Goal: Communication & Community: Answer question/provide support

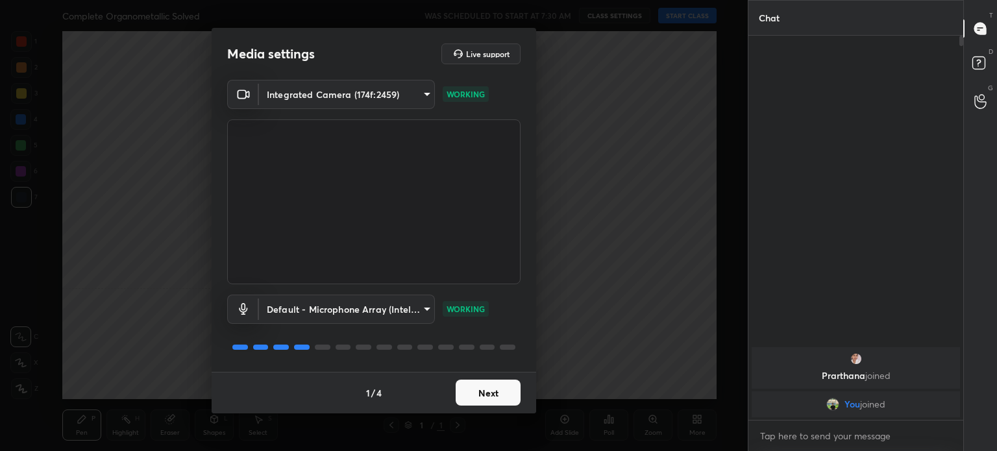
click at [481, 398] on button "Next" at bounding box center [487, 393] width 65 height 26
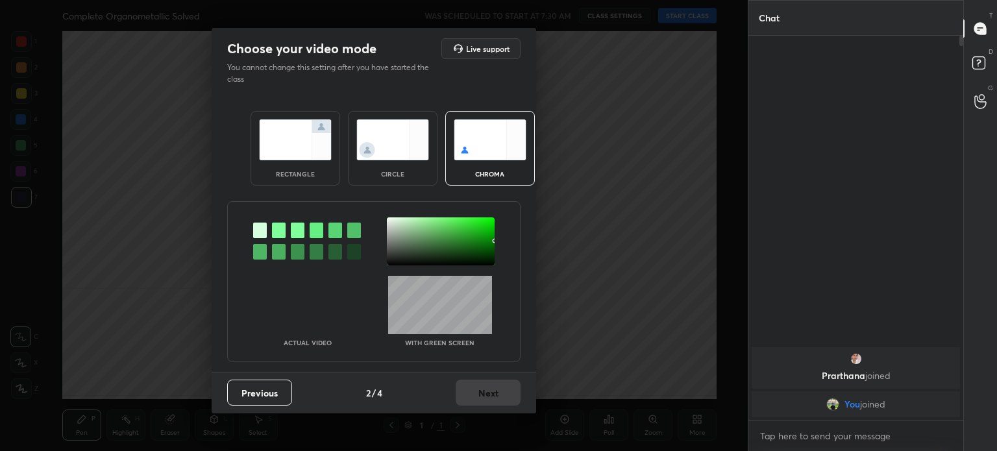
click at [397, 134] on img at bounding box center [392, 139] width 73 height 41
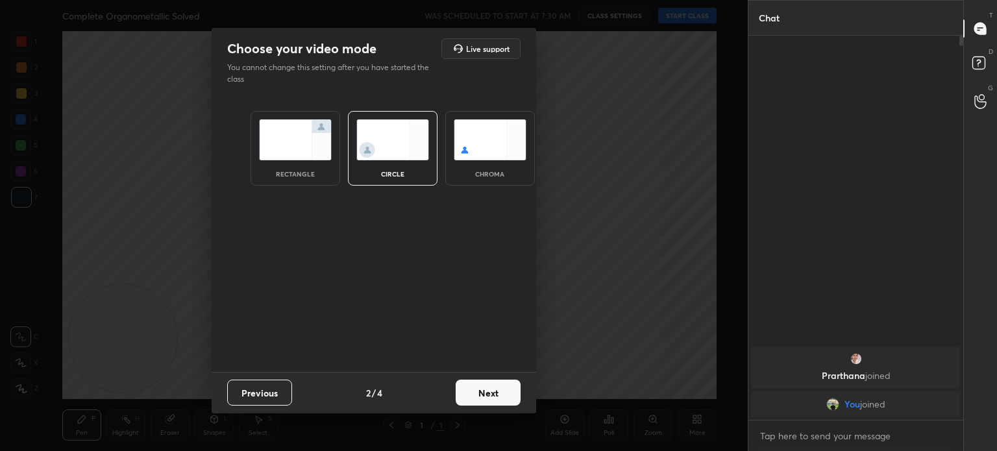
click at [397, 134] on img at bounding box center [392, 139] width 73 height 41
click at [501, 397] on button "Next" at bounding box center [487, 393] width 65 height 26
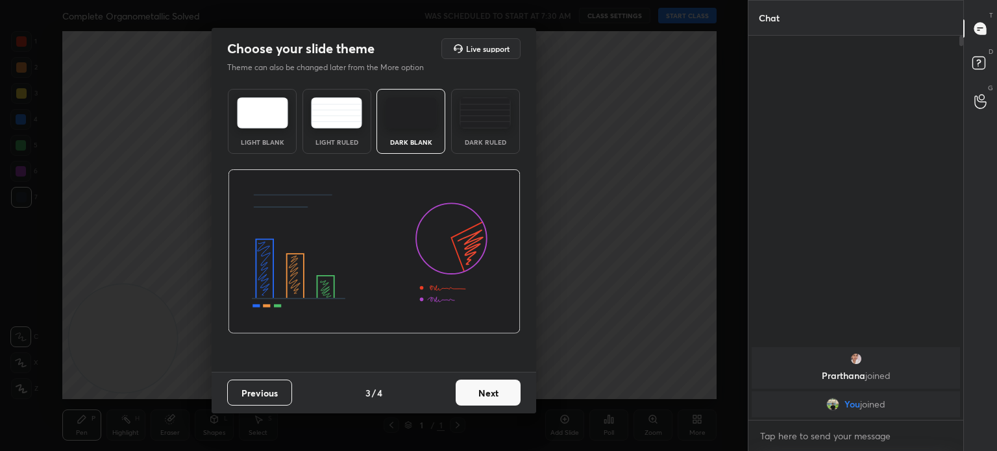
click at [501, 397] on button "Next" at bounding box center [487, 393] width 65 height 26
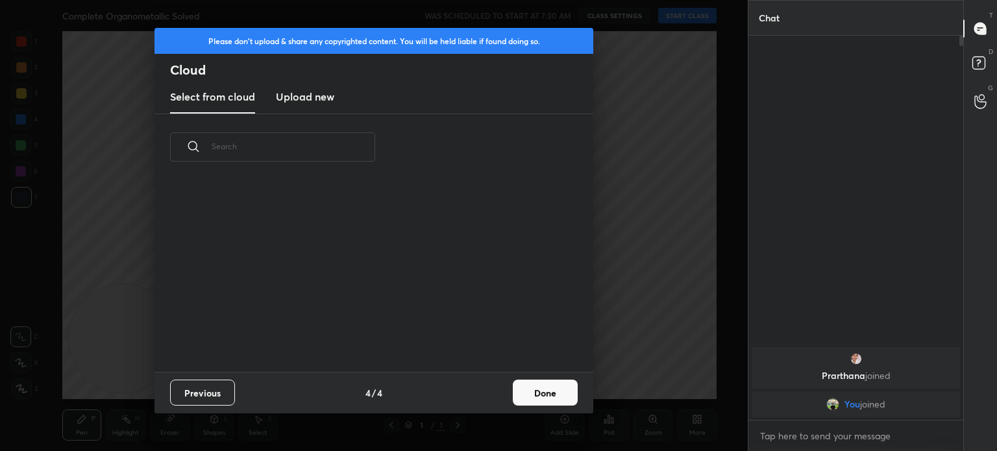
click at [501, 397] on div "Previous 4 / 4 Done" at bounding box center [373, 393] width 439 height 42
click at [535, 393] on button "Done" at bounding box center [545, 393] width 65 height 26
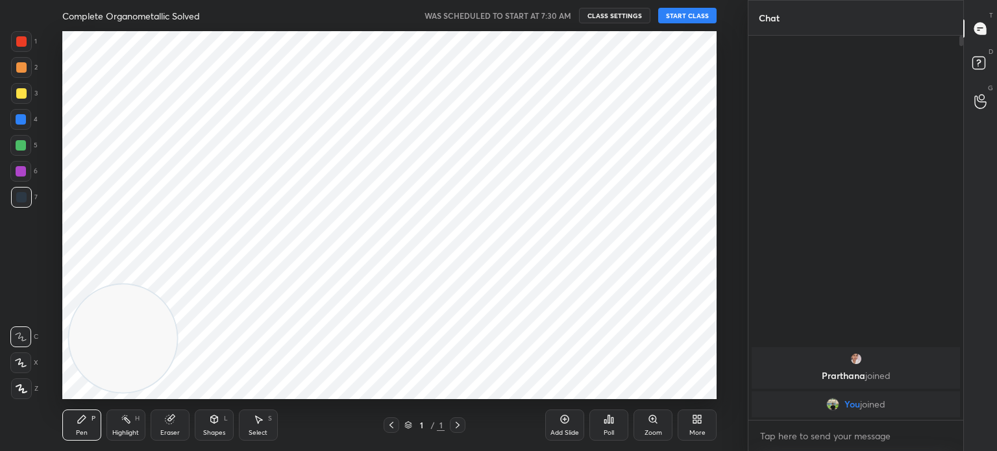
click at [690, 10] on button "START CLASS" at bounding box center [687, 16] width 58 height 16
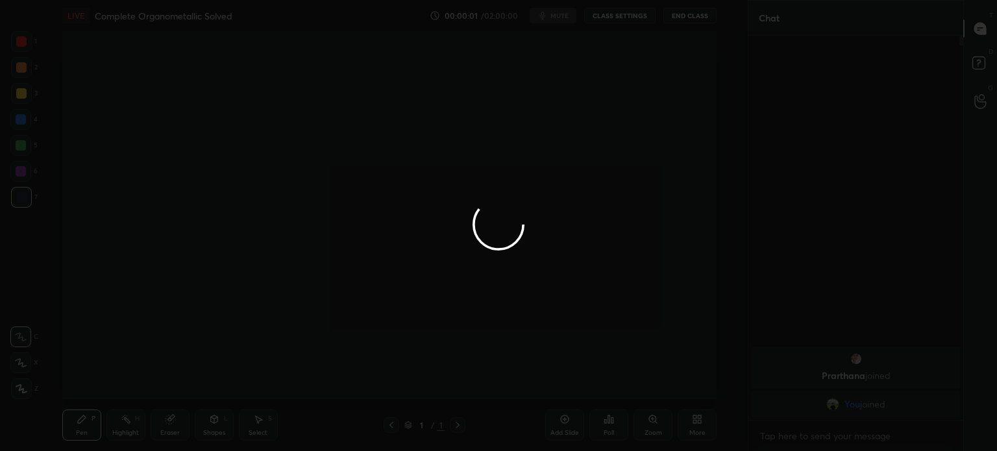
click at [561, 416] on div at bounding box center [498, 225] width 997 height 451
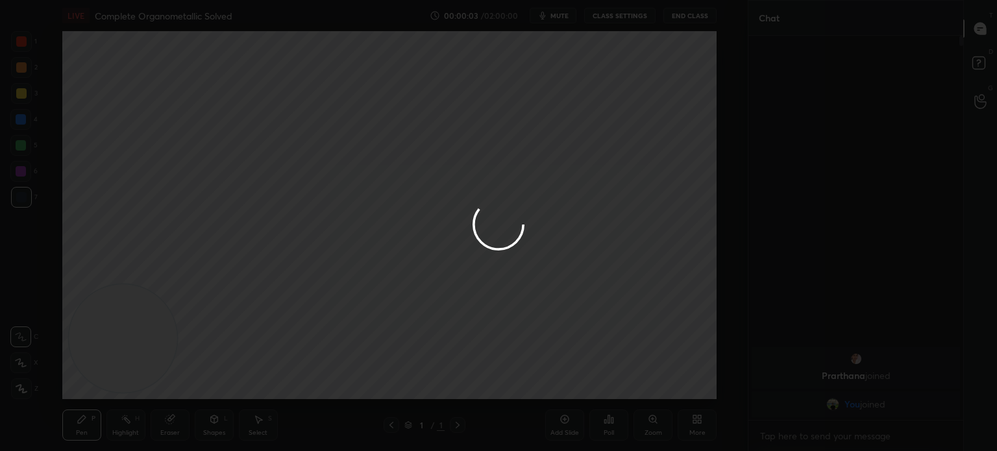
click at [566, 420] on div at bounding box center [498, 225] width 997 height 451
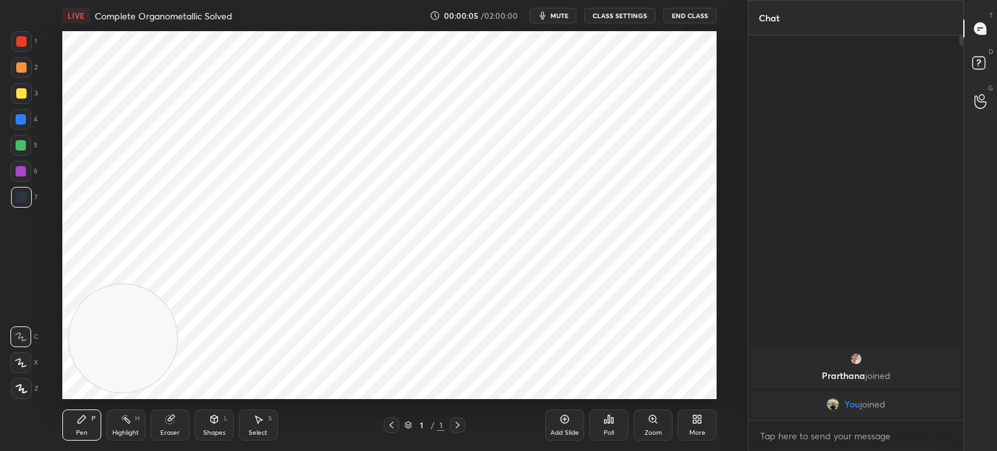
click at [566, 420] on icon at bounding box center [564, 419] width 10 height 10
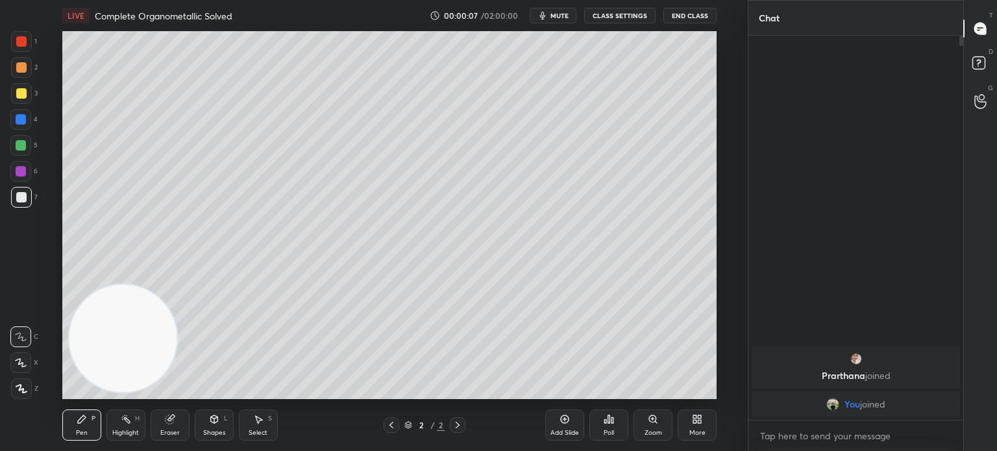
click at [701, 422] on icon at bounding box center [697, 419] width 10 height 10
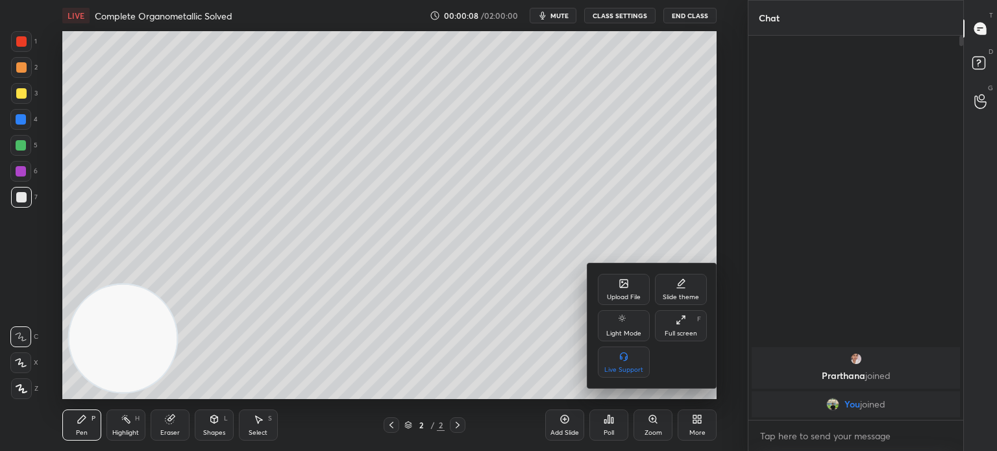
click at [628, 289] on div "Upload File" at bounding box center [624, 289] width 52 height 31
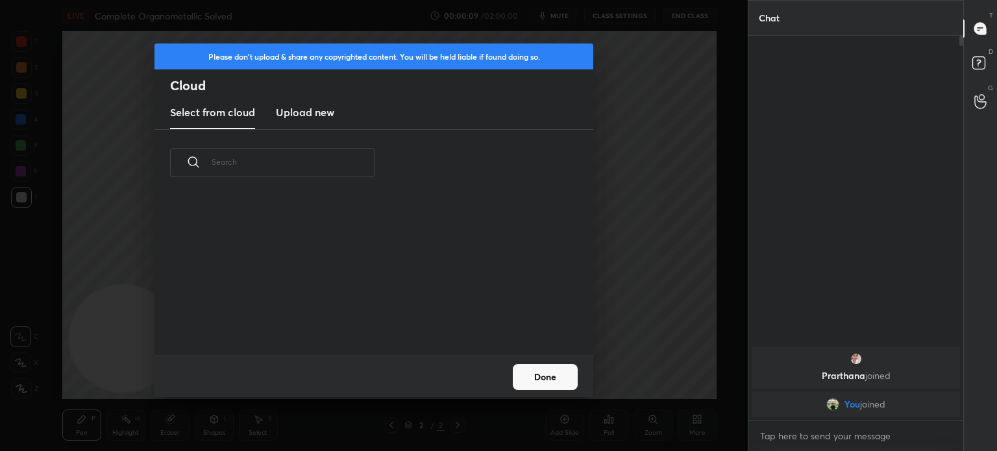
scroll to position [160, 417]
click at [311, 122] on new "Upload new" at bounding box center [305, 113] width 58 height 32
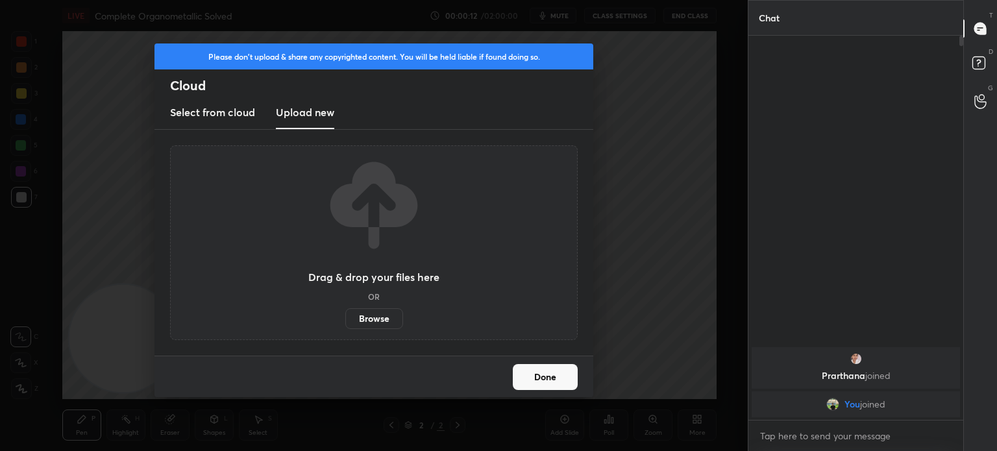
click at [372, 325] on label "Browse" at bounding box center [374, 318] width 58 height 21
click at [345, 325] on input "Browse" at bounding box center [345, 318] width 0 height 21
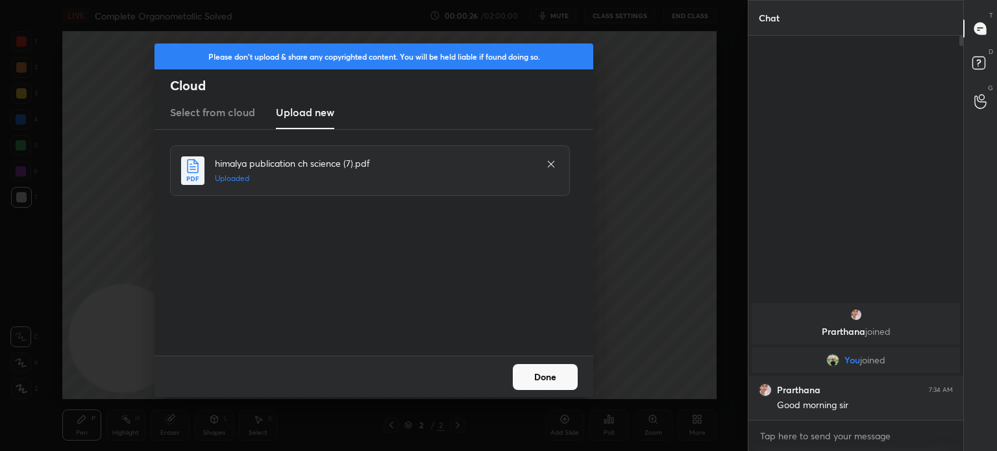
click at [553, 374] on button "Done" at bounding box center [545, 377] width 65 height 26
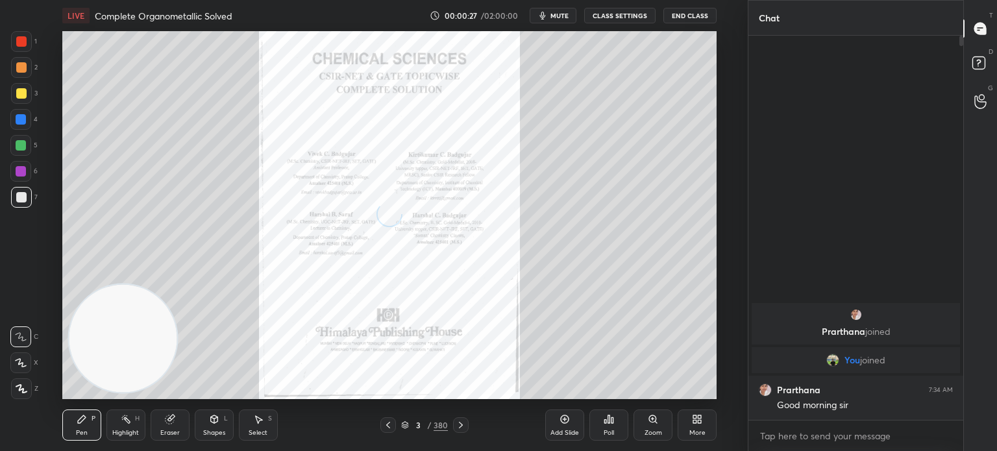
click at [465, 426] on icon at bounding box center [460, 425] width 10 height 10
click at [464, 428] on icon at bounding box center [460, 425] width 10 height 10
click at [465, 429] on icon at bounding box center [460, 425] width 10 height 10
click at [462, 428] on icon at bounding box center [460, 425] width 10 height 10
click at [405, 426] on icon at bounding box center [405, 425] width 8 height 8
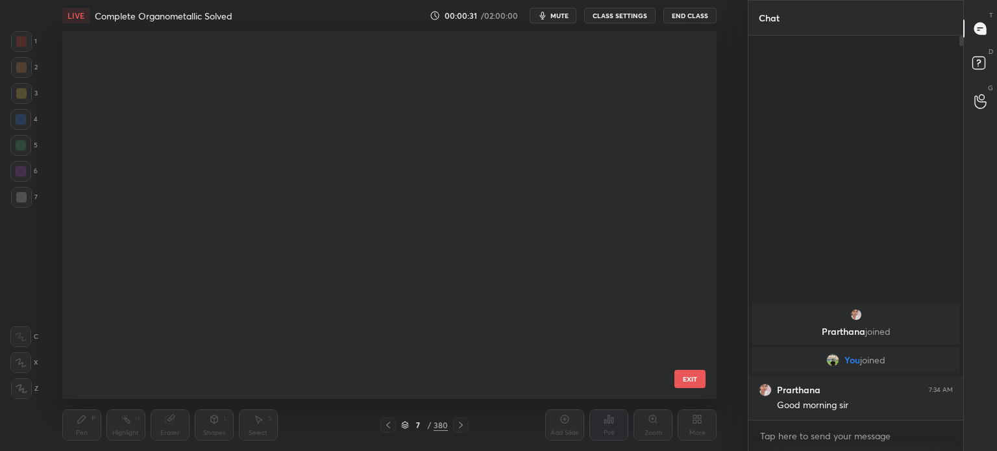
scroll to position [8491, 0]
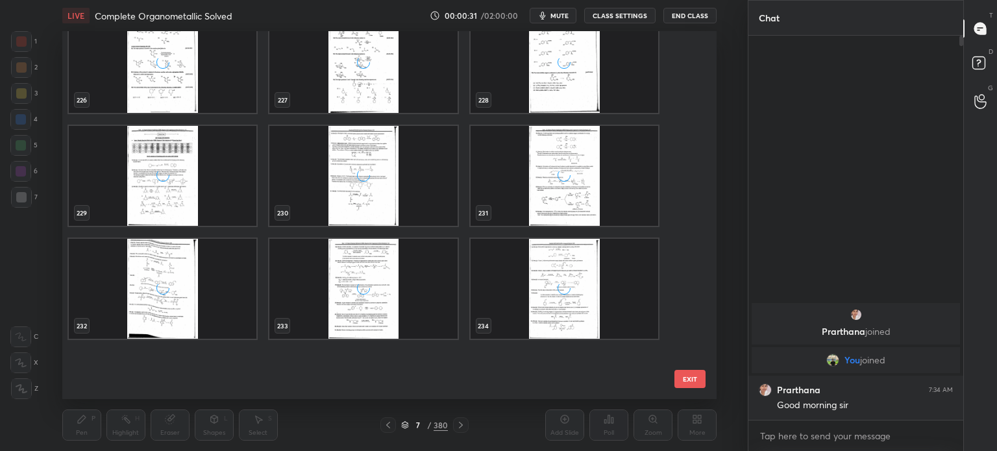
click at [370, 285] on div "220 221 222 223 224 225 226 227 228 229 230 231 232 233 234" at bounding box center [377, 215] width 631 height 368
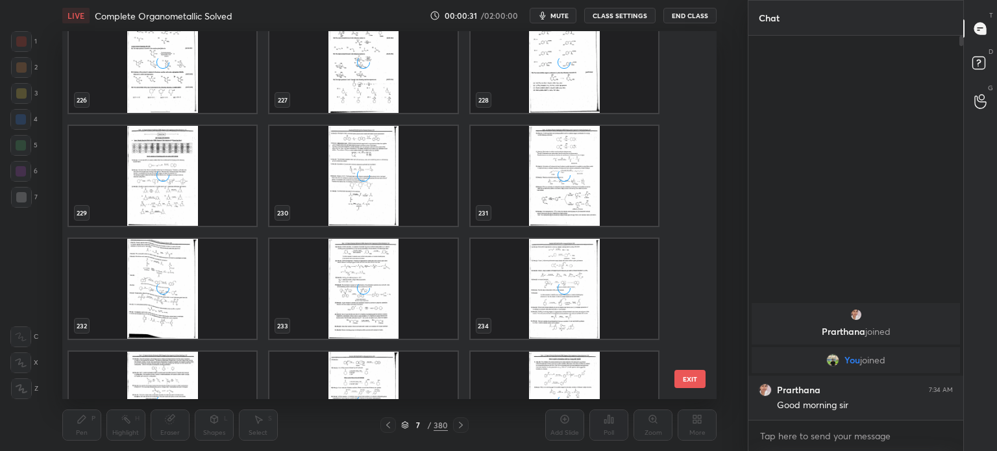
click at [361, 281] on icon "grid" at bounding box center [363, 287] width 13 height 13
click at [361, 282] on circle "grid" at bounding box center [363, 287] width 13 height 13
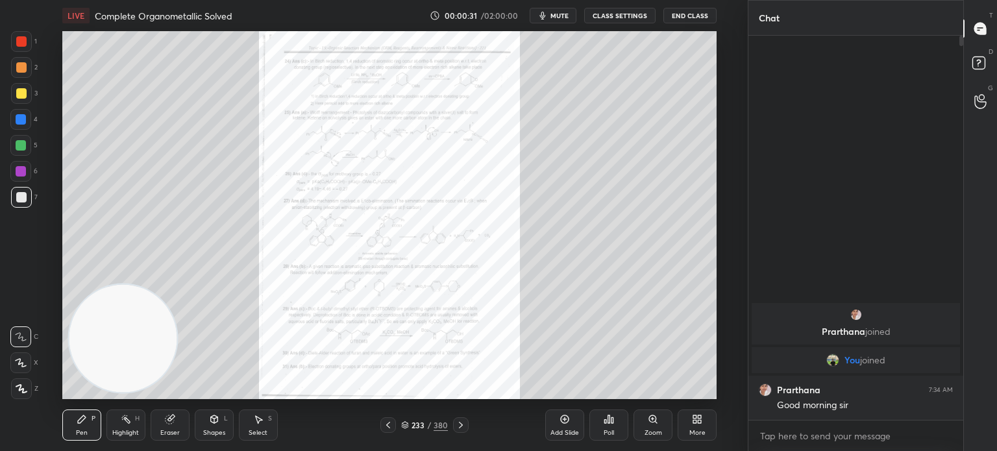
click at [361, 284] on icon "grid" at bounding box center [363, 288] width 14 height 14
click at [466, 427] on div at bounding box center [461, 425] width 16 height 16
click at [407, 426] on icon at bounding box center [405, 426] width 6 height 2
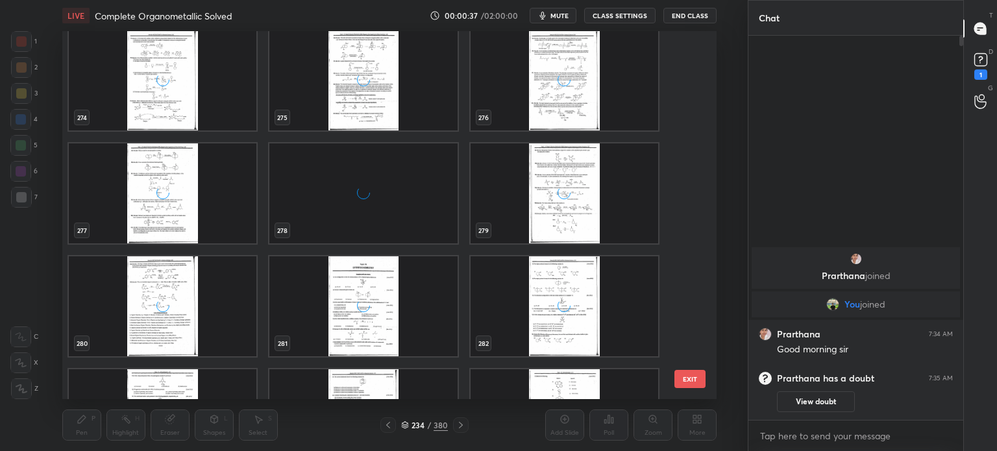
scroll to position [10731, 0]
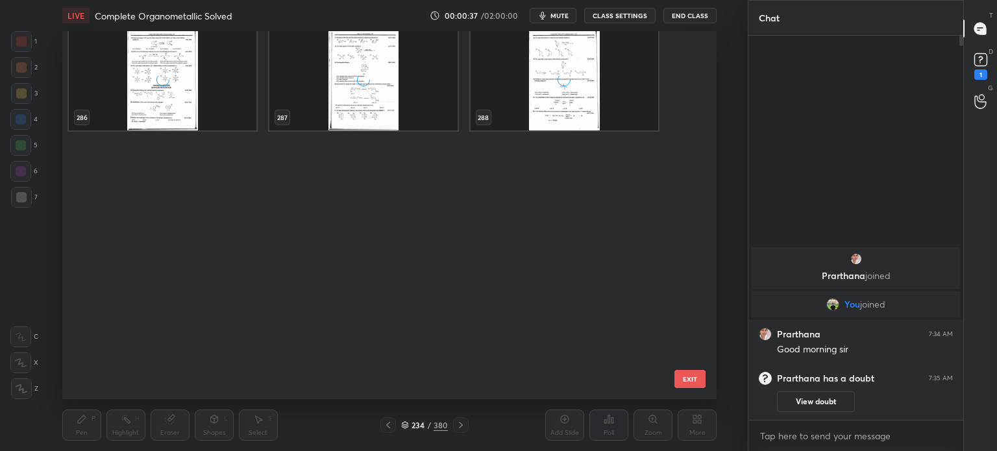
click at [389, 246] on div "274 275 276 277 278 279 280 281 282 283 284 285 286 287 288" at bounding box center [377, 215] width 631 height 368
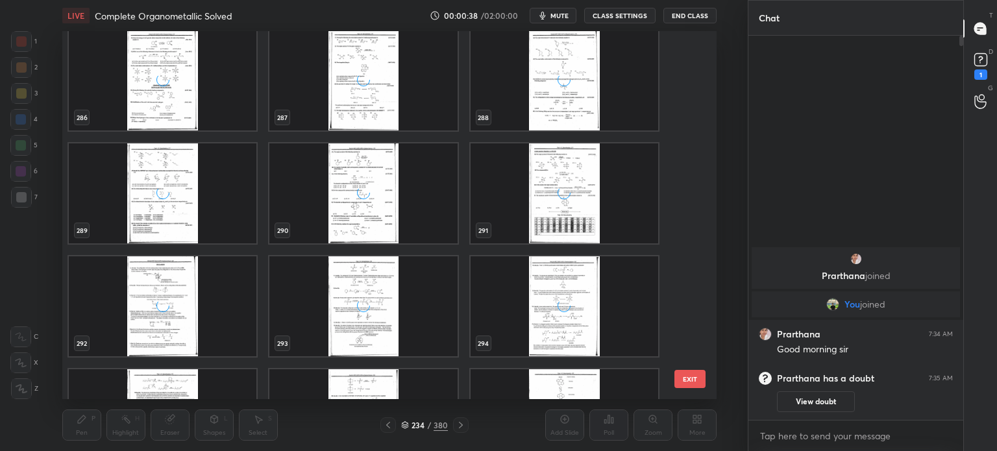
click at [823, 398] on button "View doubt" at bounding box center [816, 401] width 78 height 21
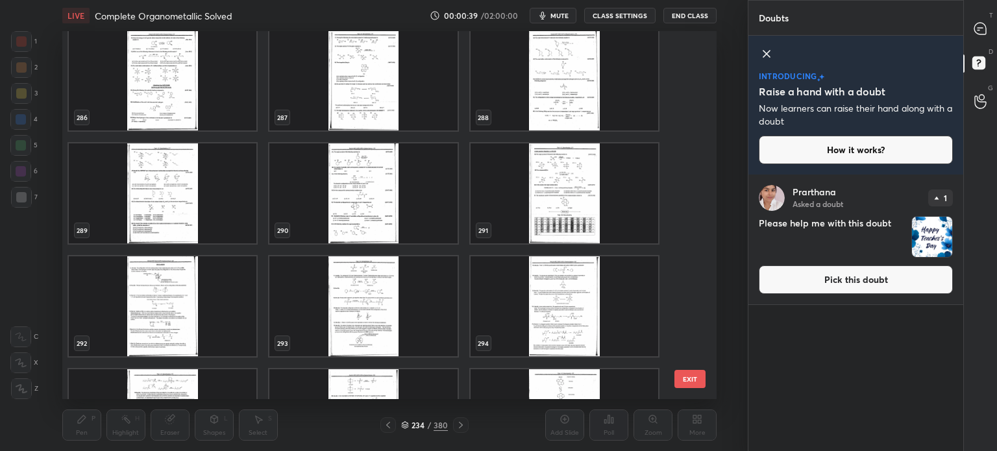
click at [819, 287] on button "Pick this doubt" at bounding box center [855, 279] width 194 height 29
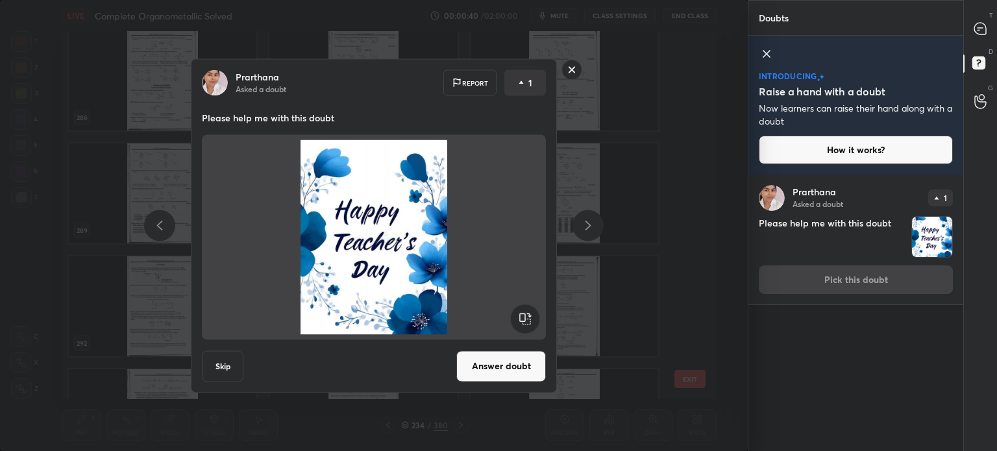
click at [473, 373] on button "Answer doubt" at bounding box center [501, 365] width 90 height 31
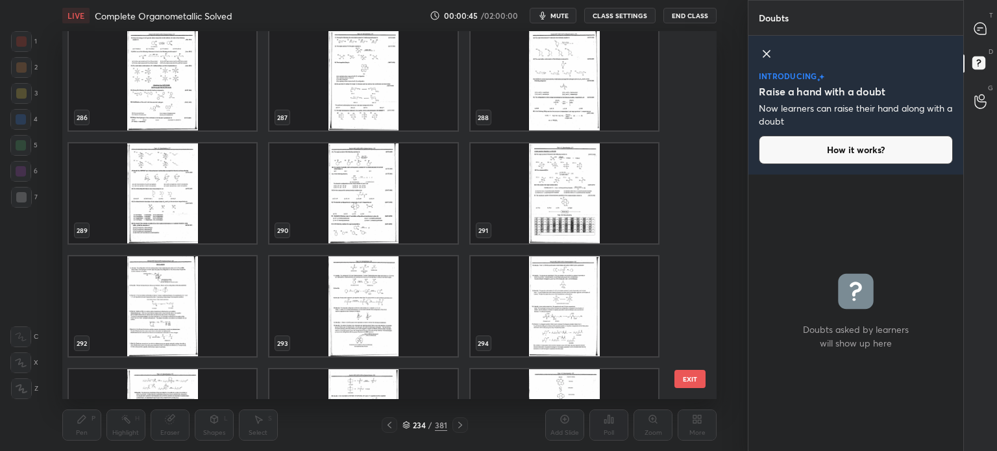
click at [685, 383] on button "EXIT" at bounding box center [689, 379] width 31 height 18
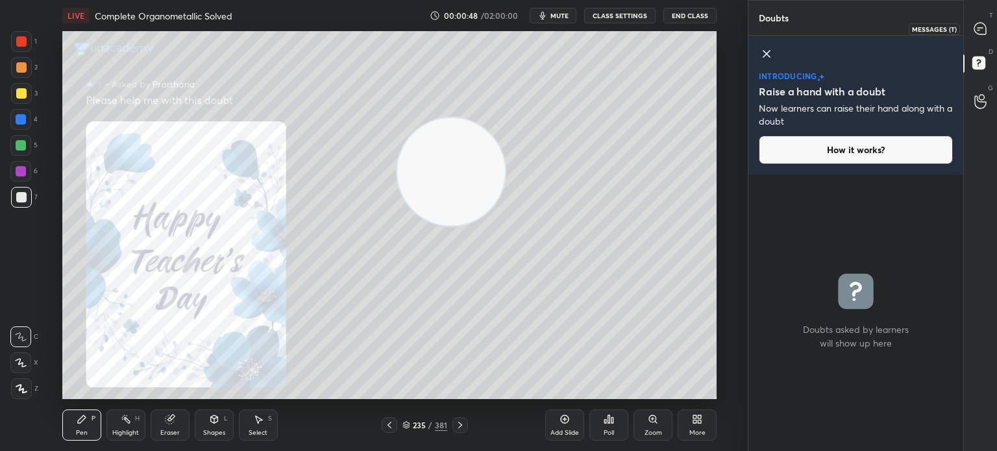
click at [978, 34] on icon at bounding box center [980, 29] width 12 height 12
type textarea "x"
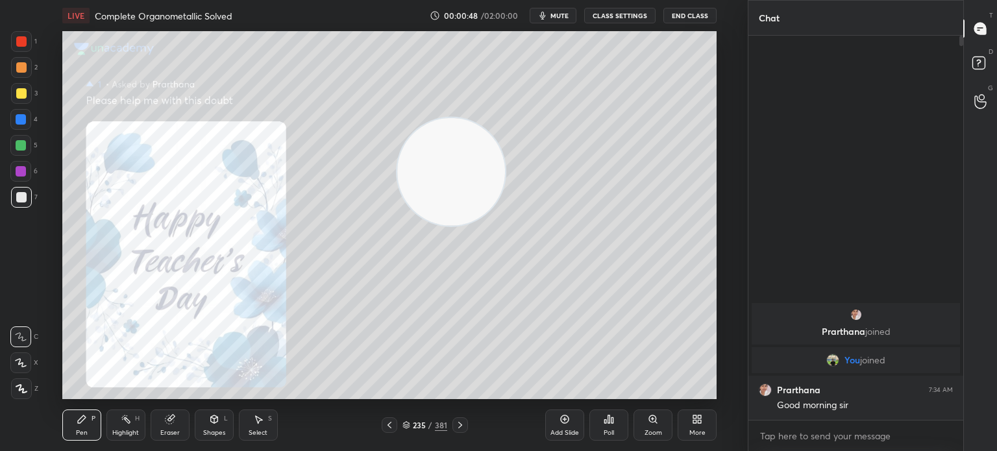
scroll to position [380, 211]
click at [690, 418] on div "More" at bounding box center [696, 424] width 39 height 31
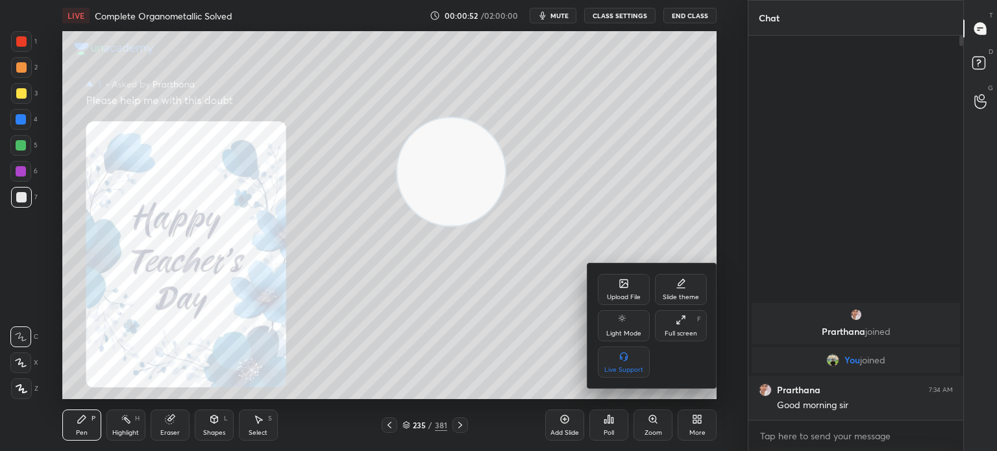
click at [622, 295] on div "Upload File" at bounding box center [624, 297] width 34 height 6
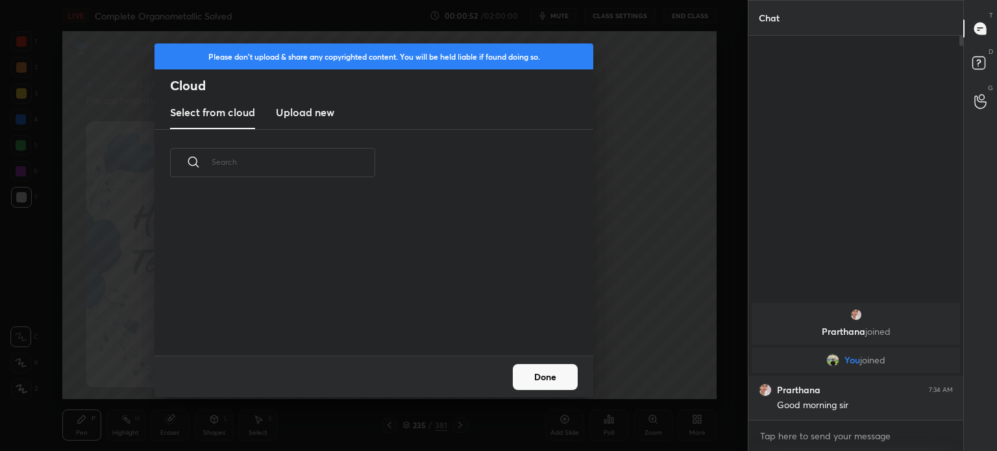
scroll to position [160, 417]
click at [317, 120] on h3 "Upload new" at bounding box center [305, 112] width 58 height 16
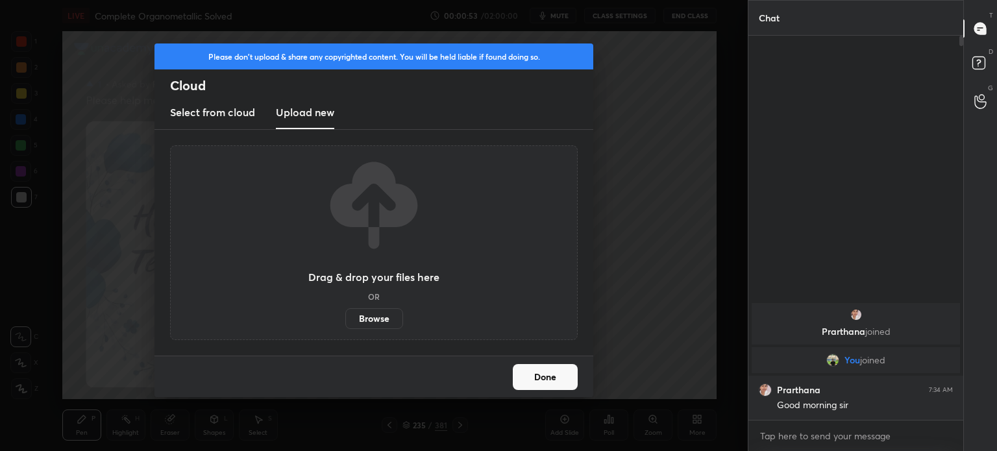
click at [387, 321] on label "Browse" at bounding box center [374, 318] width 58 height 21
click at [345, 321] on input "Browse" at bounding box center [345, 318] width 0 height 21
click at [535, 371] on button "Done" at bounding box center [545, 377] width 65 height 26
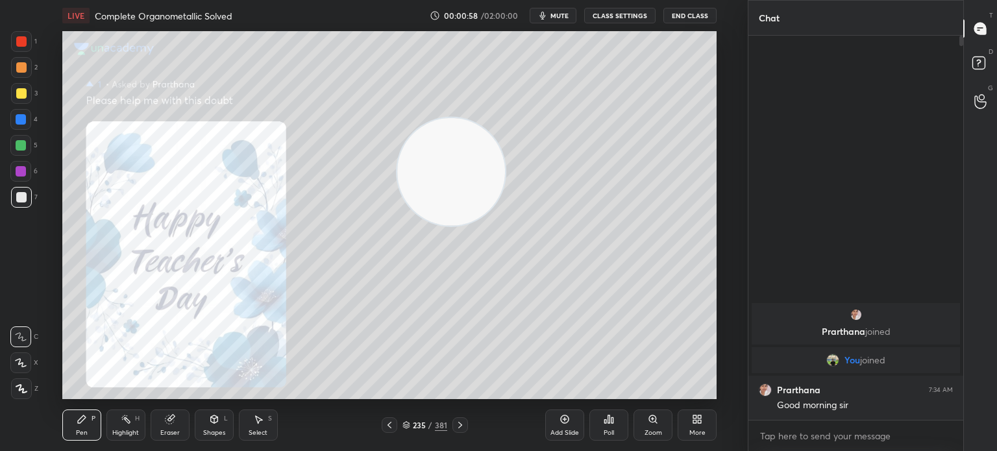
click at [409, 425] on icon at bounding box center [406, 425] width 8 height 8
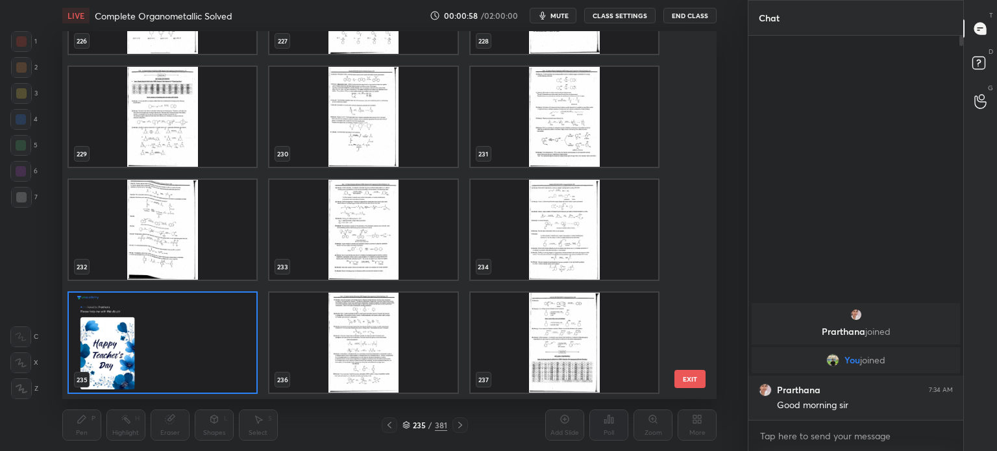
scroll to position [364, 648]
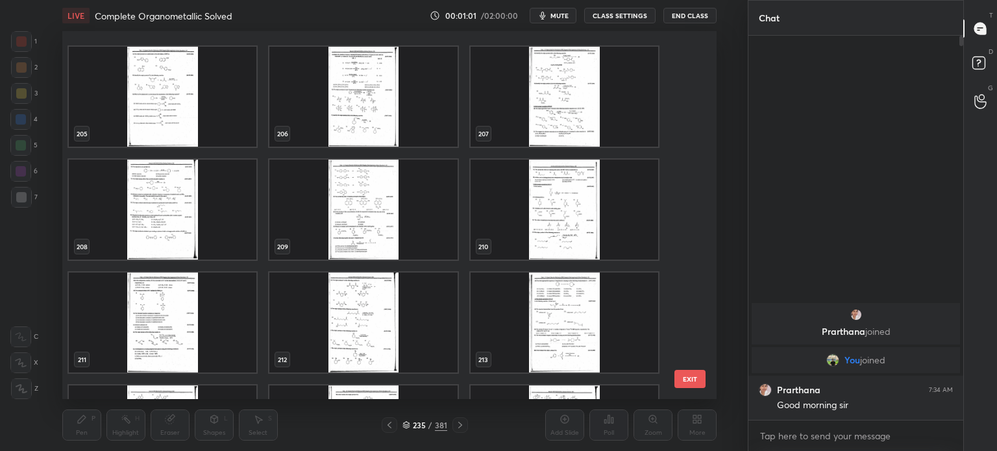
click at [355, 199] on div "205 206 207 208 209 210 211 212 213 214 215 216 217 218 219" at bounding box center [377, 215] width 631 height 368
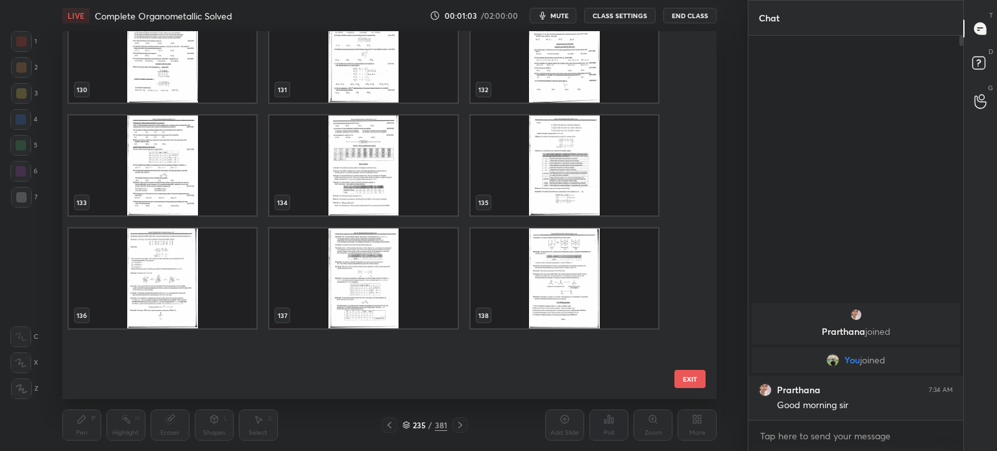
scroll to position [4596, 0]
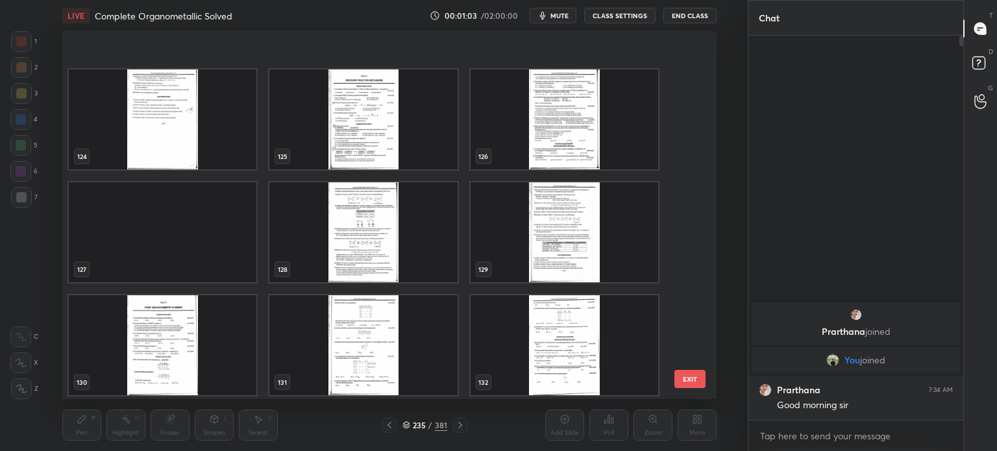
click at [313, 185] on div "124 125 126 127 128 129 130 131 132 133 134 135 136 137 138" at bounding box center [377, 215] width 631 height 368
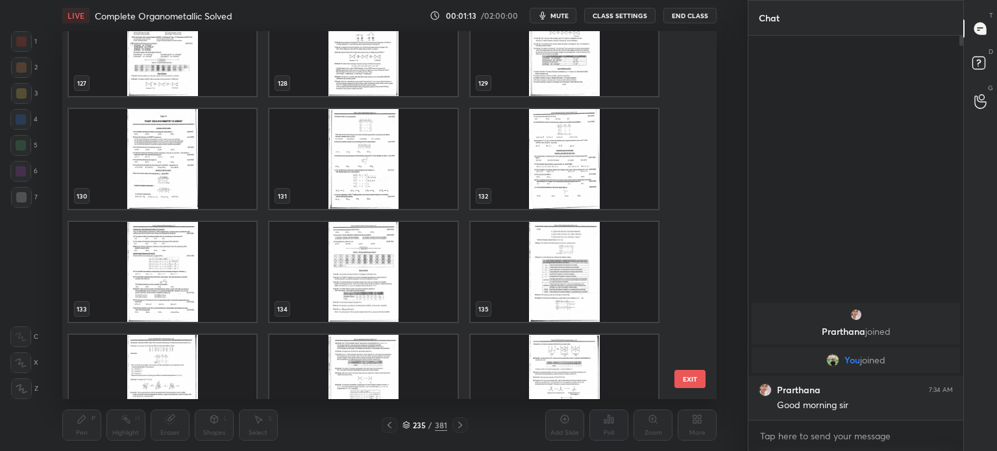
scroll to position [4768, 0]
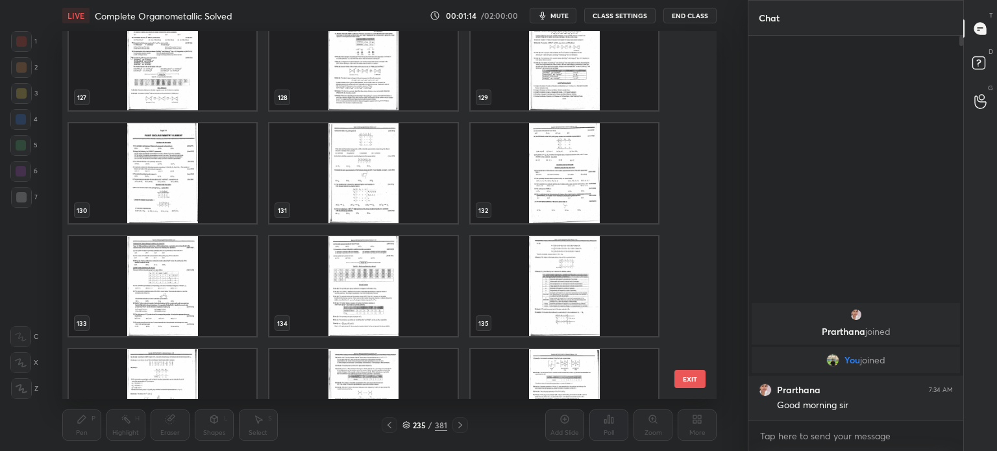
click at [181, 192] on img "grid" at bounding box center [162, 173] width 187 height 100
click at [182, 193] on img "grid" at bounding box center [162, 173] width 187 height 100
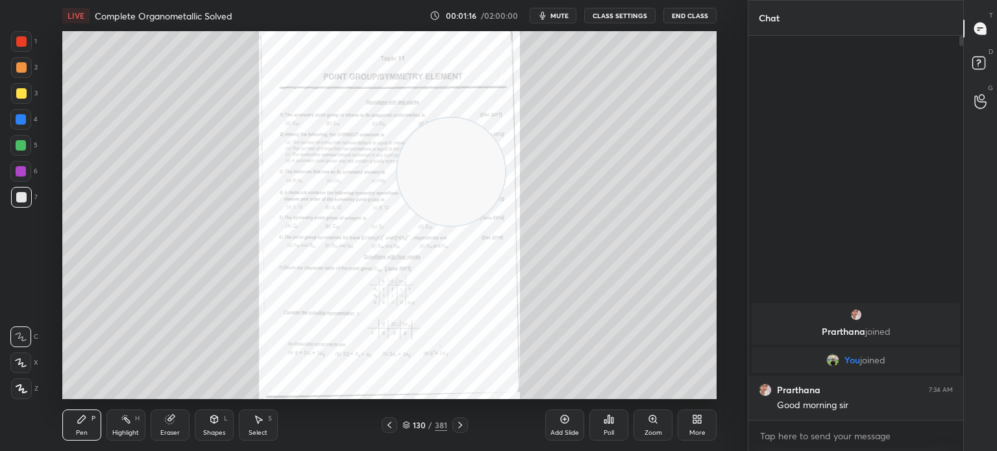
click at [391, 429] on icon at bounding box center [389, 425] width 10 height 10
click at [396, 428] on div at bounding box center [389, 425] width 16 height 16
click at [395, 429] on div at bounding box center [389, 425] width 16 height 16
click at [393, 426] on icon at bounding box center [389, 425] width 10 height 10
click at [394, 427] on div at bounding box center [389, 425] width 16 height 16
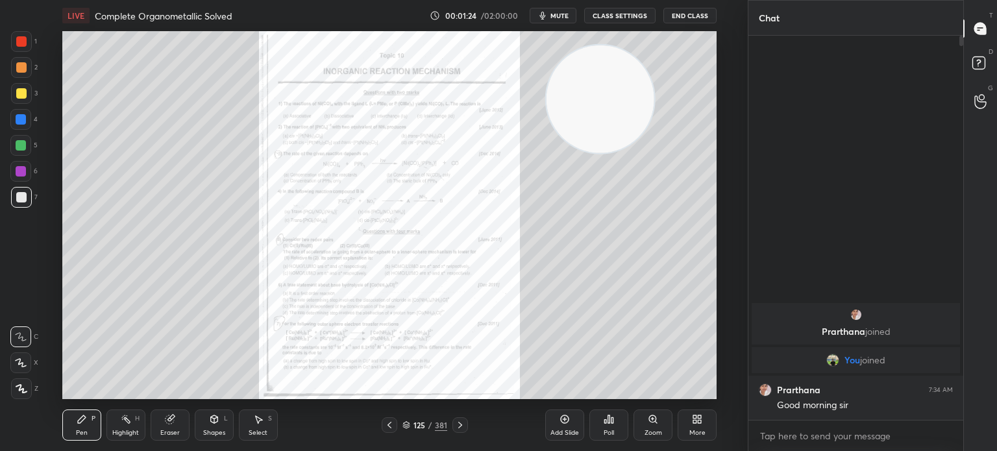
click at [385, 433] on div "Pen P Highlight H Eraser Shapes L Select S 125 / 381 Add Slide Poll Zoom More" at bounding box center [389, 425] width 654 height 52
click at [384, 424] on icon at bounding box center [389, 425] width 10 height 10
click at [390, 427] on icon at bounding box center [389, 425] width 10 height 10
click at [391, 428] on icon at bounding box center [389, 425] width 10 height 10
click at [390, 428] on icon at bounding box center [389, 425] width 4 height 6
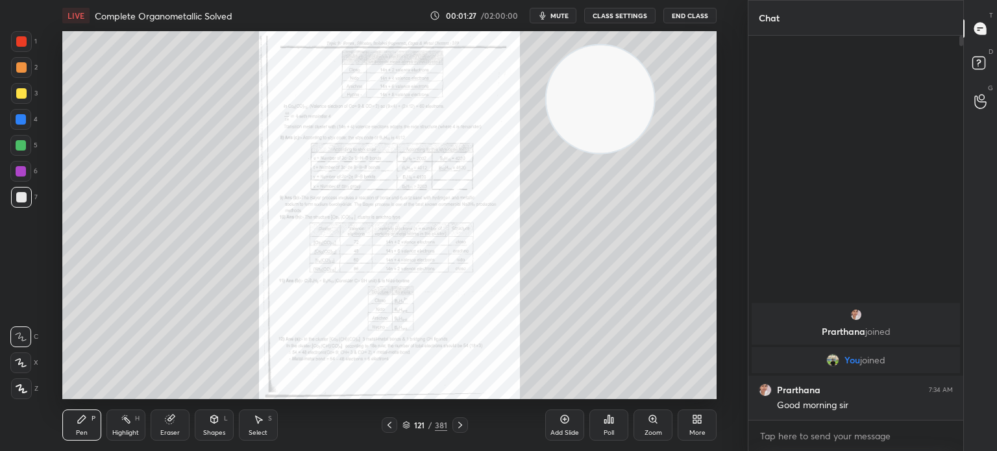
click at [389, 428] on icon at bounding box center [389, 425] width 10 height 10
click at [390, 428] on icon at bounding box center [389, 425] width 4 height 6
click at [389, 428] on icon at bounding box center [389, 425] width 10 height 10
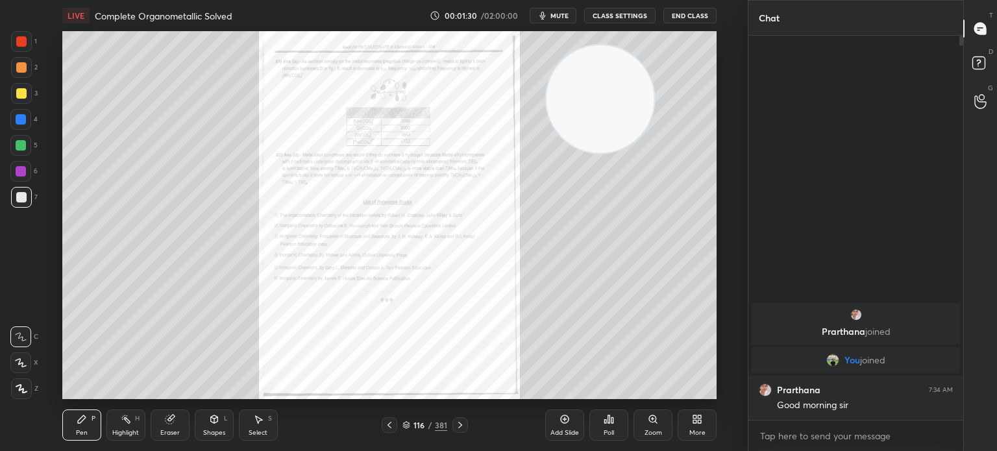
click at [459, 425] on icon at bounding box center [460, 425] width 10 height 10
click at [657, 431] on div "Zoom" at bounding box center [653, 432] width 18 height 6
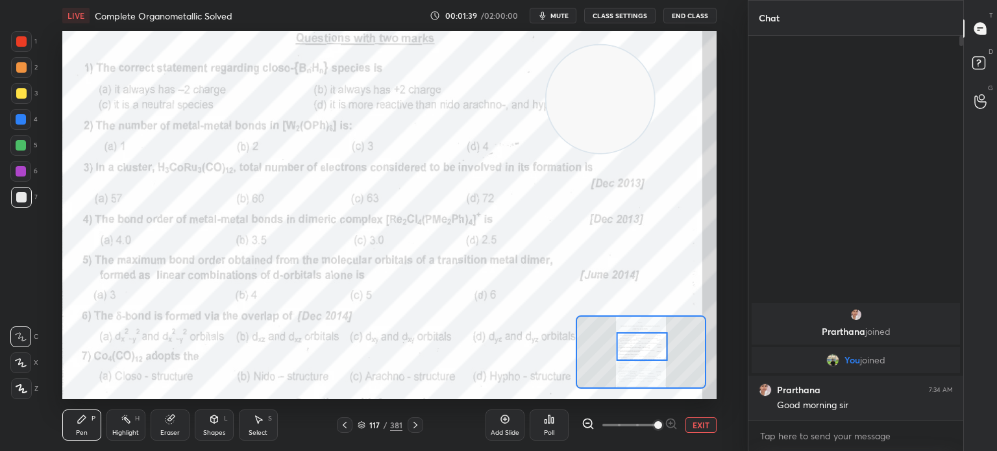
click at [25, 43] on div at bounding box center [21, 41] width 10 height 10
click at [546, 101] on video at bounding box center [600, 99] width 108 height 108
click at [570, 429] on div "Add Slide Poll EXIT" at bounding box center [600, 425] width 231 height 73
click at [561, 422] on div "Poll" at bounding box center [548, 424] width 39 height 31
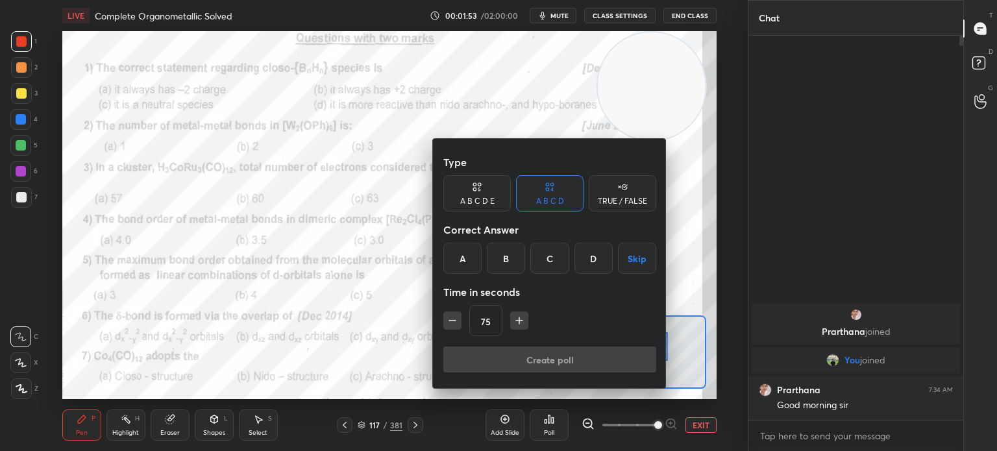
click at [450, 256] on div "A" at bounding box center [462, 258] width 38 height 31
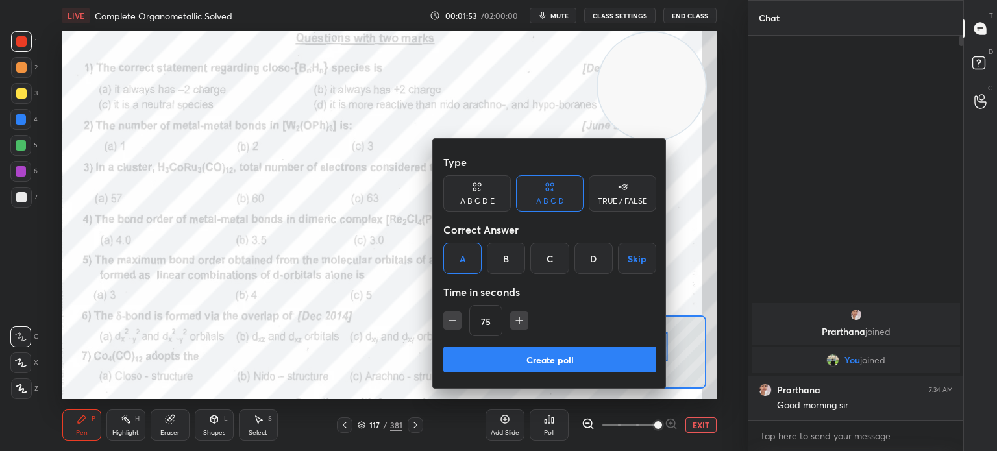
click at [443, 322] on button "button" at bounding box center [452, 320] width 18 height 18
type input "60"
click at [477, 366] on button "Create poll" at bounding box center [549, 359] width 213 height 26
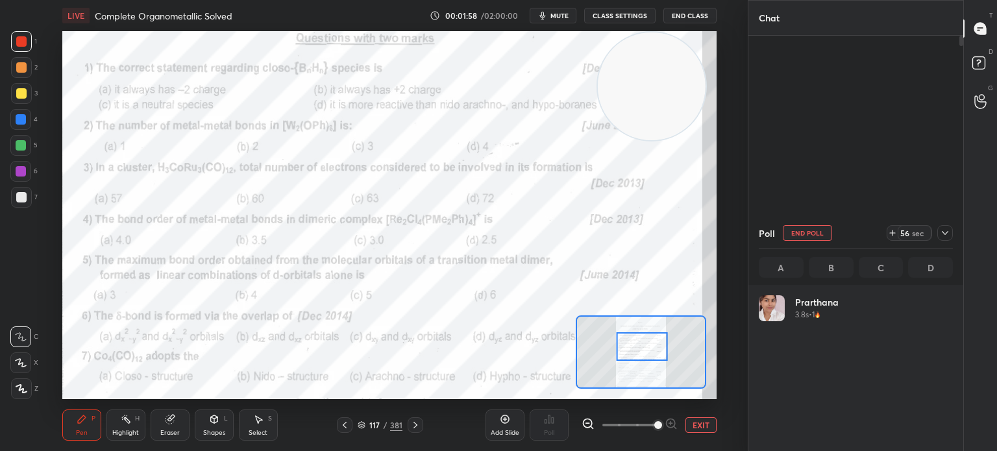
scroll to position [152, 190]
click at [943, 230] on icon at bounding box center [944, 233] width 10 height 10
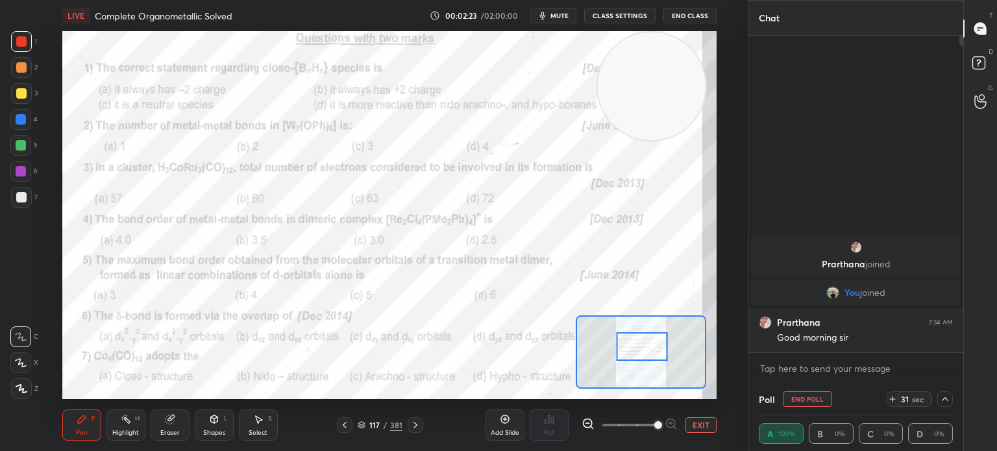
scroll to position [0, 4]
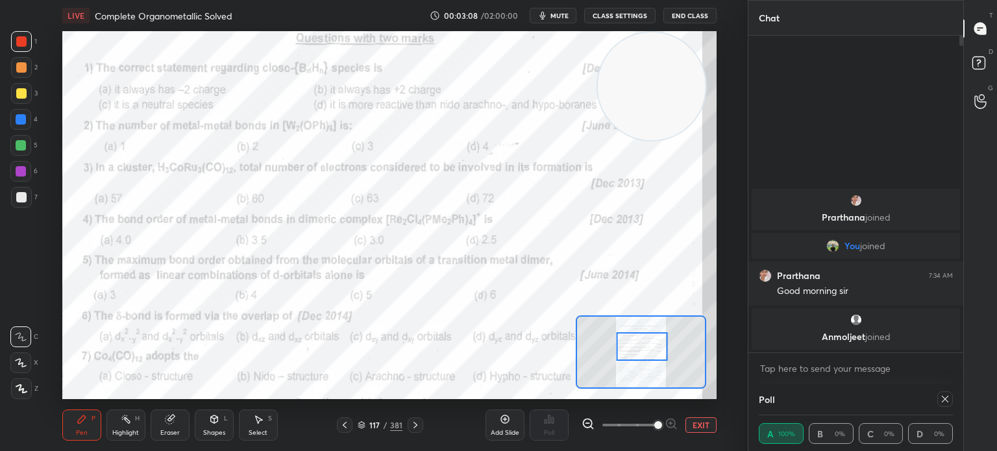
click at [939, 396] on div at bounding box center [945, 399] width 16 height 16
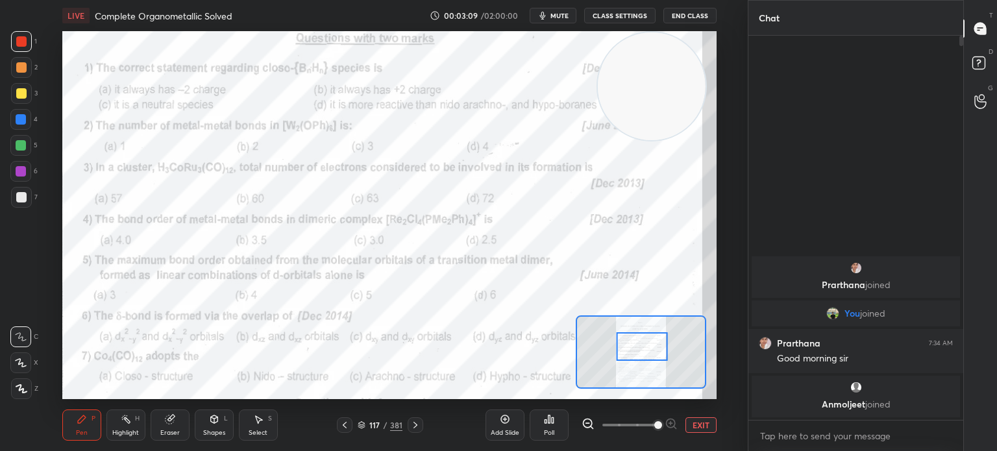
scroll to position [5, 4]
click at [544, 426] on div "Poll" at bounding box center [548, 424] width 39 height 31
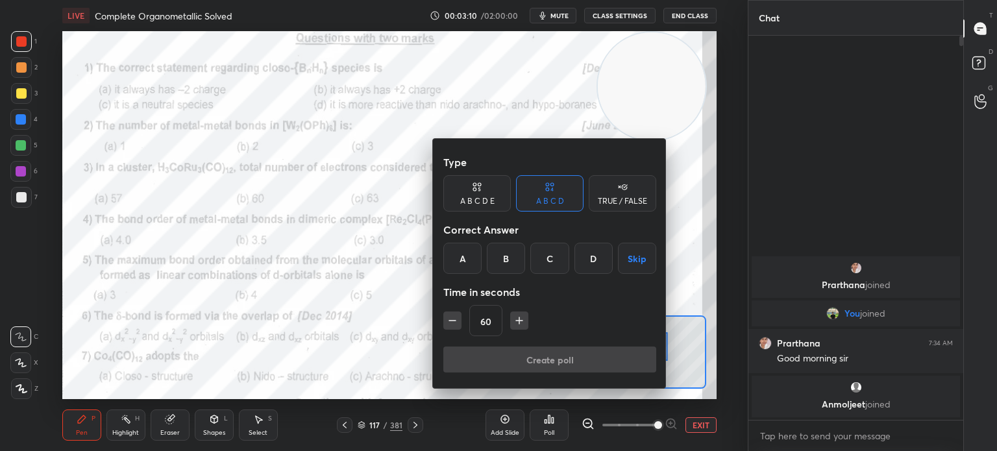
click at [545, 256] on div "C" at bounding box center [549, 258] width 38 height 31
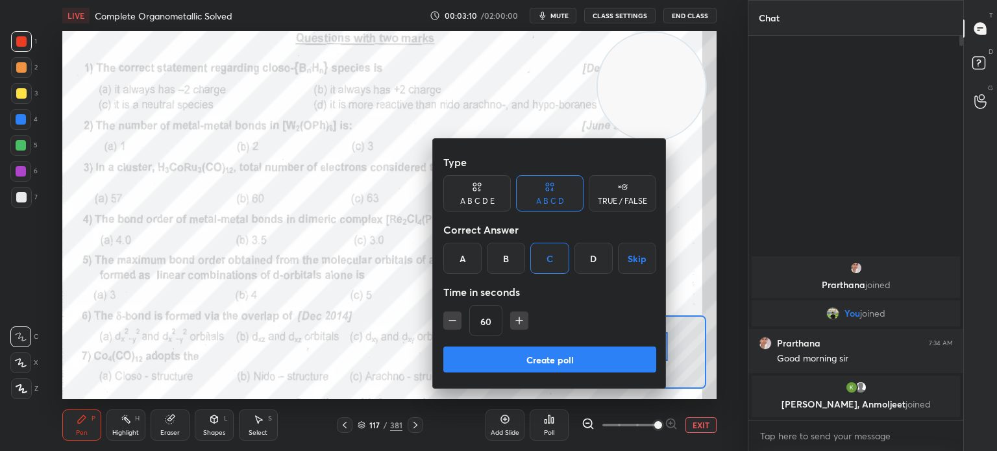
click at [525, 350] on button "Create poll" at bounding box center [549, 359] width 213 height 26
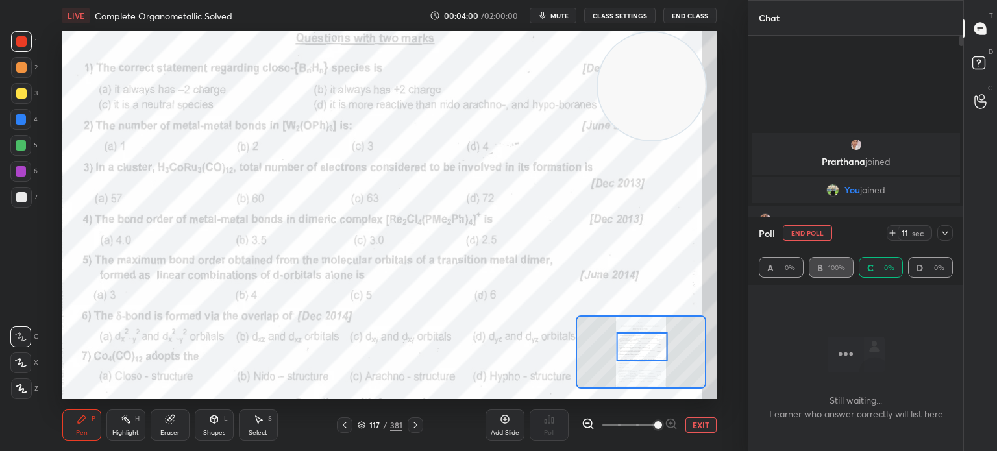
click at [23, 46] on div at bounding box center [21, 41] width 10 height 10
click at [23, 45] on div at bounding box center [21, 41] width 10 height 10
click at [944, 235] on icon at bounding box center [944, 233] width 10 height 10
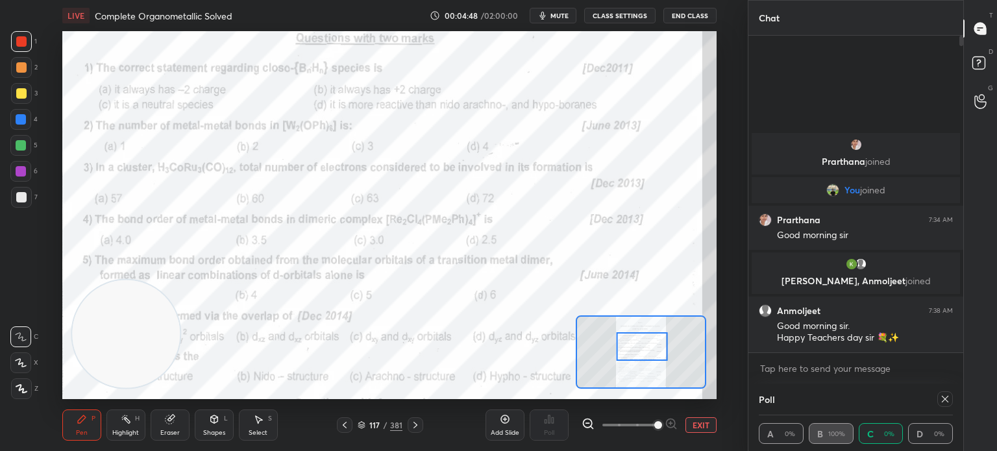
click at [947, 401] on icon at bounding box center [944, 399] width 10 height 10
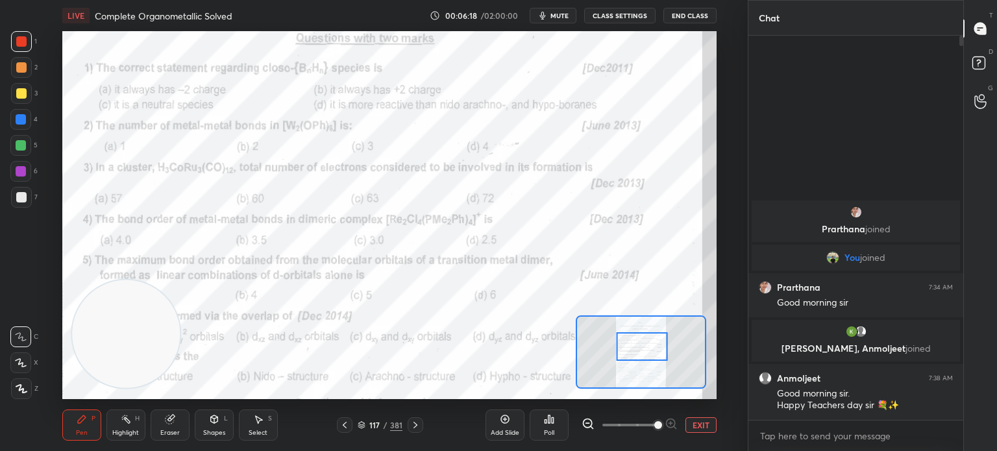
click at [557, 426] on div "Poll" at bounding box center [548, 424] width 39 height 31
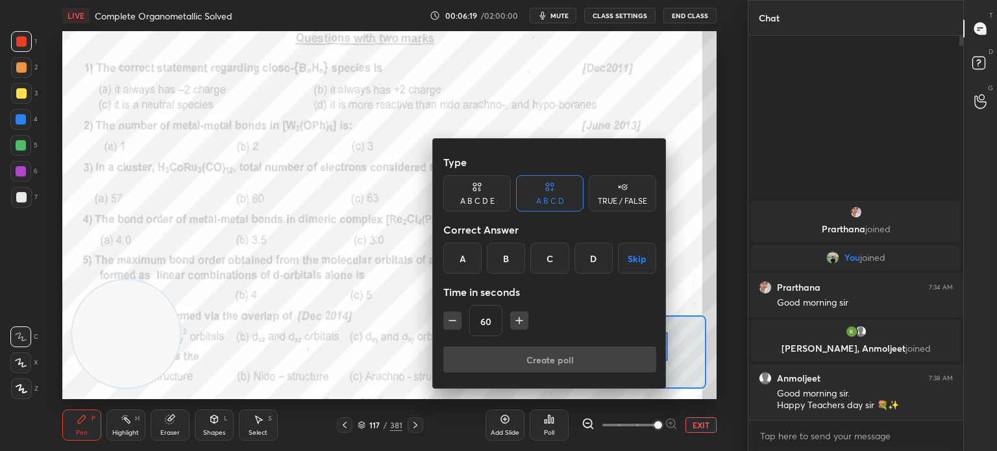
click at [501, 256] on div "B" at bounding box center [506, 258] width 38 height 31
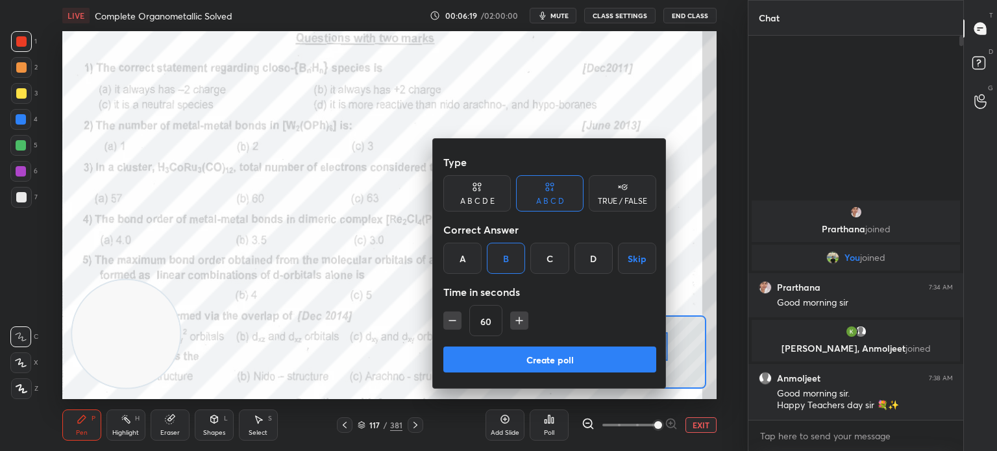
click at [503, 358] on button "Create poll" at bounding box center [549, 359] width 213 height 26
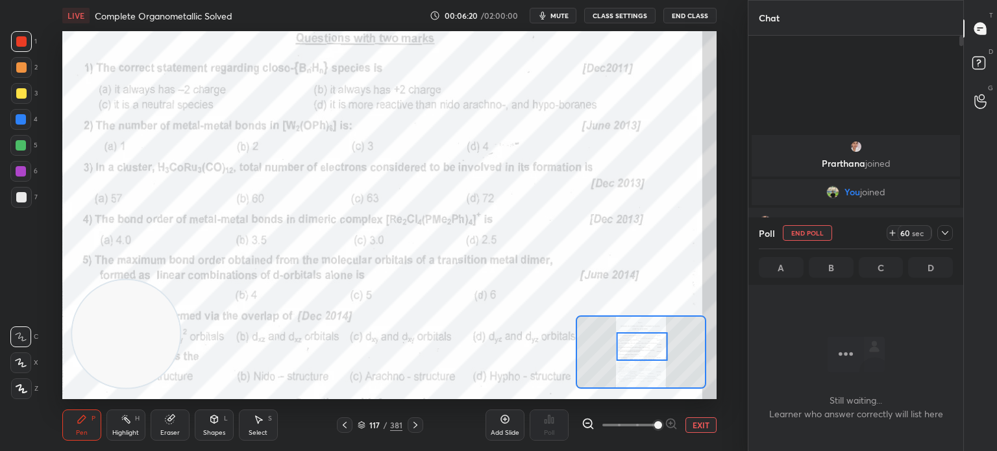
scroll to position [205, 211]
click at [947, 237] on icon at bounding box center [944, 233] width 10 height 10
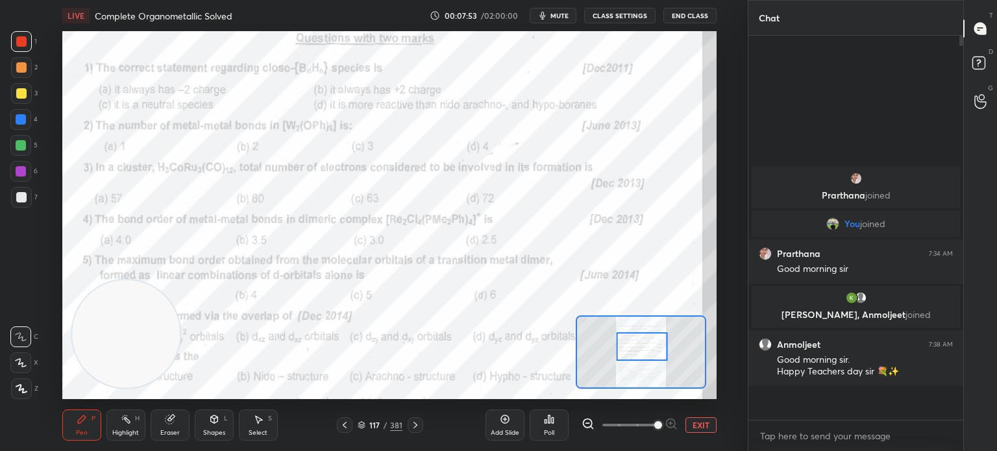
scroll to position [272, 211]
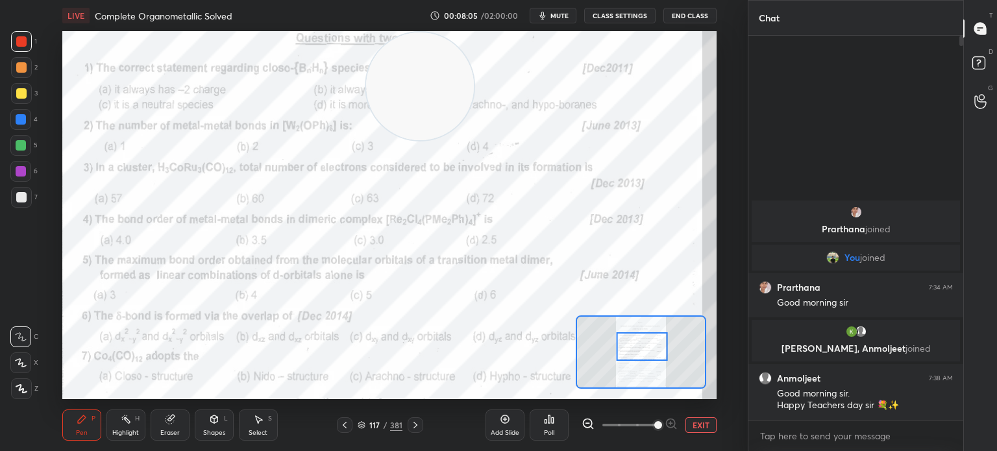
click at [561, 433] on div "Poll" at bounding box center [548, 424] width 39 height 31
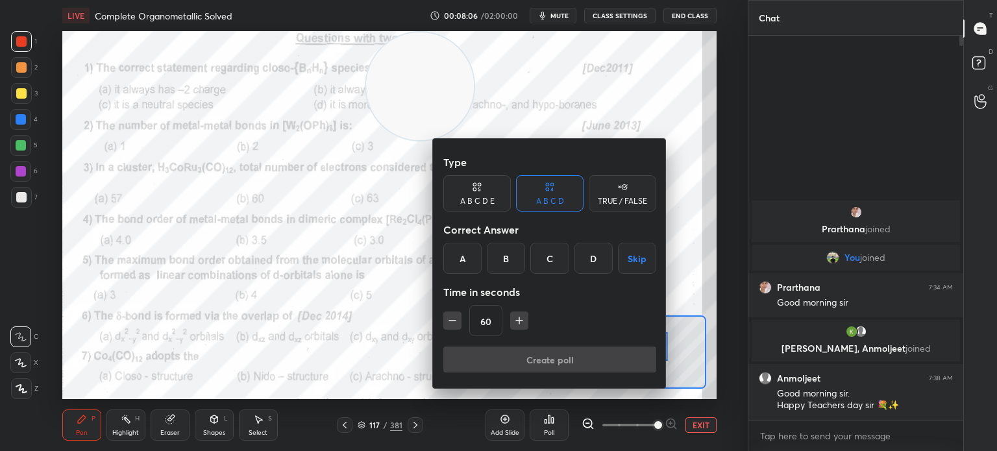
click at [544, 273] on div "C" at bounding box center [549, 258] width 38 height 31
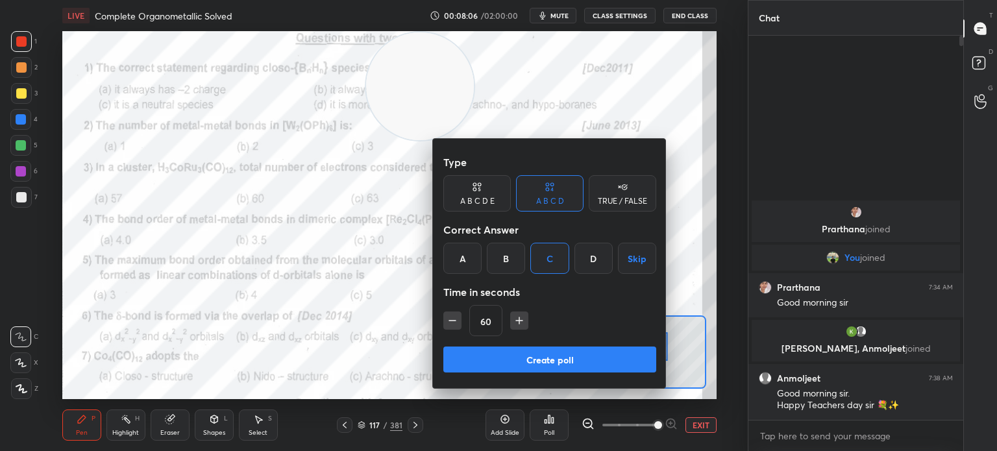
click at [524, 372] on button "Create poll" at bounding box center [549, 359] width 213 height 26
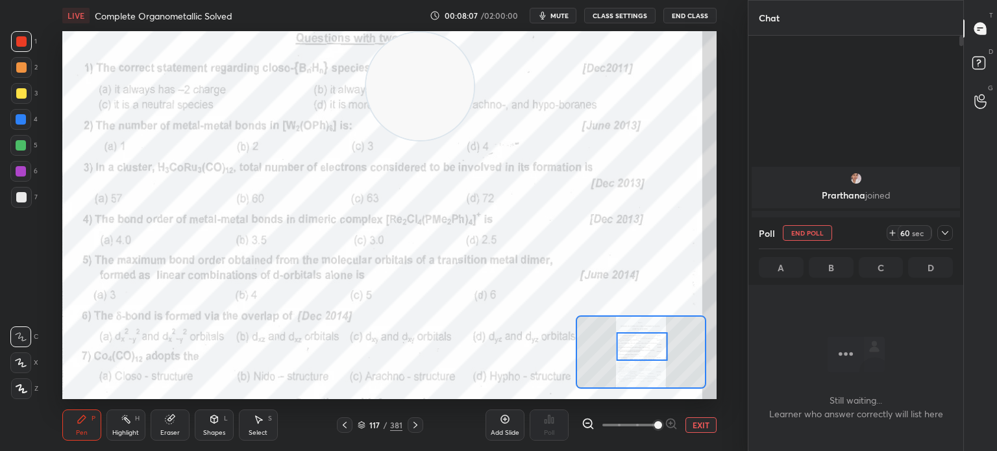
scroll to position [3, 4]
click at [946, 230] on icon at bounding box center [944, 233] width 10 height 10
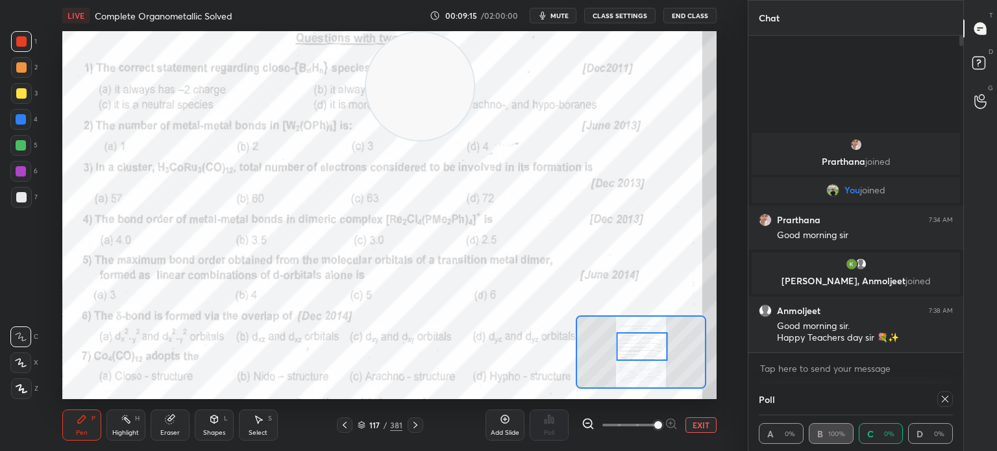
click at [939, 408] on div "Poll" at bounding box center [855, 398] width 194 height 31
click at [946, 403] on icon at bounding box center [944, 399] width 10 height 10
type textarea "x"
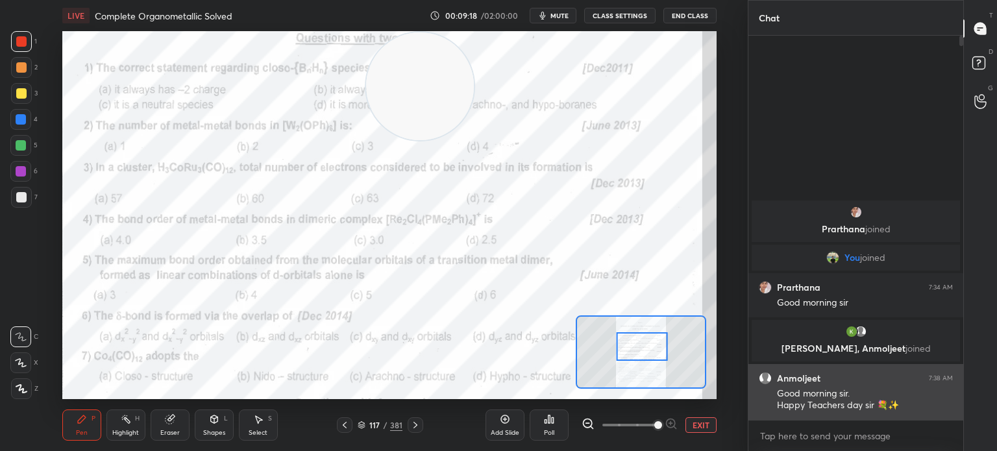
scroll to position [272, 211]
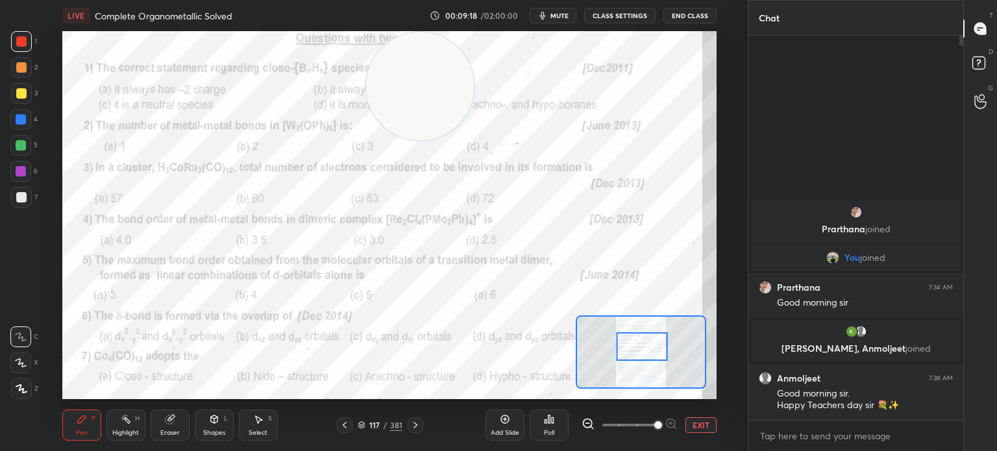
click at [165, 431] on div "Eraser" at bounding box center [169, 432] width 19 height 6
click at [164, 433] on div "Eraser" at bounding box center [169, 432] width 19 height 6
click at [27, 389] on span "Erase all" at bounding box center [20, 388] width 19 height 9
click at [29, 389] on div "1 2 3 4 5 6 7 C X Z C X Z E E Erase all H H" at bounding box center [21, 215] width 42 height 368
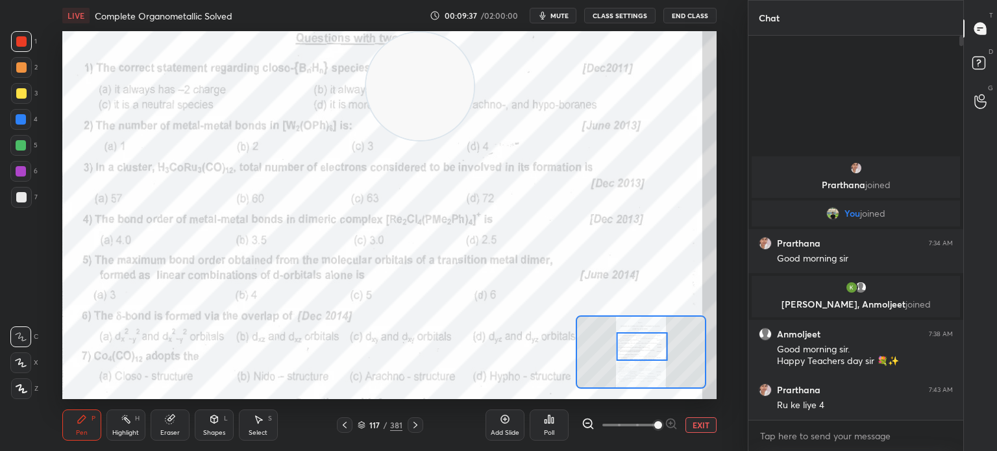
click at [588, 396] on div "Add Slide Poll EXIT" at bounding box center [600, 425] width 231 height 73
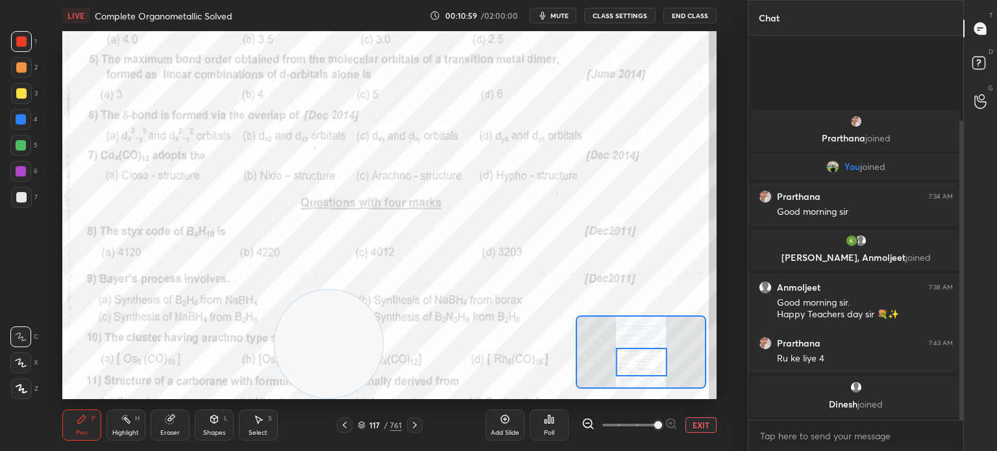
click at [554, 426] on div "Poll" at bounding box center [548, 424] width 39 height 31
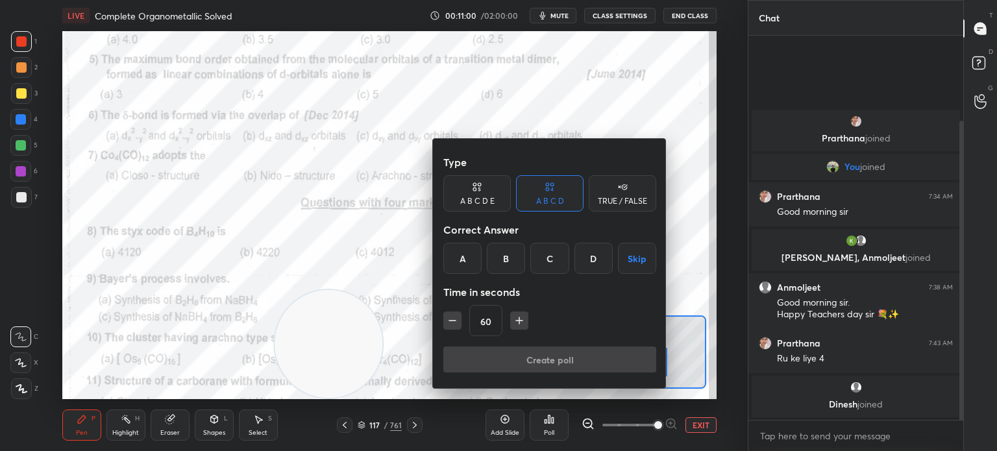
click at [553, 254] on div "C" at bounding box center [549, 258] width 38 height 31
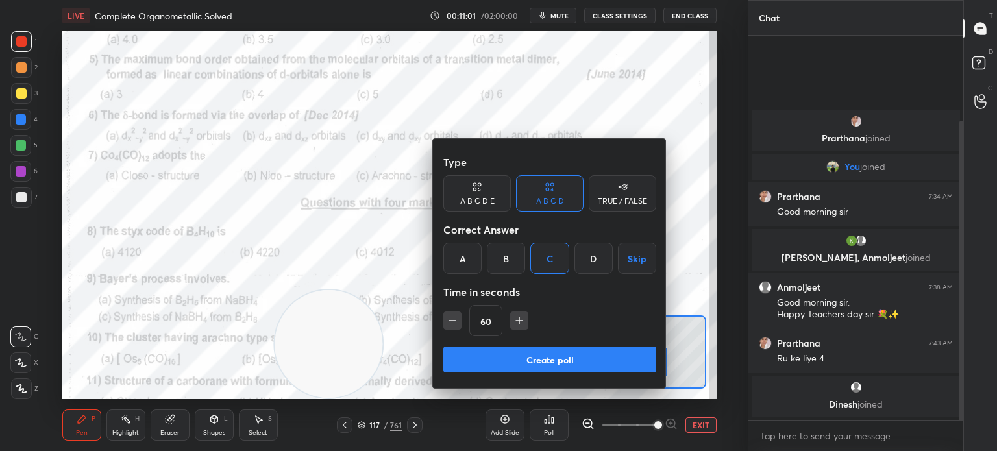
click at [531, 347] on button "Create poll" at bounding box center [549, 359] width 213 height 26
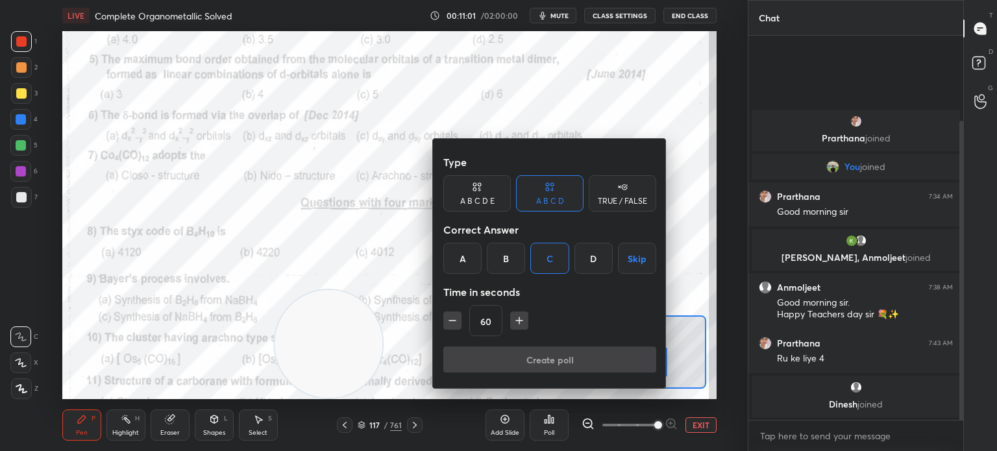
type textarea "x"
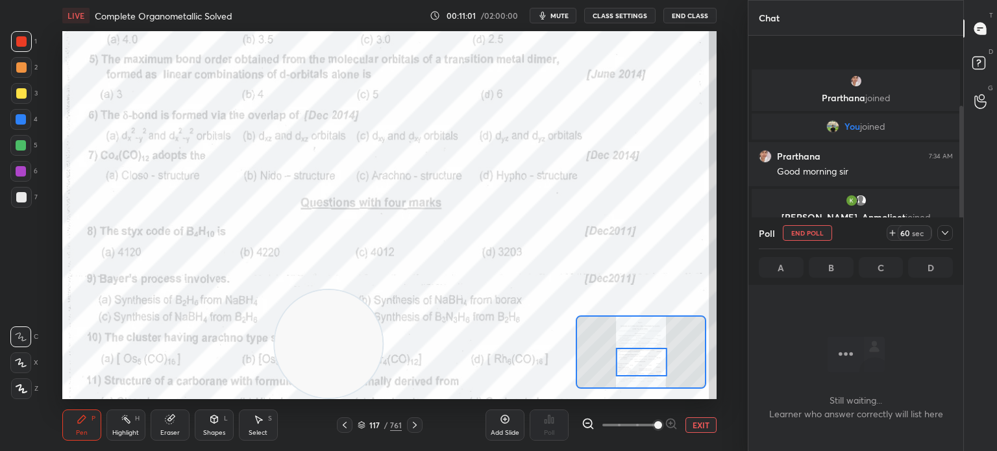
scroll to position [4, 4]
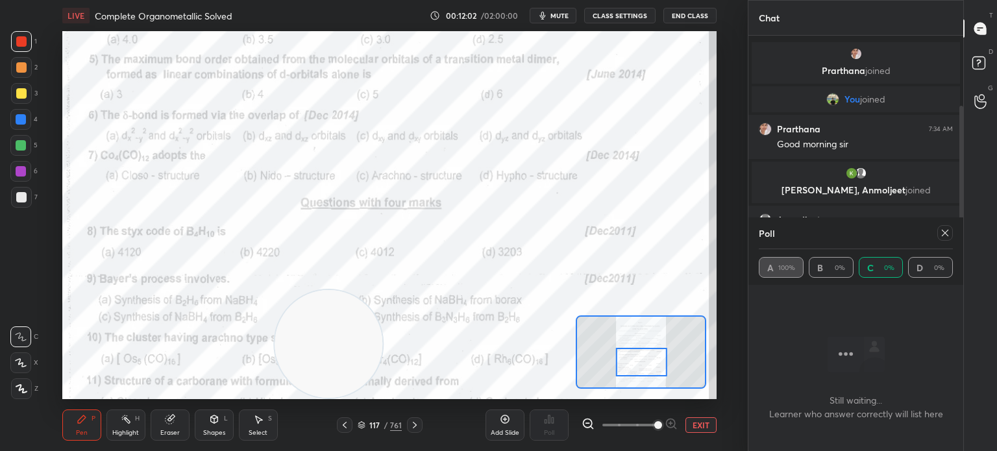
click at [502, 425] on div "Add Slide" at bounding box center [504, 424] width 39 height 31
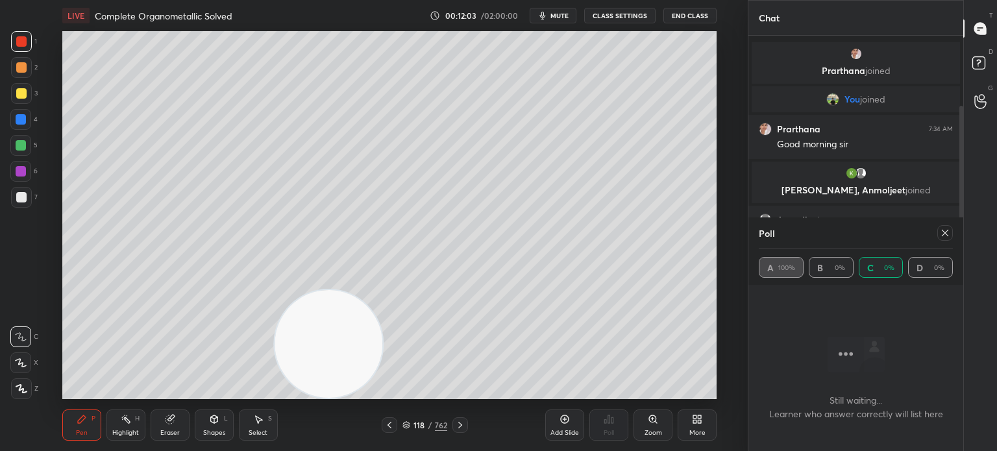
click at [27, 385] on div at bounding box center [21, 388] width 21 height 21
click at [27, 387] on div at bounding box center [21, 388] width 21 height 21
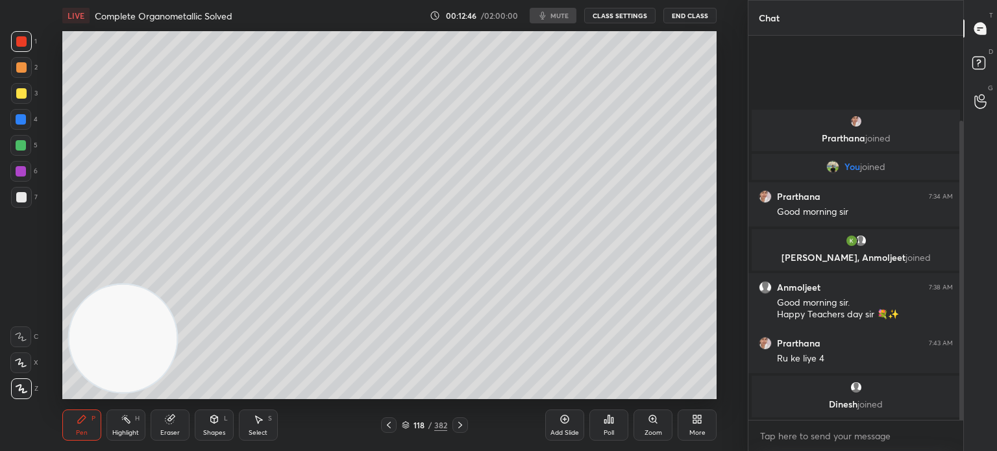
scroll to position [64508, 64181]
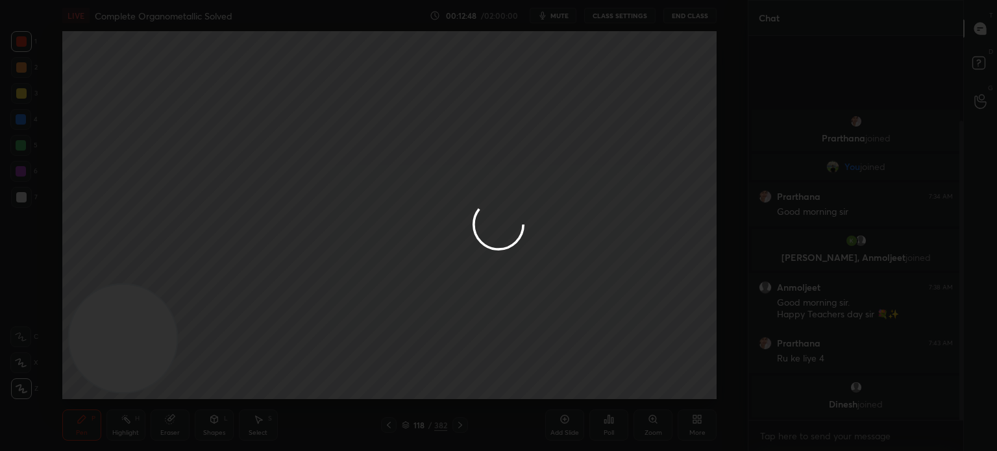
click at [609, 181] on div at bounding box center [498, 225] width 997 height 451
click at [601, 176] on div at bounding box center [498, 225] width 997 height 451
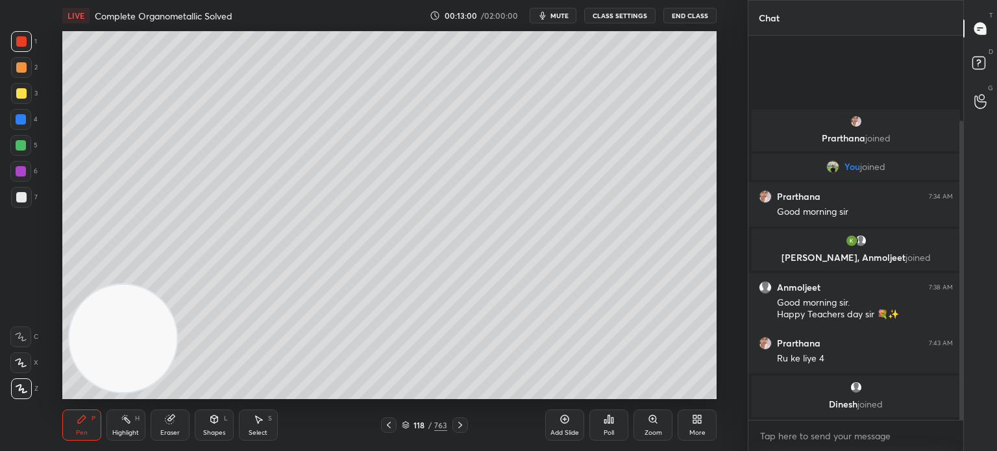
click at [21, 69] on div at bounding box center [21, 67] width 10 height 10
click at [25, 67] on div at bounding box center [21, 67] width 10 height 10
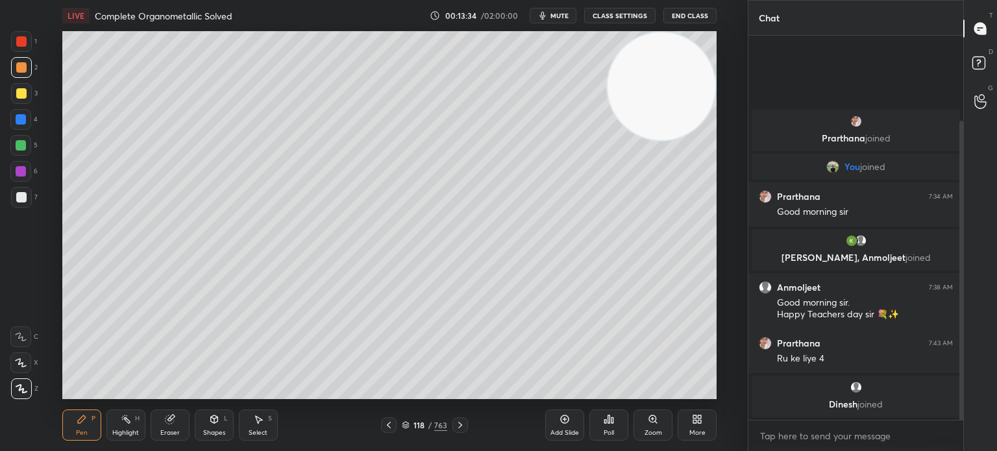
click at [386, 424] on icon at bounding box center [388, 425] width 10 height 10
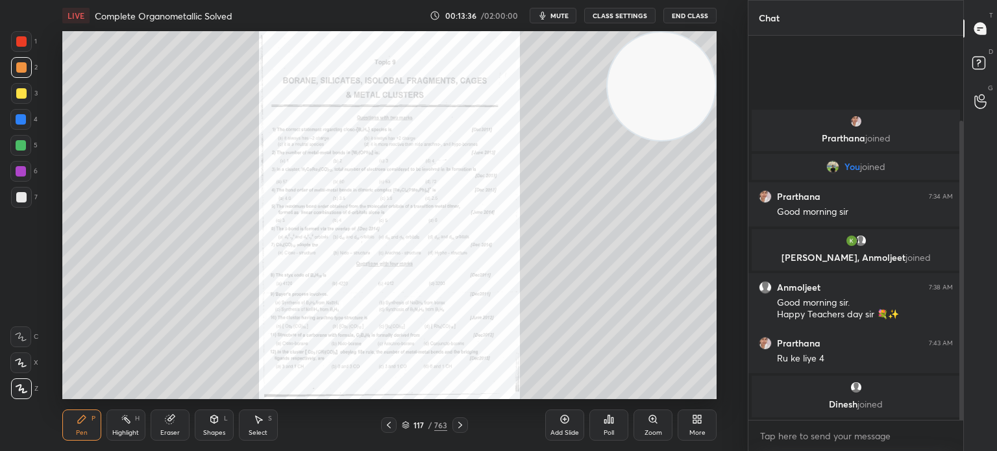
click at [658, 428] on div "Zoom" at bounding box center [652, 424] width 39 height 31
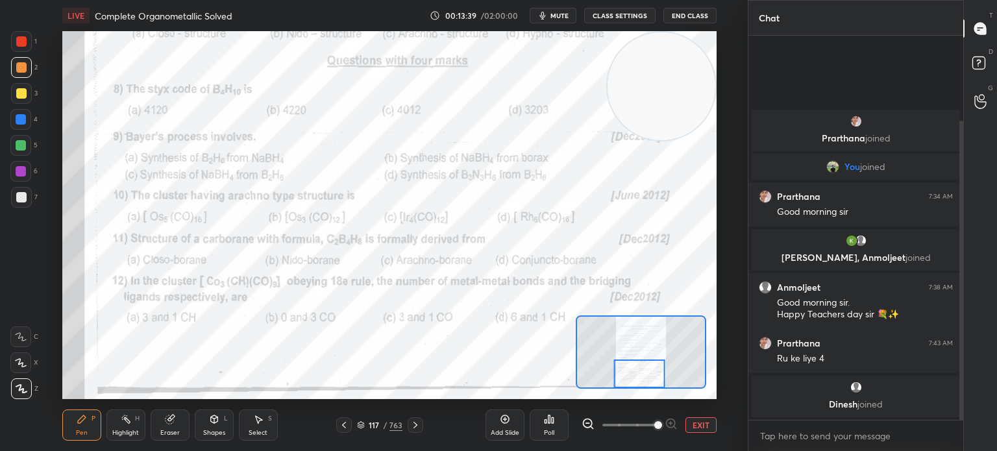
click at [25, 42] on div at bounding box center [21, 41] width 10 height 10
click at [551, 428] on div "Poll" at bounding box center [548, 424] width 39 height 31
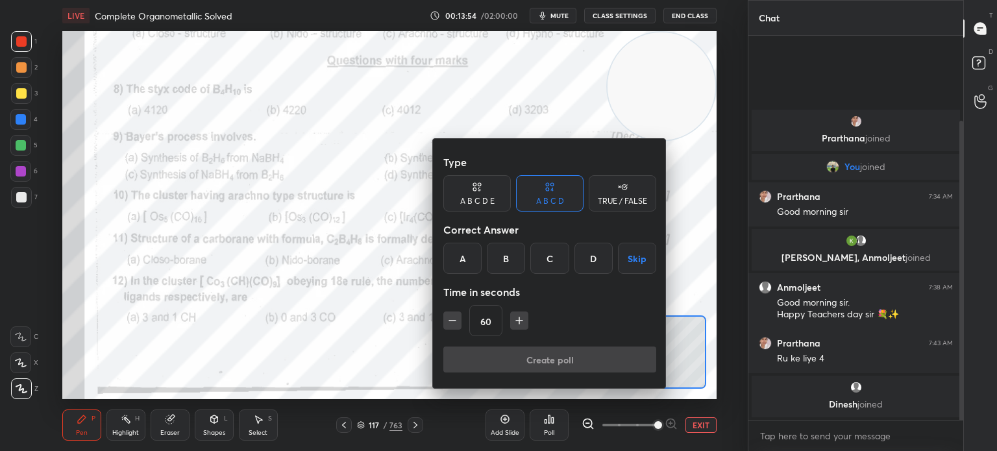
click at [505, 267] on div "B" at bounding box center [506, 258] width 38 height 31
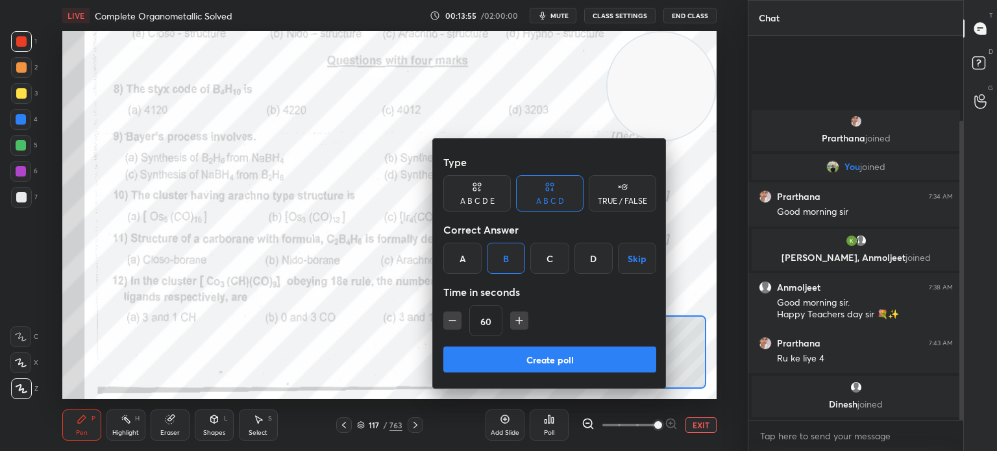
click at [498, 368] on button "Create poll" at bounding box center [549, 359] width 213 height 26
type textarea "x"
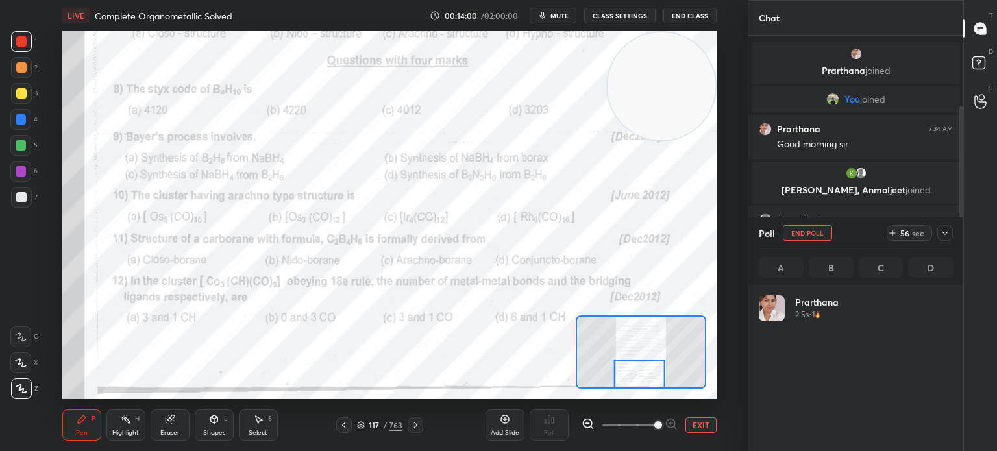
scroll to position [152, 190]
click at [22, 49] on div at bounding box center [21, 41] width 21 height 21
click at [26, 43] on div at bounding box center [21, 41] width 10 height 10
click at [945, 231] on icon at bounding box center [944, 233] width 10 height 10
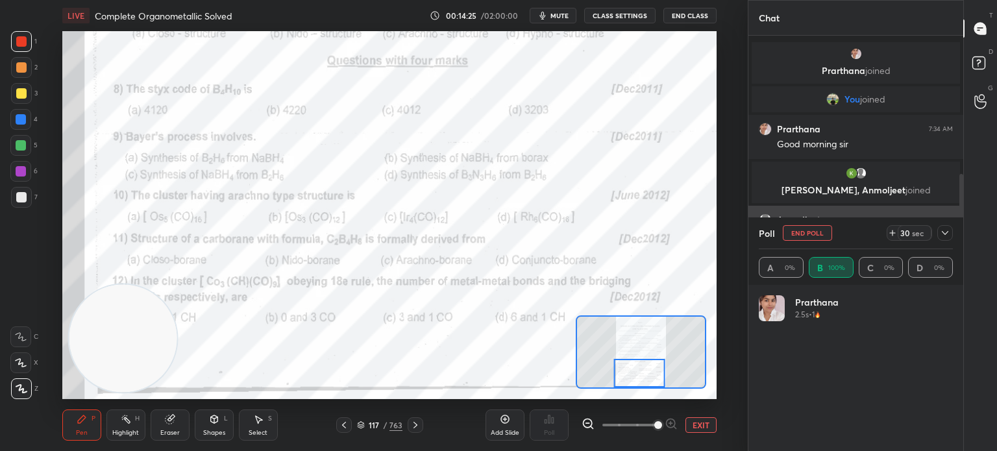
scroll to position [85, 190]
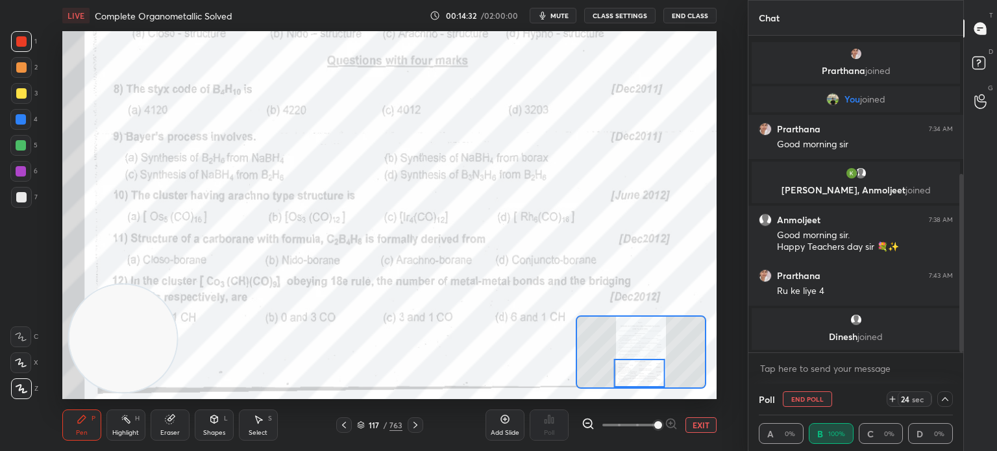
click at [186, 426] on div "Eraser" at bounding box center [170, 424] width 39 height 31
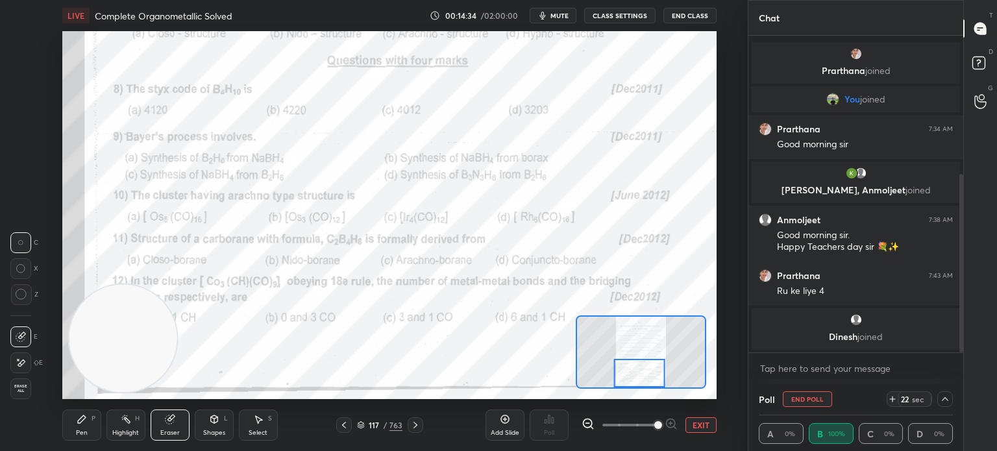
click at [85, 429] on div "Pen" at bounding box center [82, 432] width 12 height 6
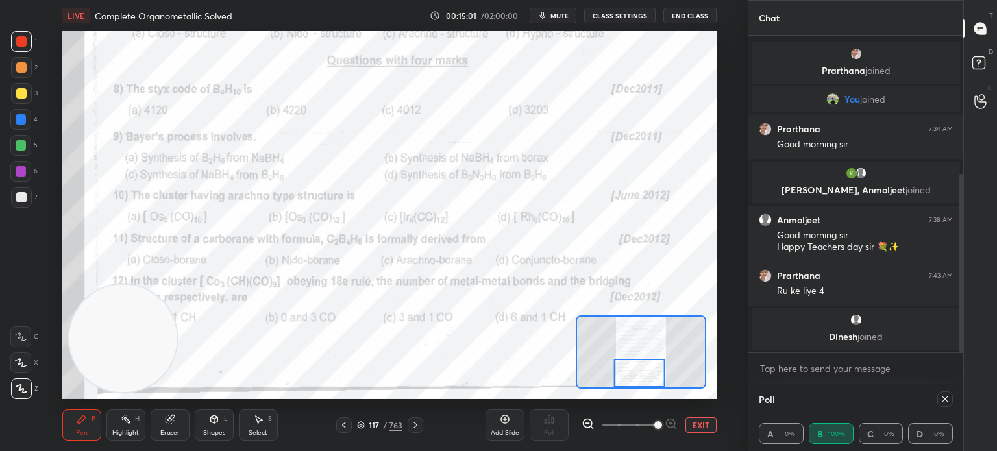
click at [26, 124] on div at bounding box center [20, 119] width 21 height 21
click at [24, 127] on div at bounding box center [20, 119] width 21 height 21
click at [21, 360] on icon at bounding box center [21, 362] width 12 height 9
click at [23, 363] on icon at bounding box center [21, 362] width 12 height 9
click at [415, 428] on icon at bounding box center [415, 425] width 10 height 10
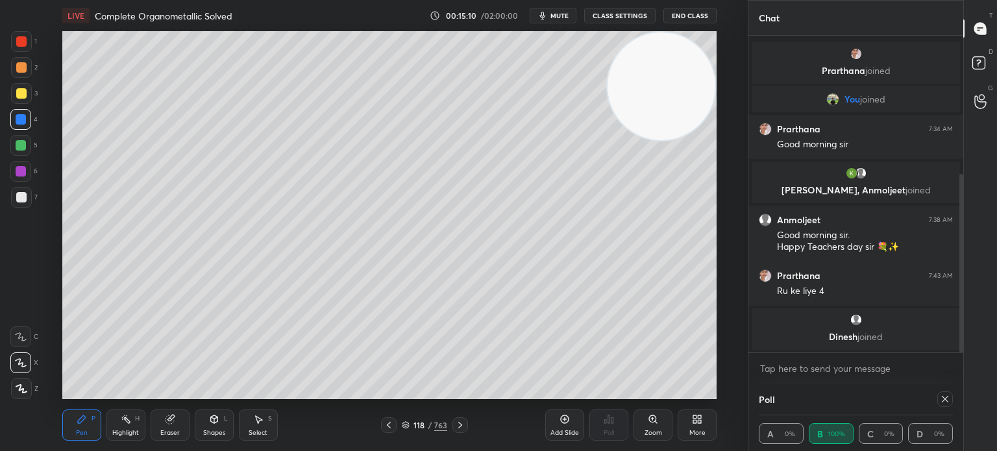
click at [462, 422] on icon at bounding box center [460, 425] width 10 height 10
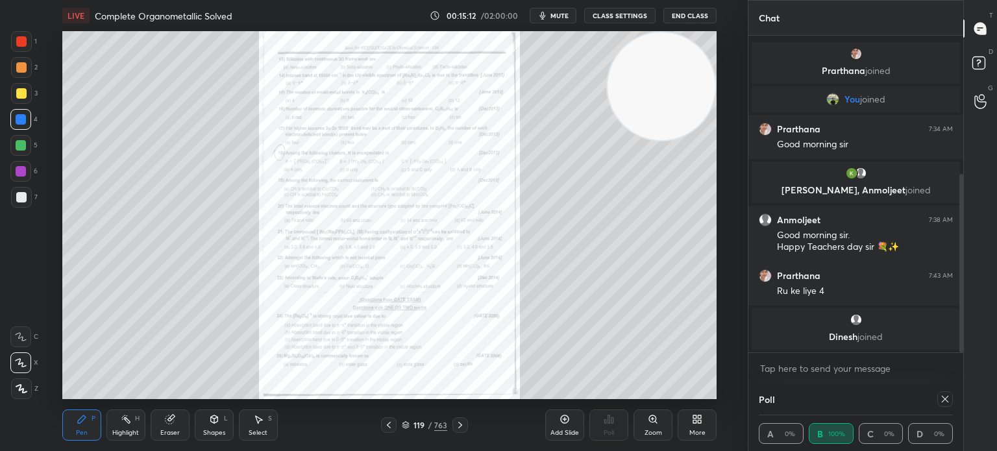
click at [648, 422] on icon at bounding box center [652, 419] width 10 height 10
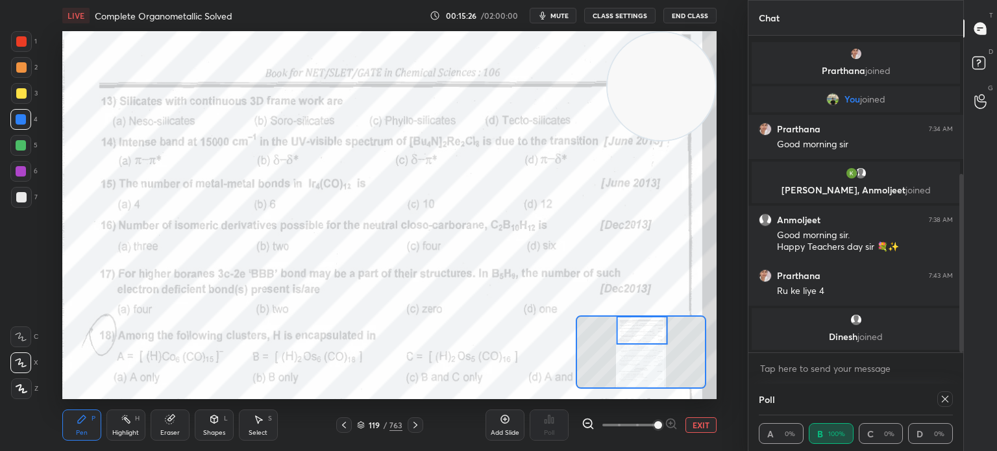
click at [940, 396] on icon at bounding box center [944, 399] width 10 height 10
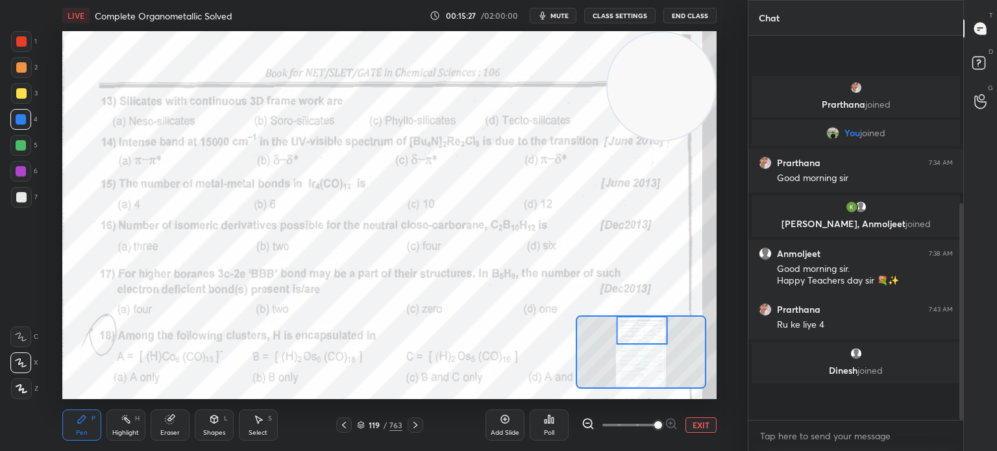
scroll to position [380, 211]
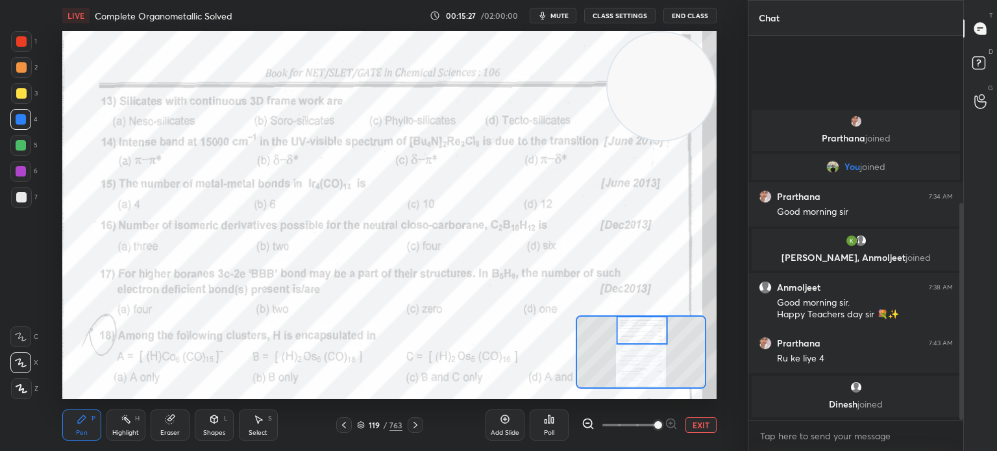
click at [551, 426] on div "Poll" at bounding box center [548, 424] width 39 height 31
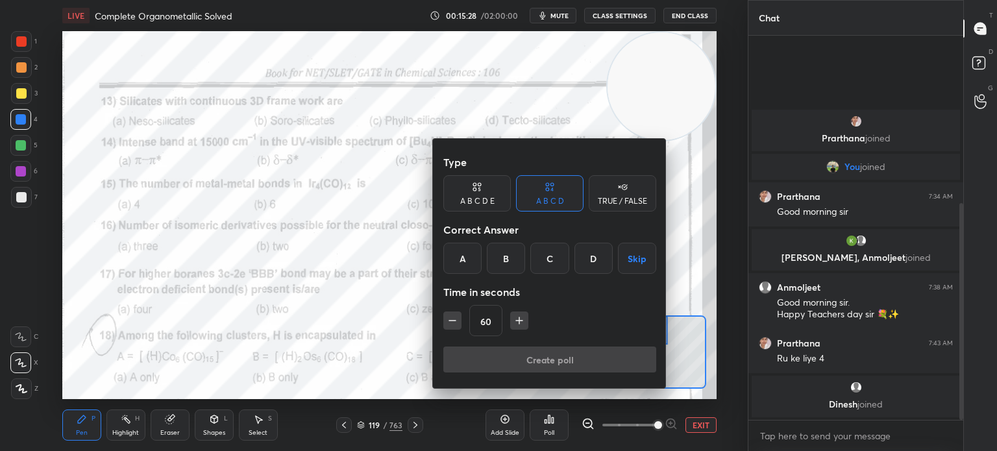
click at [585, 256] on div "D" at bounding box center [593, 258] width 38 height 31
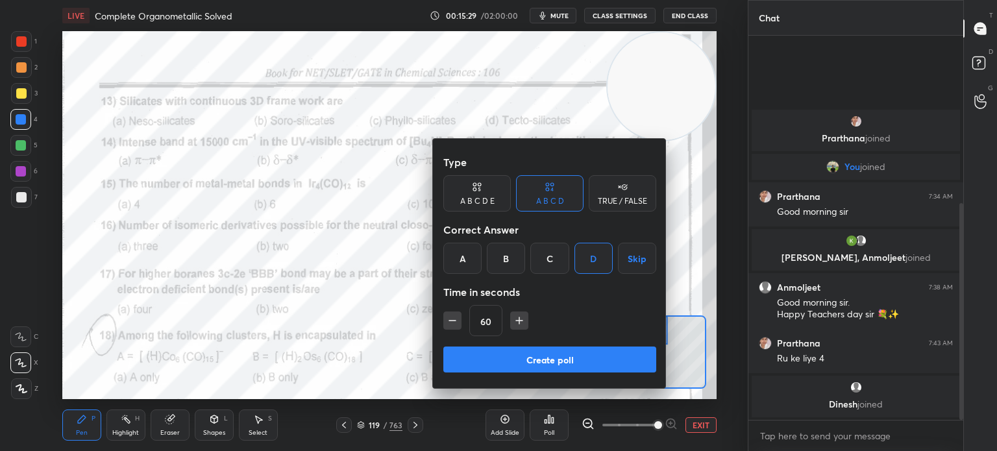
click at [532, 357] on button "Create poll" at bounding box center [549, 359] width 213 height 26
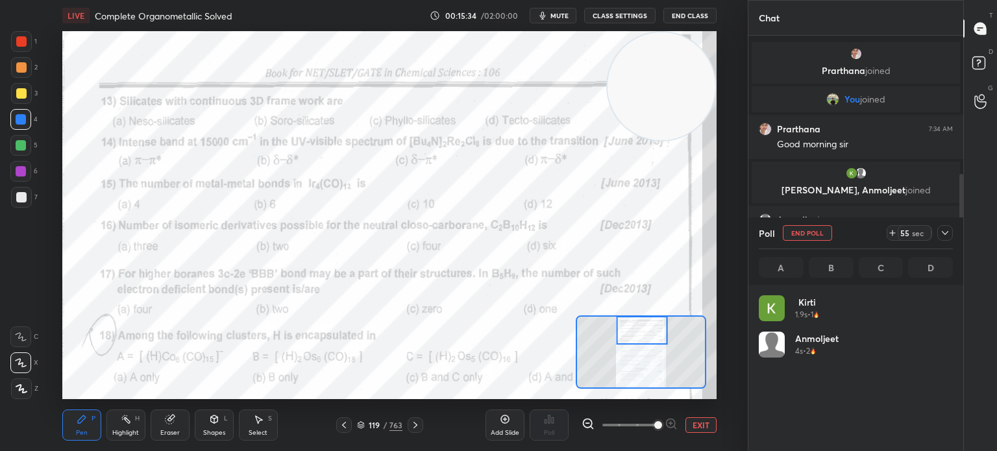
scroll to position [4, 4]
click at [938, 234] on div at bounding box center [945, 233] width 16 height 16
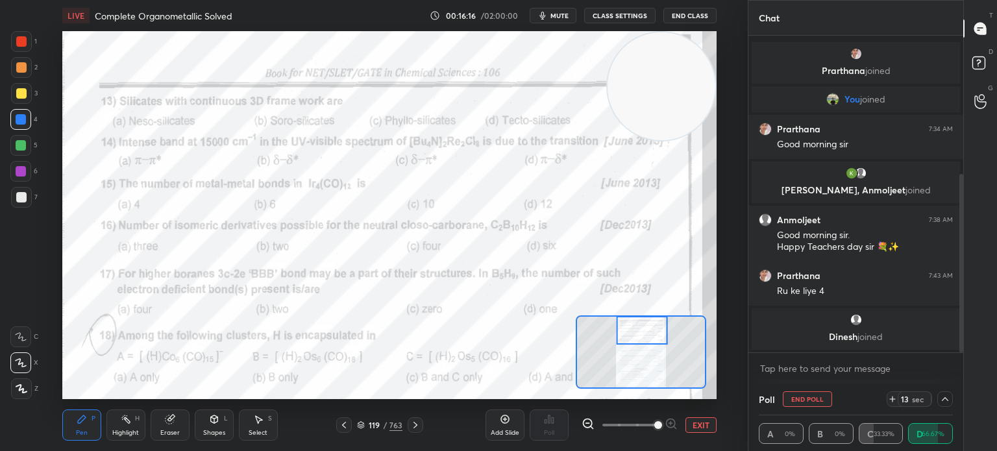
scroll to position [0, 4]
click at [801, 404] on button "End Poll" at bounding box center [806, 399] width 49 height 16
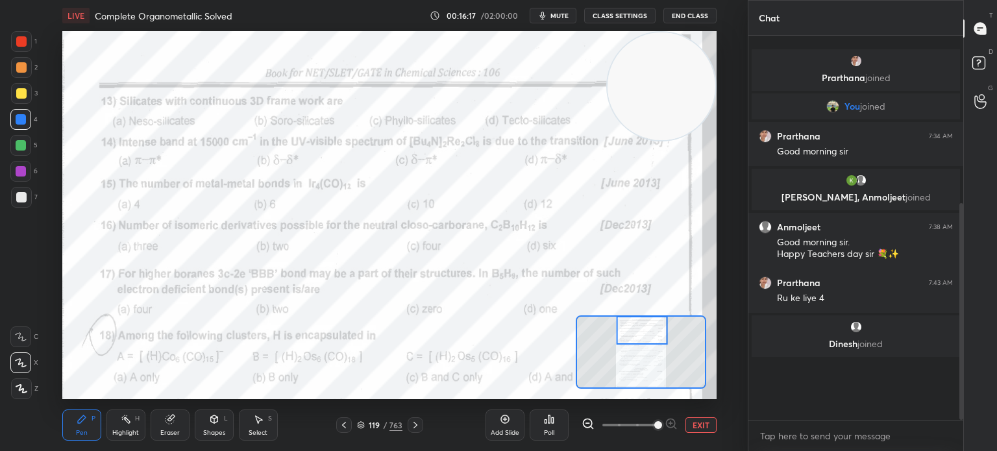
click at [797, 450] on div at bounding box center [855, 451] width 215 height 0
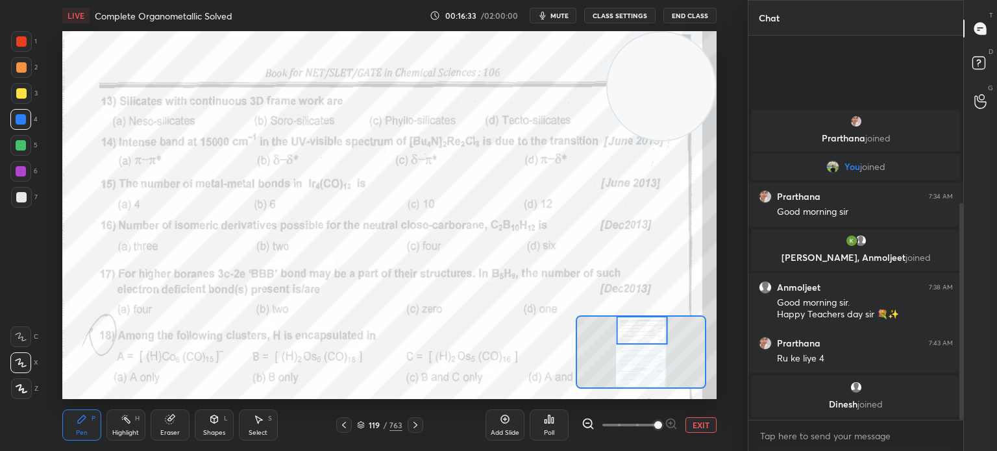
click at [554, 431] on div "Poll" at bounding box center [549, 432] width 10 height 6
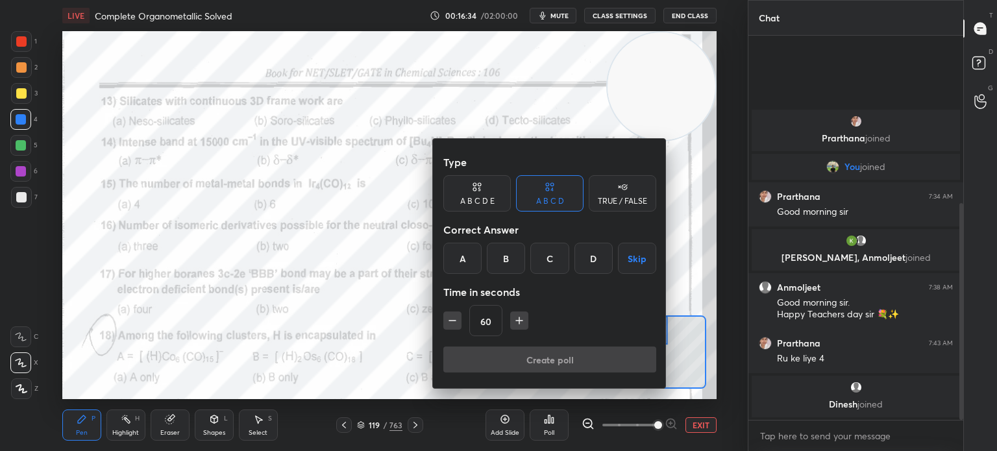
click at [506, 257] on div "B" at bounding box center [506, 258] width 38 height 31
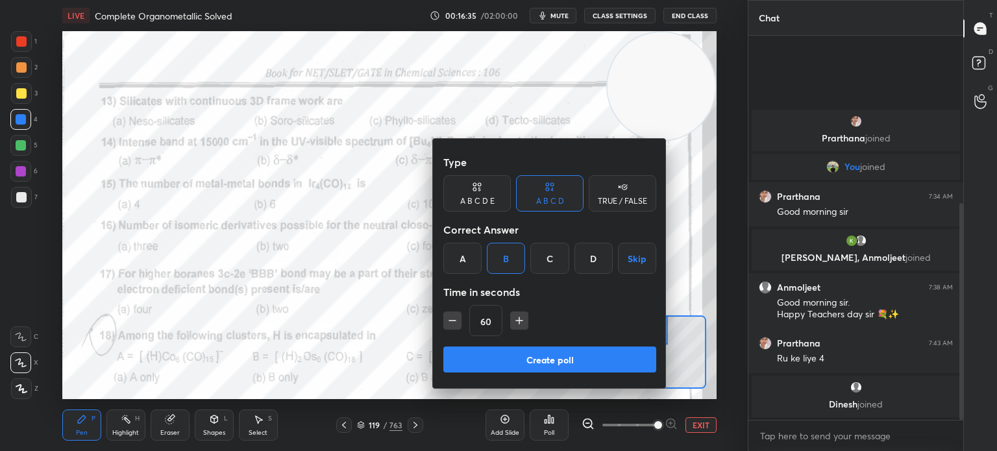
click at [531, 363] on button "Create poll" at bounding box center [549, 359] width 213 height 26
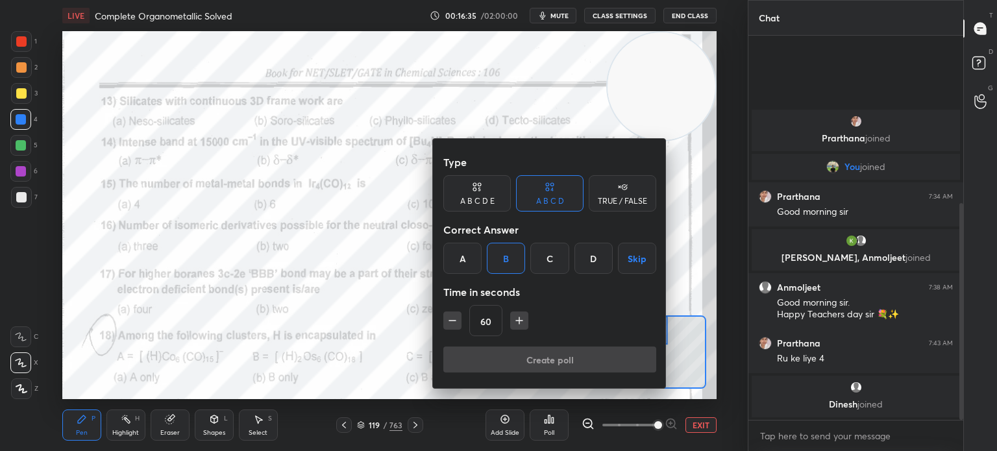
type textarea "x"
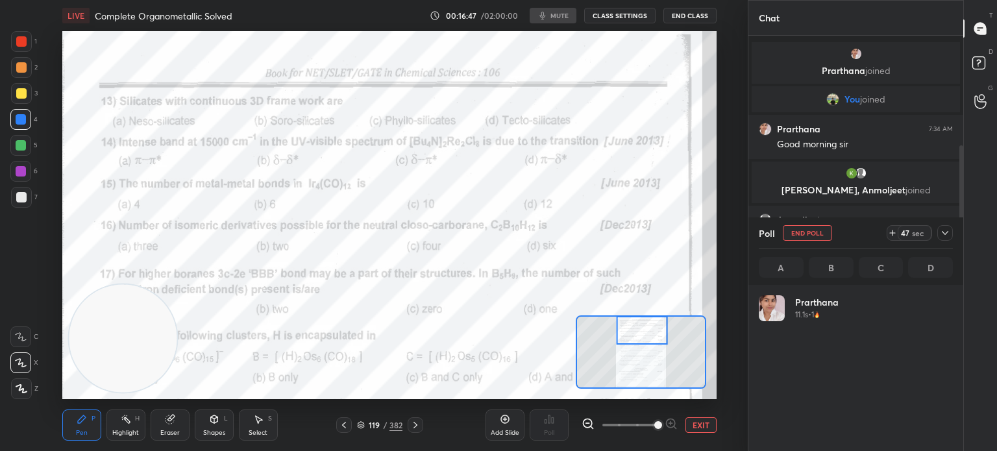
scroll to position [4, 4]
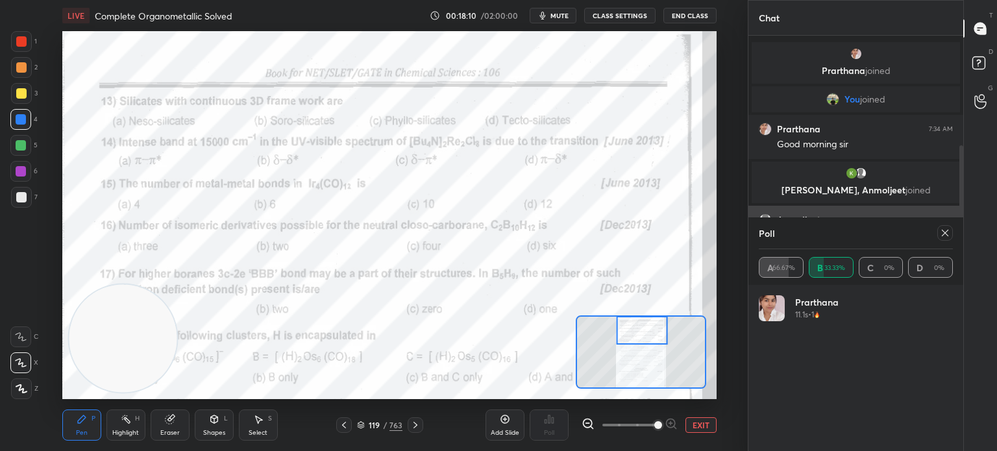
click at [944, 226] on div at bounding box center [945, 233] width 16 height 16
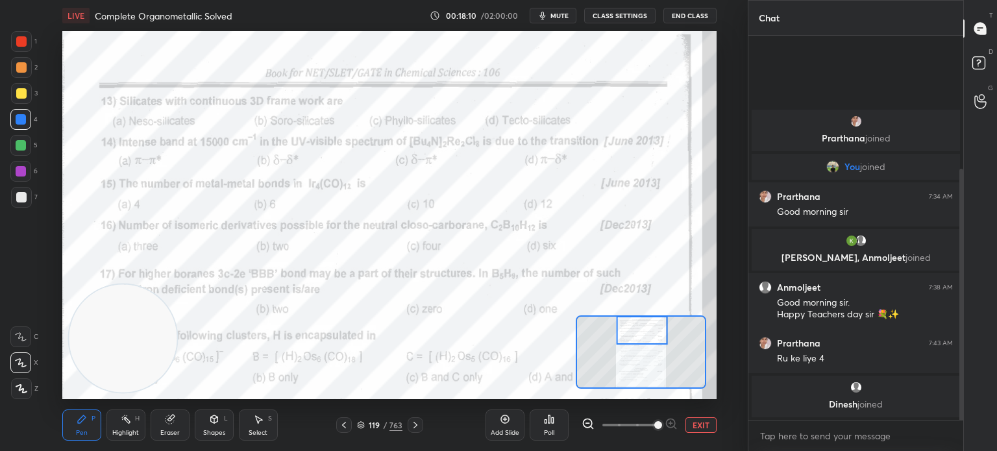
scroll to position [380, 211]
click at [560, 427] on div "Poll" at bounding box center [548, 424] width 39 height 31
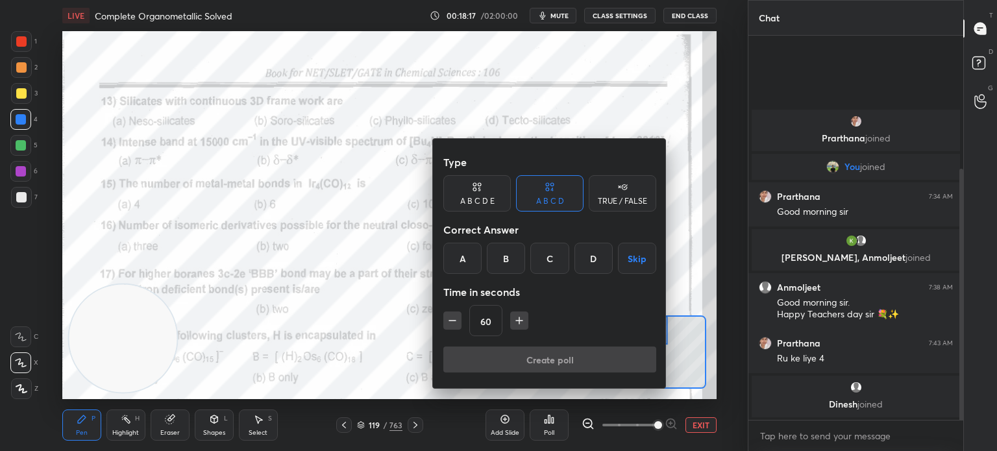
click at [514, 260] on div "B" at bounding box center [506, 258] width 38 height 31
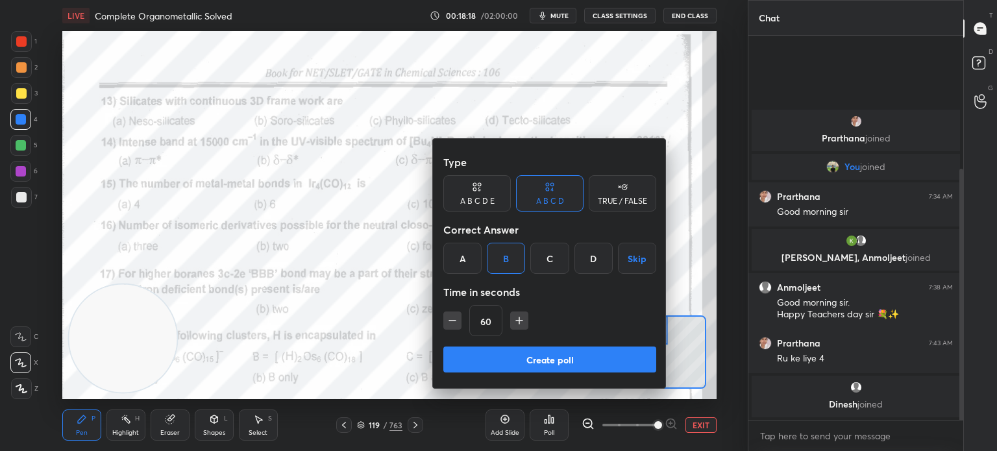
click at [527, 361] on button "Create poll" at bounding box center [549, 359] width 213 height 26
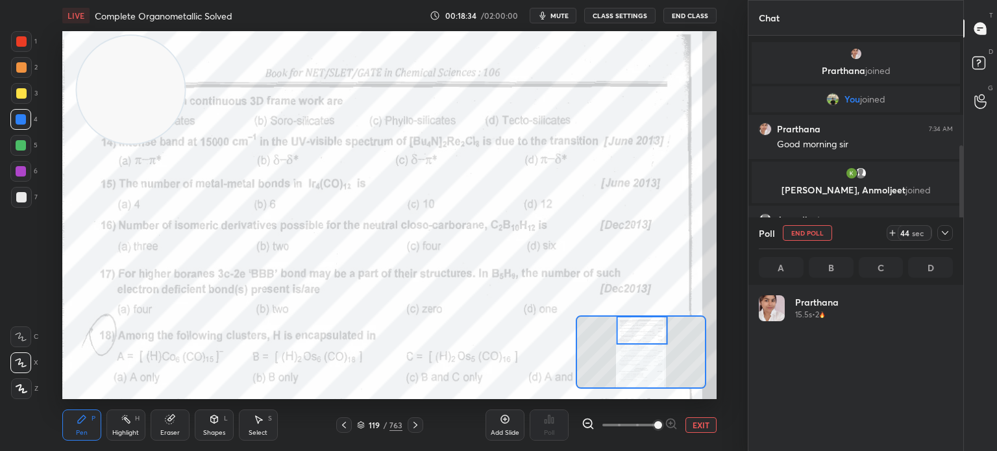
scroll to position [152, 190]
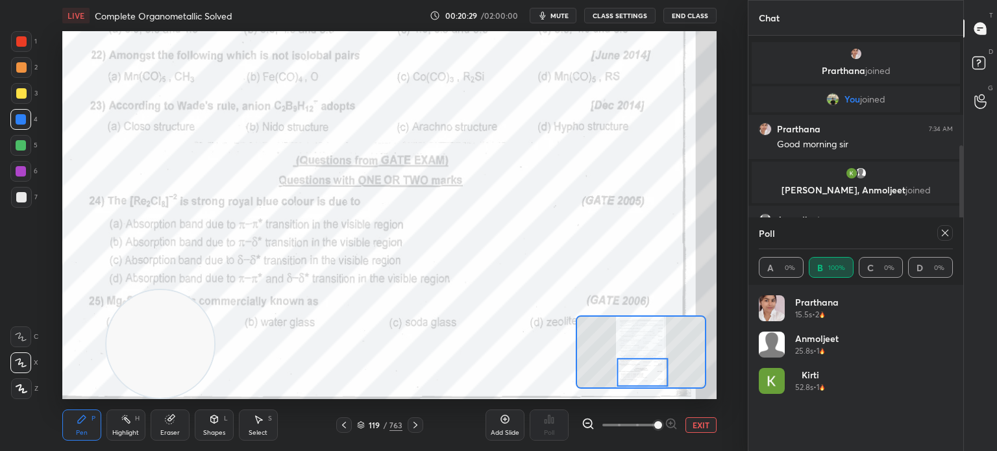
click at [938, 239] on div at bounding box center [945, 233] width 16 height 16
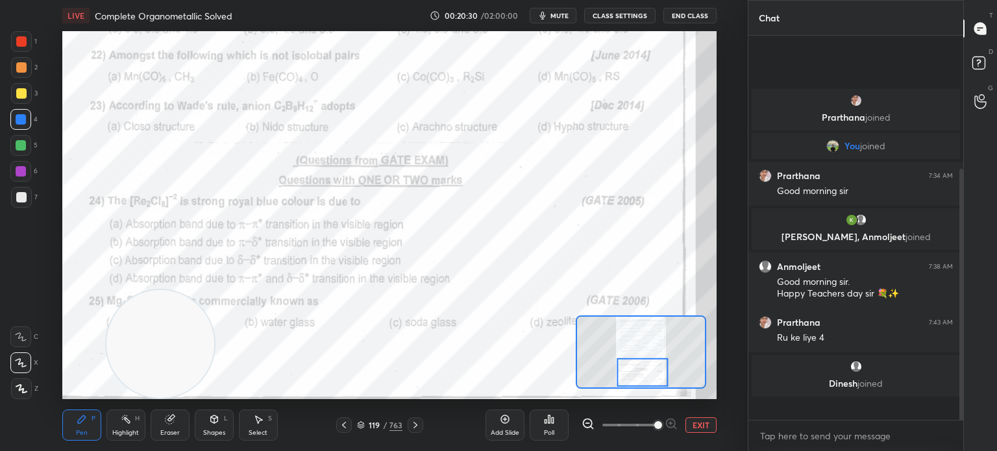
scroll to position [4, 4]
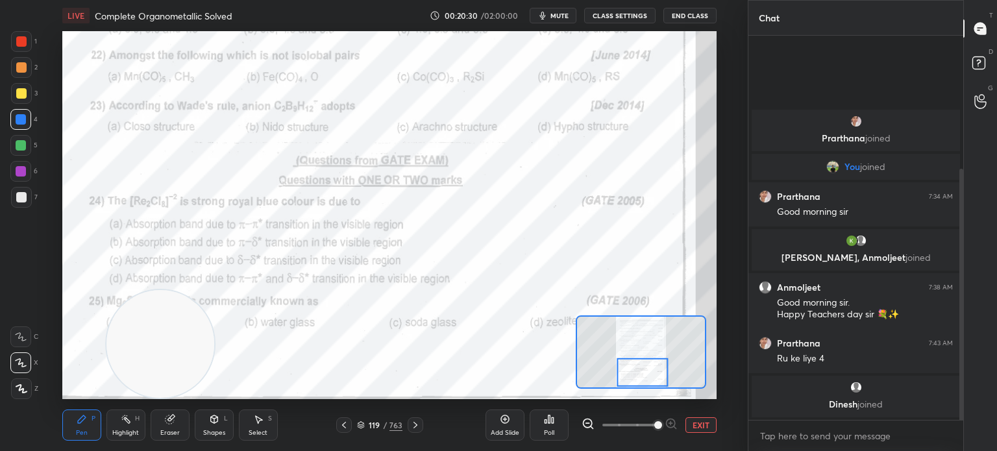
click at [554, 430] on div "Poll" at bounding box center [549, 432] width 10 height 6
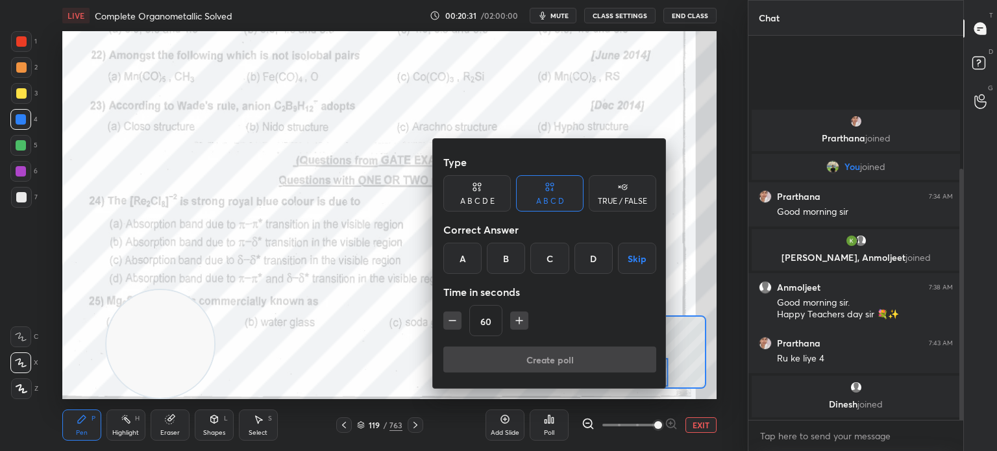
click at [554, 256] on div "C" at bounding box center [549, 258] width 38 height 31
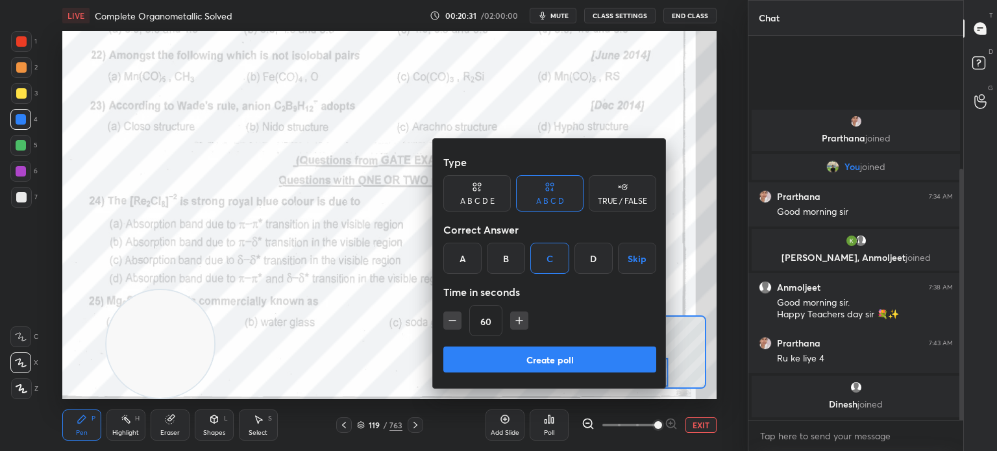
click at [531, 354] on button "Create poll" at bounding box center [549, 359] width 213 height 26
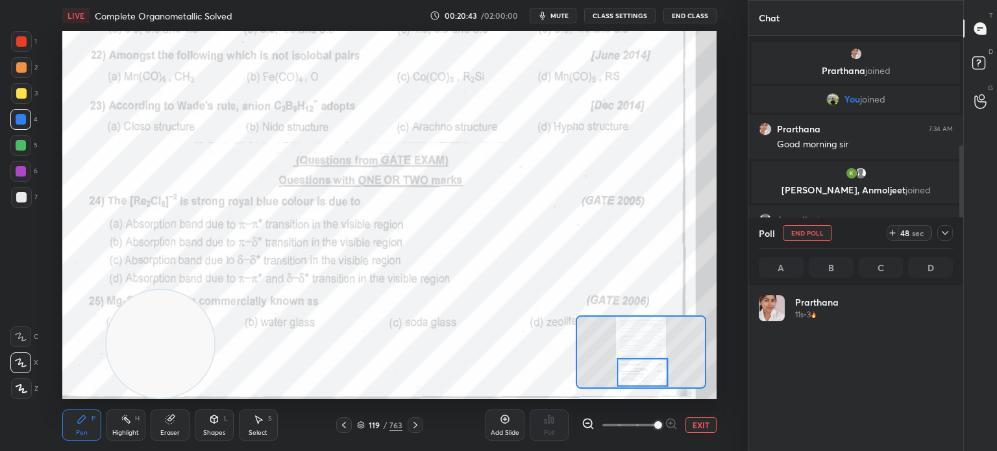
scroll to position [152, 190]
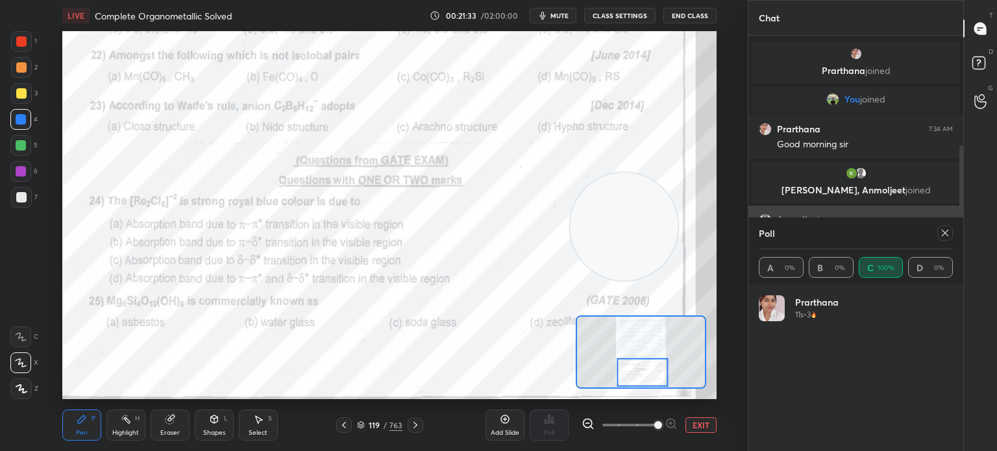
click at [944, 228] on icon at bounding box center [944, 233] width 10 height 10
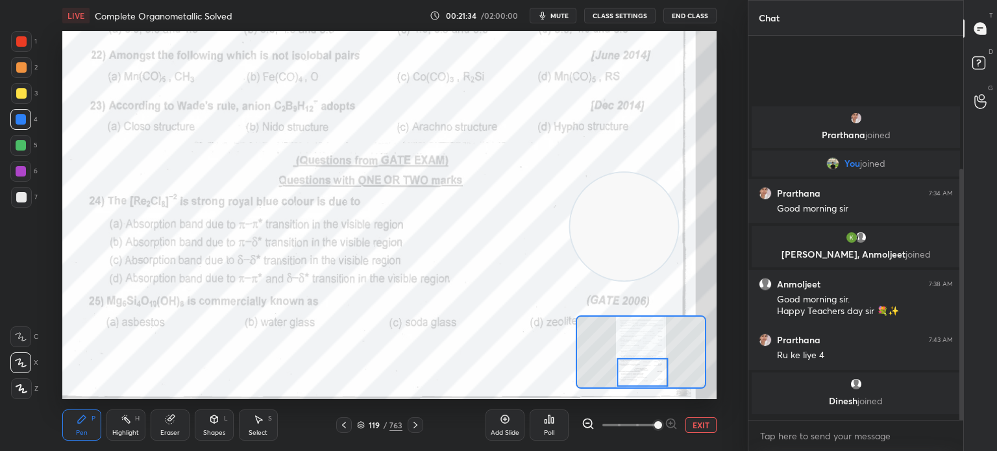
scroll to position [5, 4]
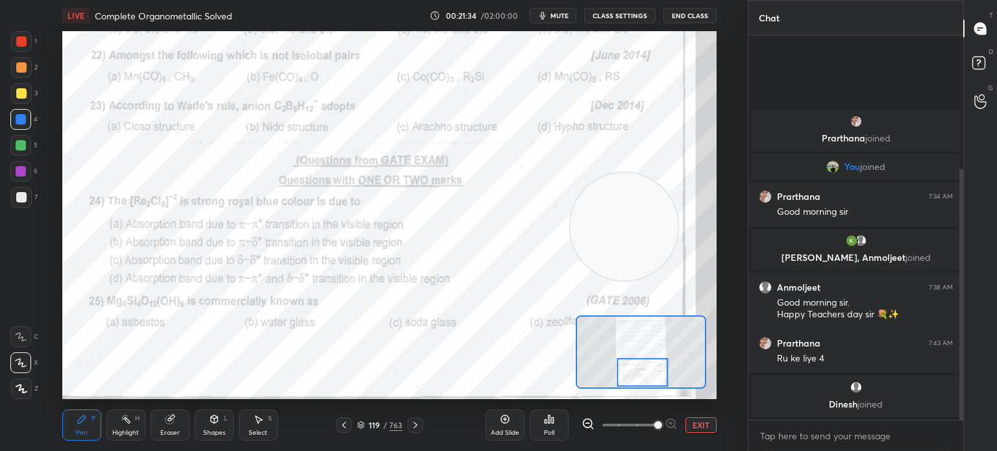
click at [693, 424] on button "EXIT" at bounding box center [700, 425] width 31 height 16
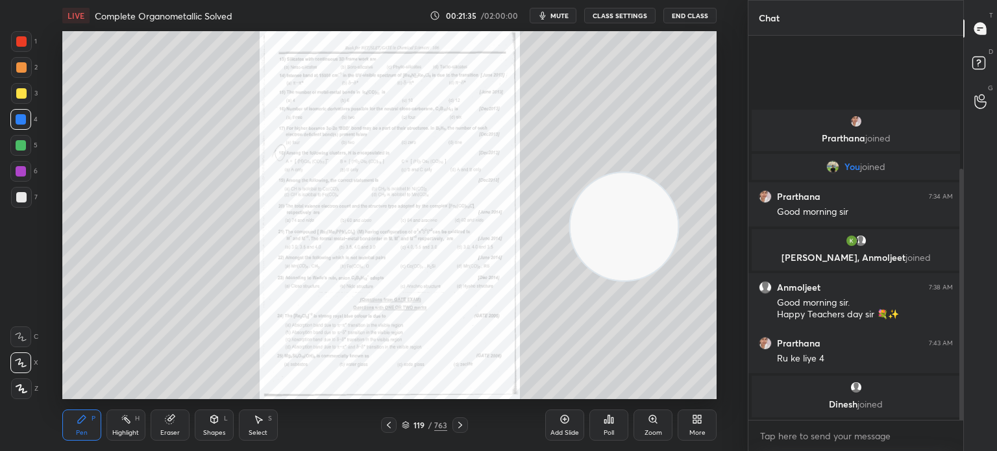
click at [695, 423] on icon at bounding box center [694, 421] width 3 height 3
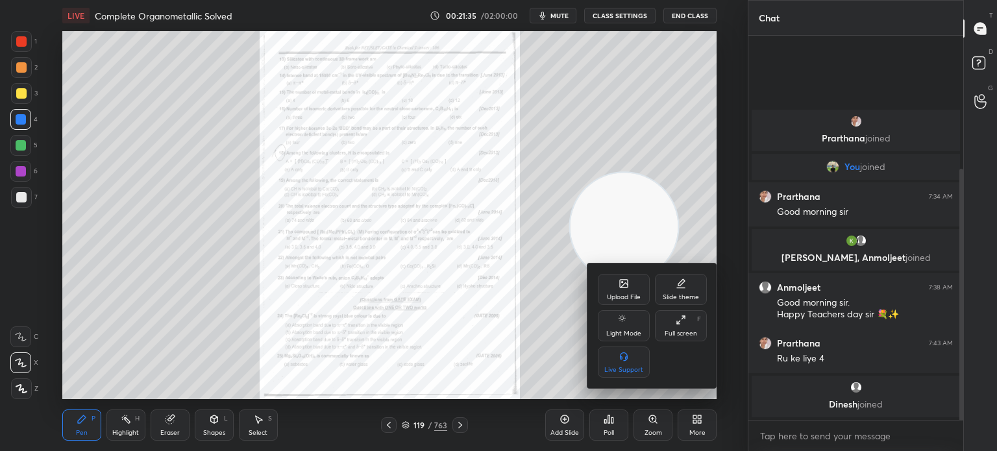
click at [617, 287] on div "Upload File" at bounding box center [624, 289] width 52 height 31
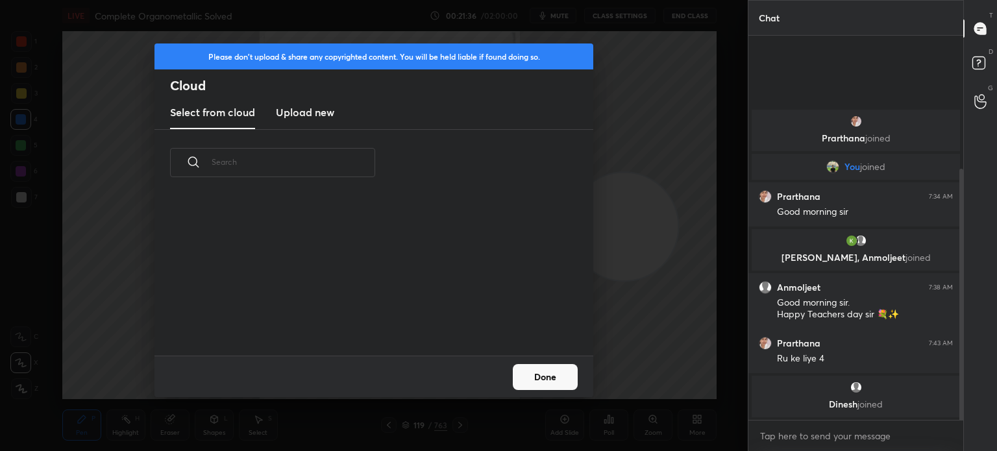
scroll to position [160, 417]
click at [319, 121] on new "Upload new" at bounding box center [305, 113] width 58 height 32
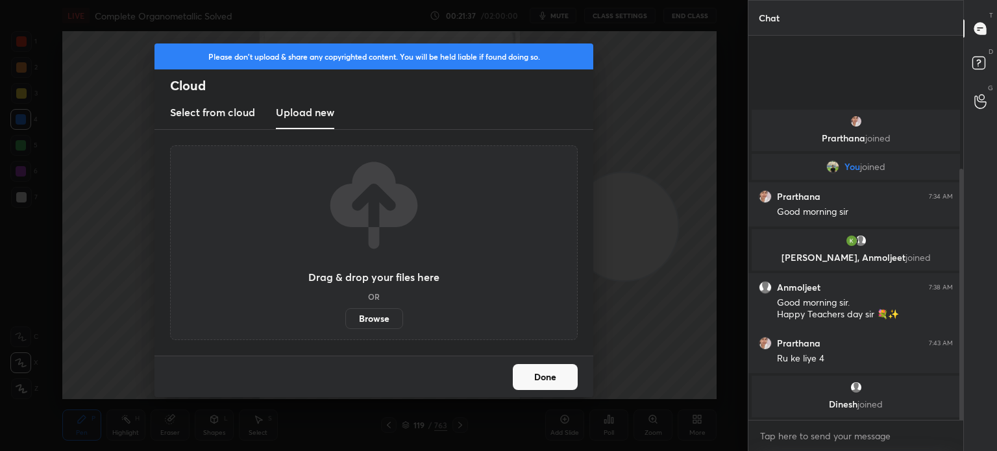
click at [387, 319] on label "Browse" at bounding box center [374, 318] width 58 height 21
click at [345, 319] on input "Browse" at bounding box center [345, 318] width 0 height 21
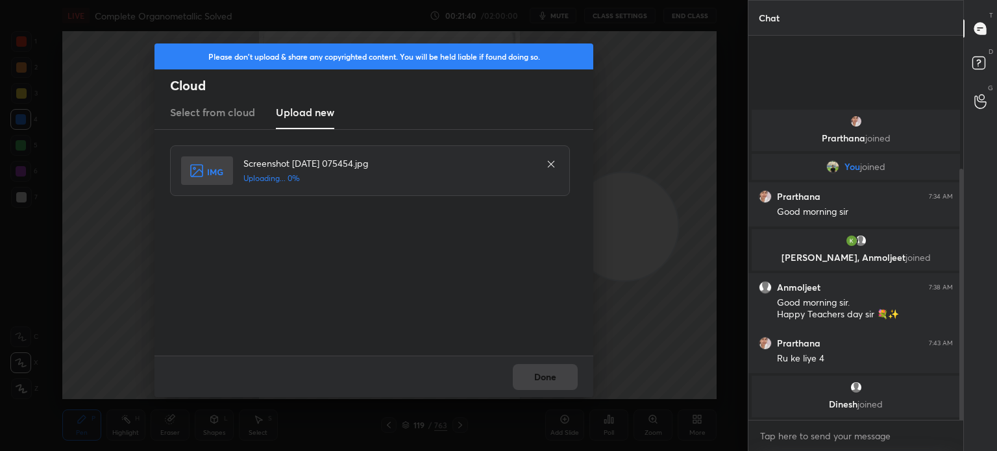
click at [537, 374] on div "Done" at bounding box center [373, 377] width 439 height 42
click at [538, 379] on div "Done" at bounding box center [373, 377] width 439 height 42
click at [540, 380] on div "Done" at bounding box center [373, 377] width 439 height 42
click at [538, 381] on button "Done" at bounding box center [545, 377] width 65 height 26
click at [539, 381] on button "Done" at bounding box center [545, 377] width 65 height 26
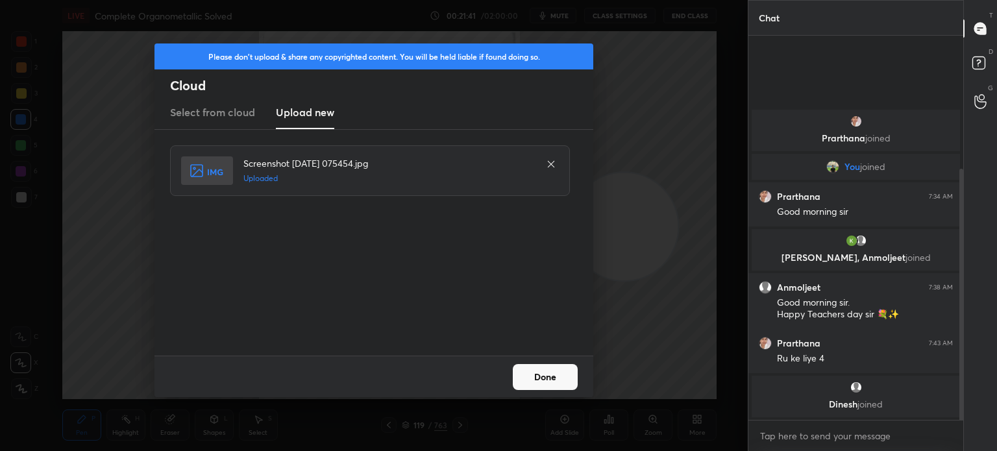
click at [540, 381] on button "Done" at bounding box center [545, 377] width 65 height 26
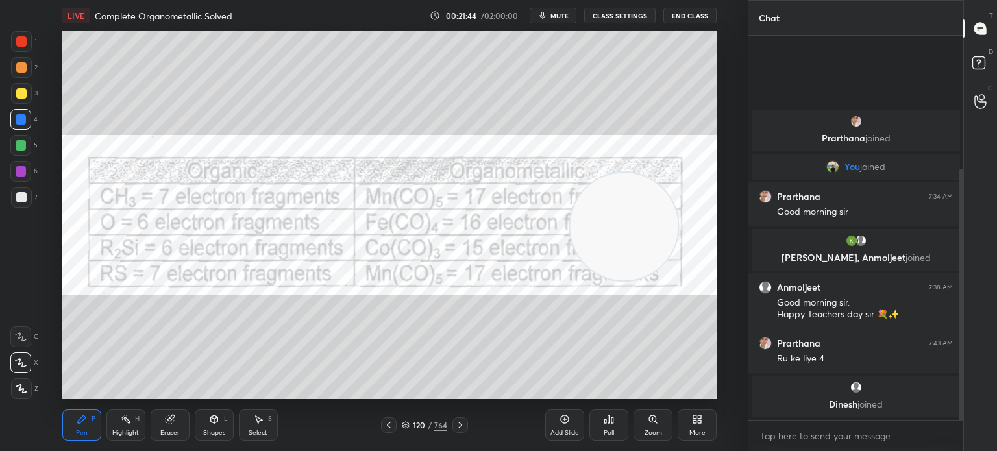
click at [131, 428] on div "Highlight H" at bounding box center [125, 424] width 39 height 31
click at [130, 422] on rect at bounding box center [127, 420] width 6 height 6
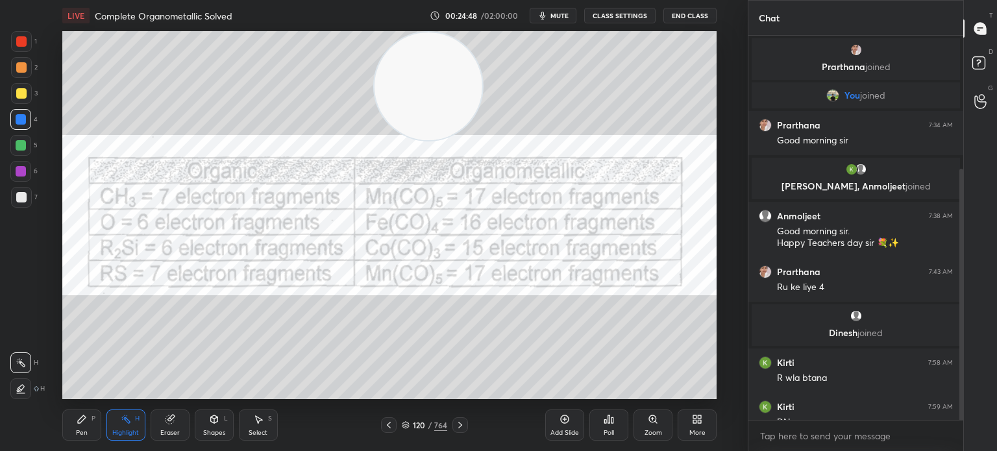
scroll to position [17, 0]
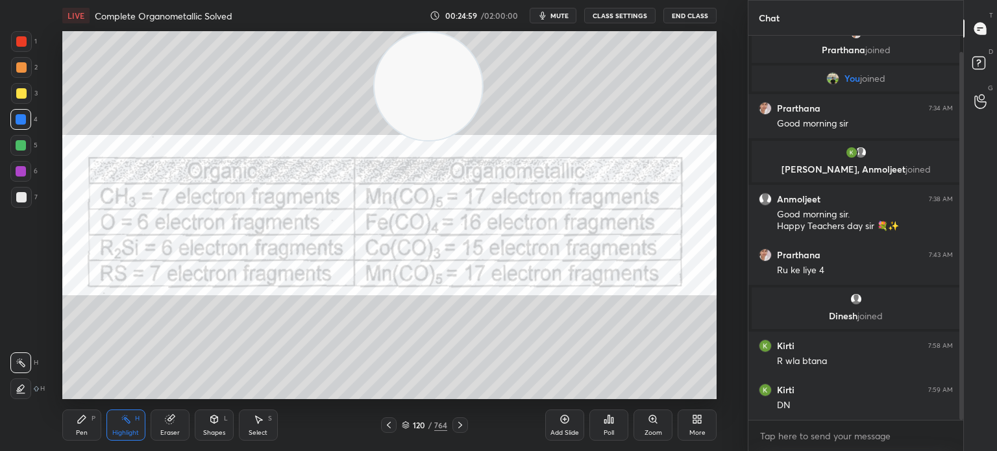
click at [556, 17] on span "mute" at bounding box center [559, 15] width 18 height 9
click at [566, 13] on span "unmute" at bounding box center [558, 15] width 28 height 9
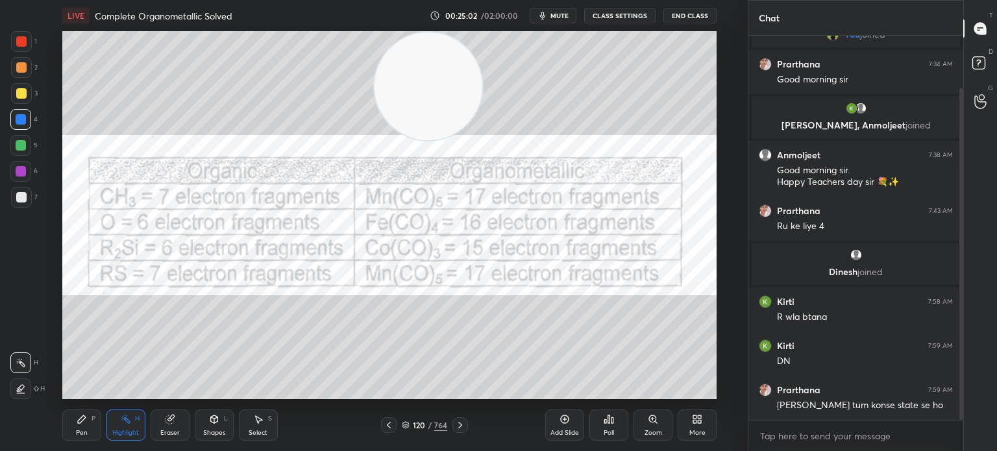
click at [568, 14] on span "mute" at bounding box center [559, 15] width 18 height 9
click at [390, 423] on icon at bounding box center [388, 425] width 10 height 10
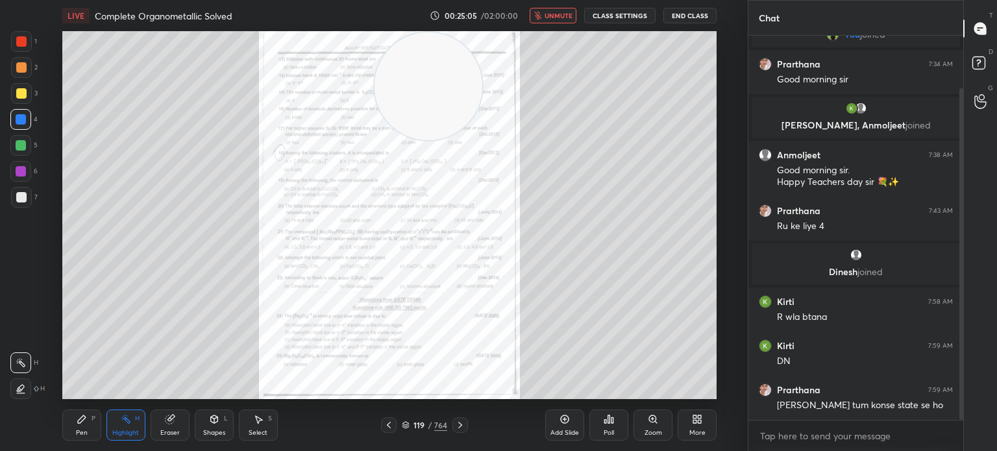
click at [649, 434] on div "Zoom" at bounding box center [653, 432] width 18 height 6
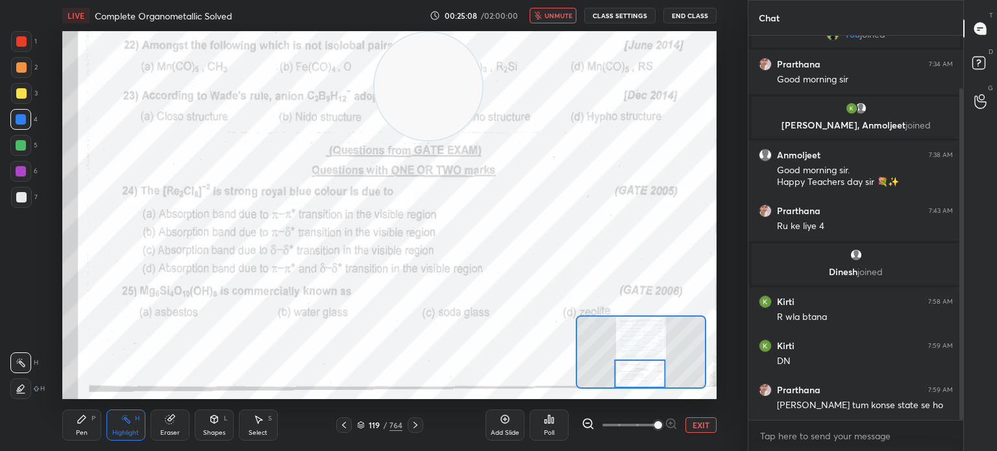
click at [14, 36] on div at bounding box center [21, 41] width 21 height 21
click at [18, 43] on div at bounding box center [21, 41] width 10 height 10
click at [82, 428] on div "Pen P" at bounding box center [81, 424] width 39 height 31
click at [85, 422] on icon at bounding box center [82, 419] width 10 height 10
click at [559, 431] on div "Poll" at bounding box center [548, 424] width 39 height 31
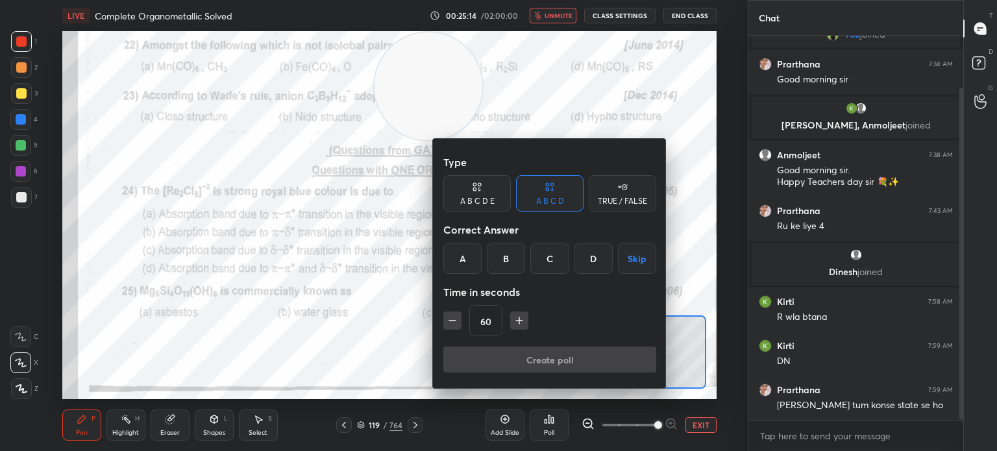
click at [555, 261] on div "C" at bounding box center [549, 258] width 38 height 31
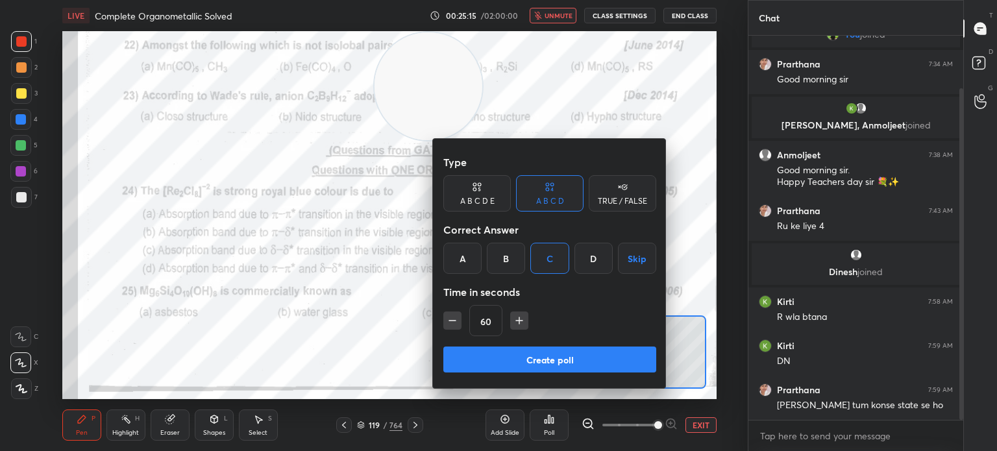
click at [527, 368] on button "Create poll" at bounding box center [549, 359] width 213 height 26
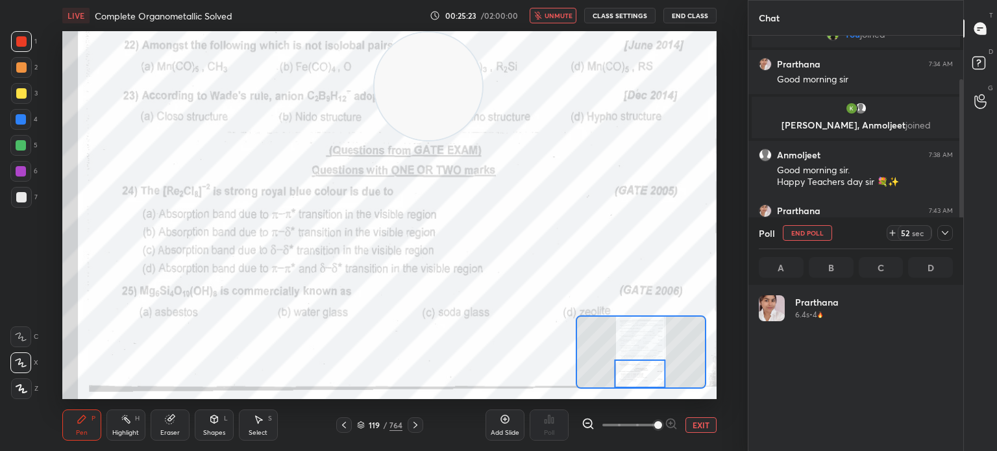
scroll to position [152, 190]
click at [550, 17] on span "unmute" at bounding box center [558, 15] width 28 height 9
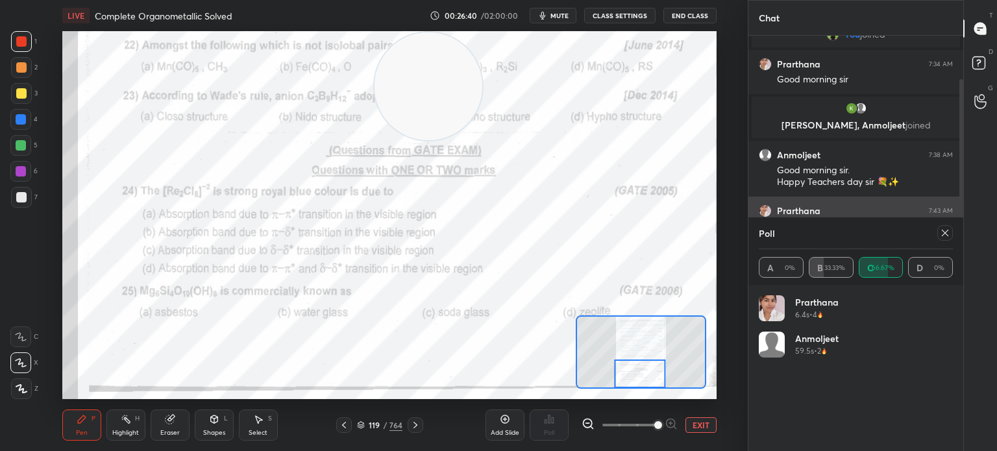
click at [945, 231] on icon at bounding box center [944, 233] width 10 height 10
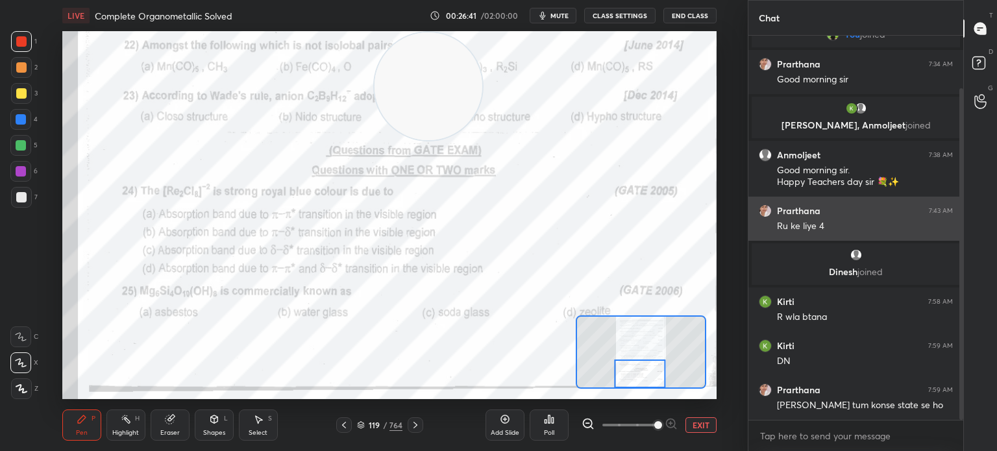
scroll to position [272, 211]
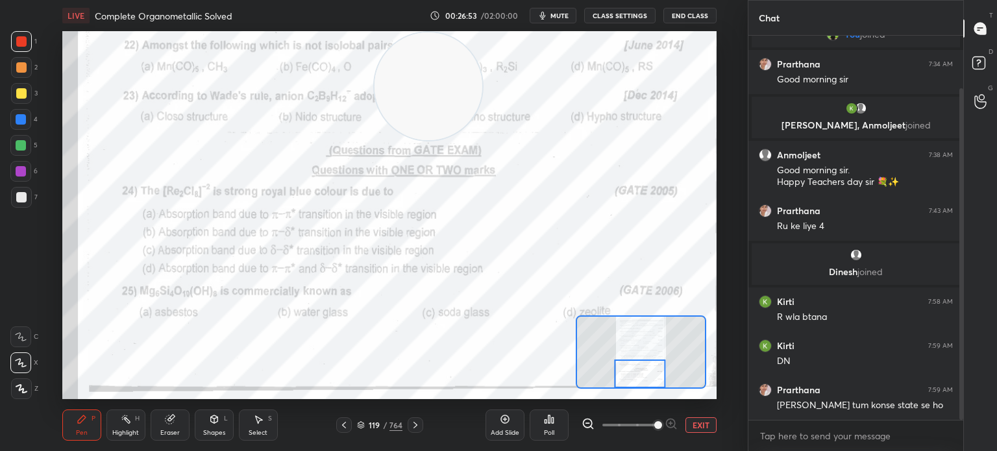
click at [544, 428] on div "Poll" at bounding box center [548, 424] width 39 height 31
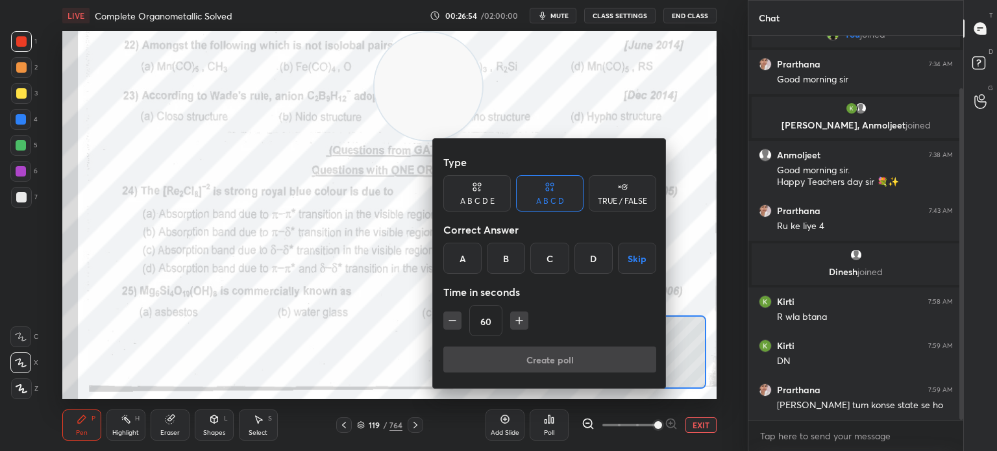
click at [460, 254] on div "A" at bounding box center [462, 258] width 38 height 31
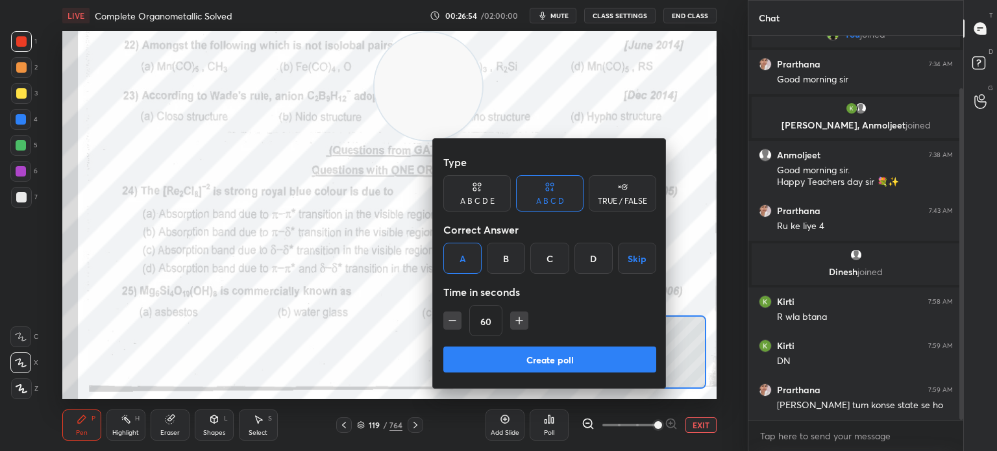
click at [505, 355] on button "Create poll" at bounding box center [549, 359] width 213 height 26
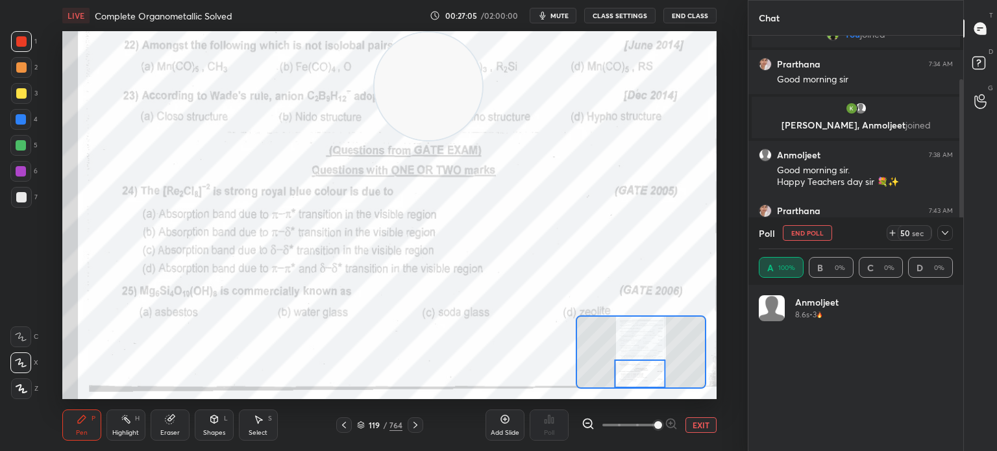
scroll to position [152, 190]
click at [23, 123] on div at bounding box center [21, 119] width 10 height 10
click at [26, 121] on div at bounding box center [21, 119] width 10 height 10
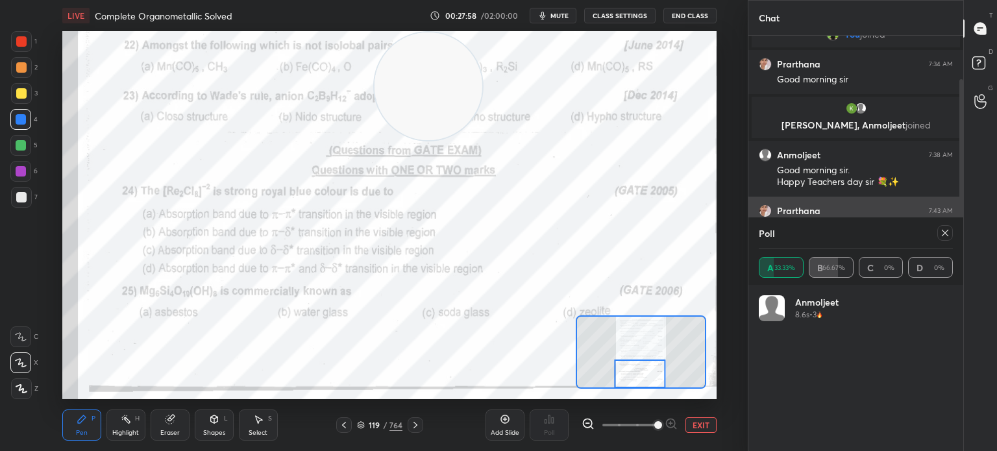
click at [945, 228] on icon at bounding box center [944, 233] width 10 height 10
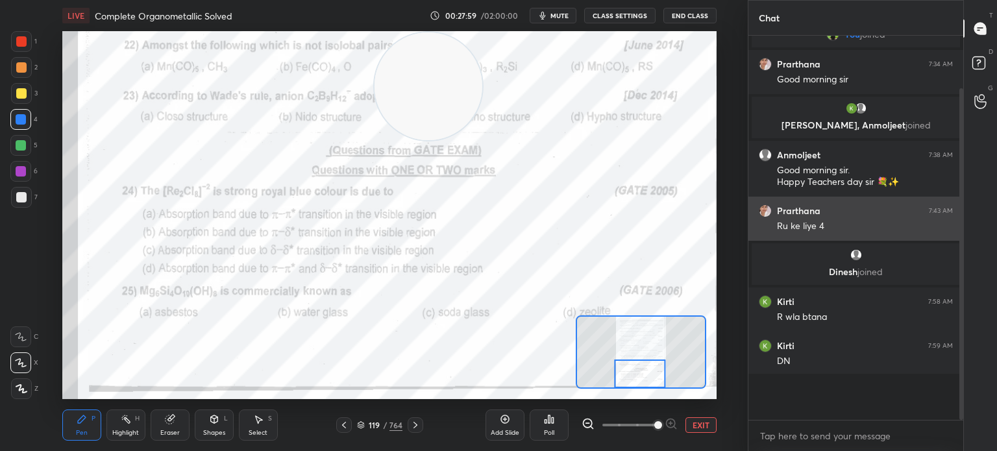
scroll to position [379, 211]
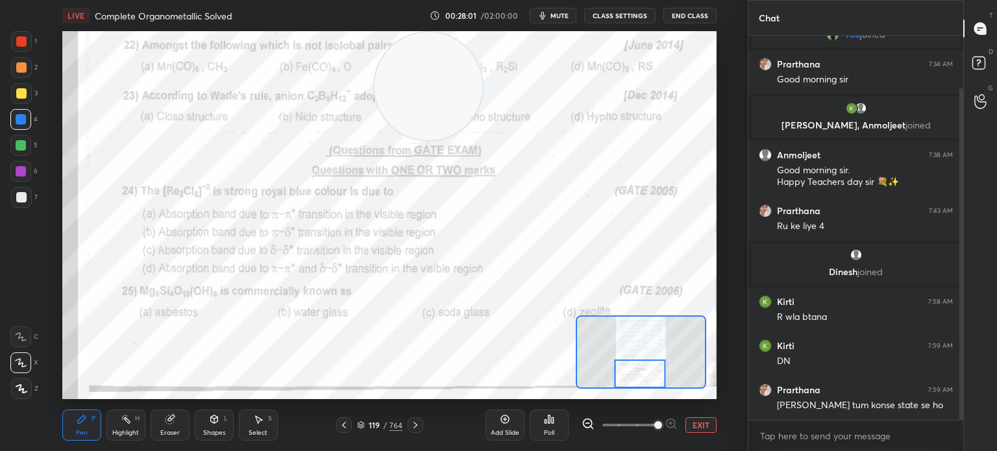
click at [413, 419] on div at bounding box center [415, 425] width 16 height 16
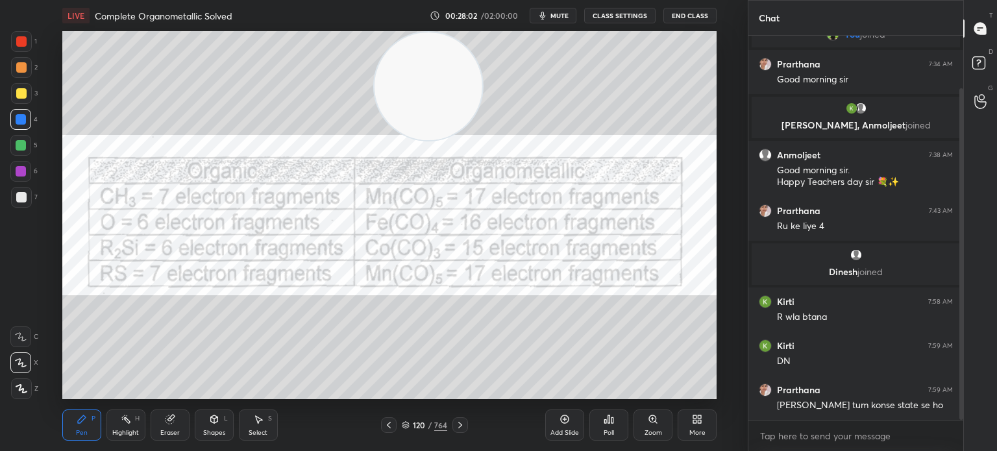
click at [463, 425] on icon at bounding box center [460, 425] width 10 height 10
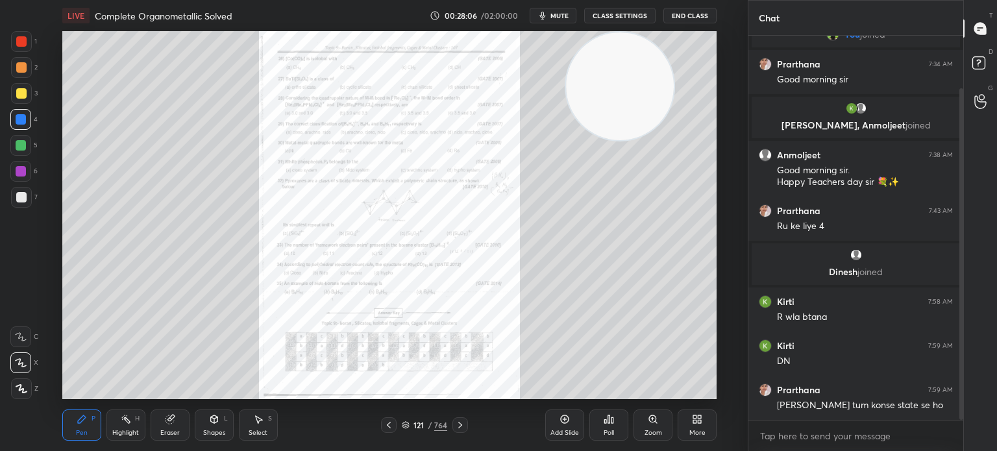
click at [655, 424] on icon at bounding box center [652, 419] width 10 height 10
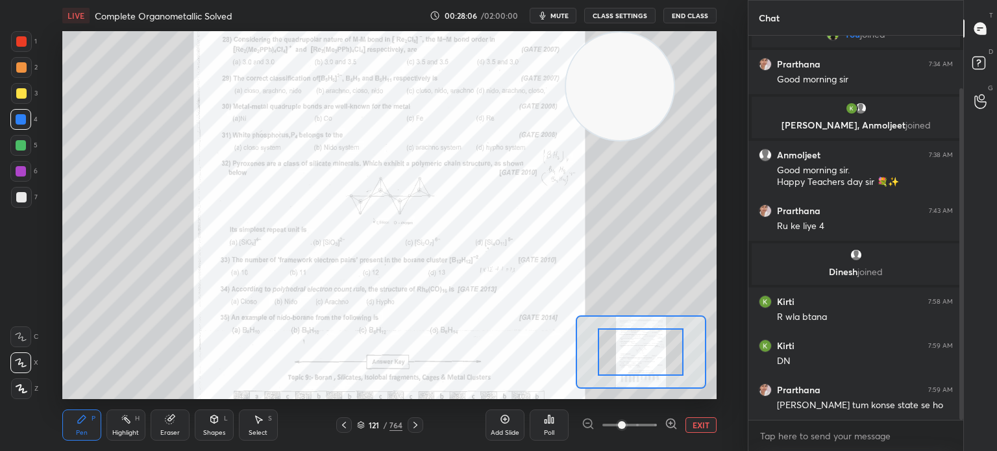
click at [625, 425] on span at bounding box center [622, 425] width 8 height 8
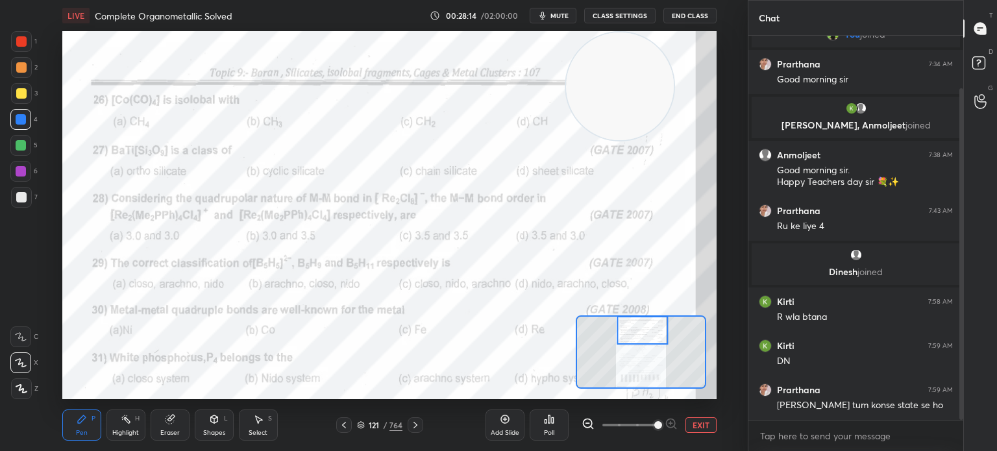
click at [553, 424] on icon at bounding box center [549, 419] width 10 height 10
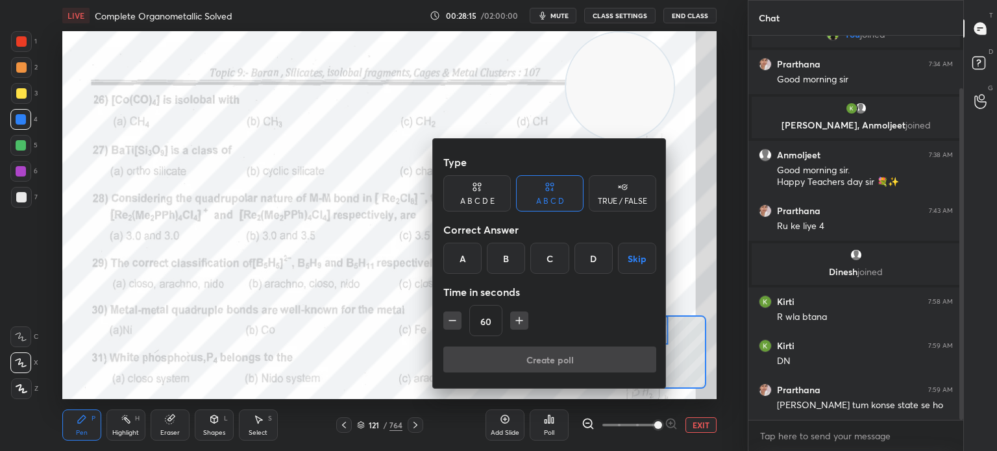
click at [491, 275] on div "Type A B C D E A B C D TRUE / FALSE Correct Answer A B C D Skip Time in seconds…" at bounding box center [549, 247] width 213 height 197
click at [503, 363] on div "Create poll" at bounding box center [549, 361] width 213 height 31
click at [507, 256] on div "B" at bounding box center [506, 258] width 38 height 31
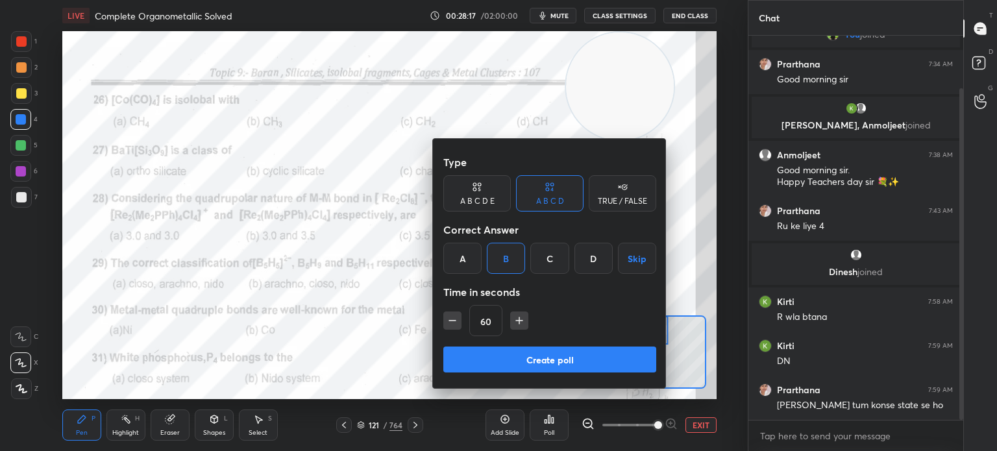
click at [522, 368] on button "Create poll" at bounding box center [549, 359] width 213 height 26
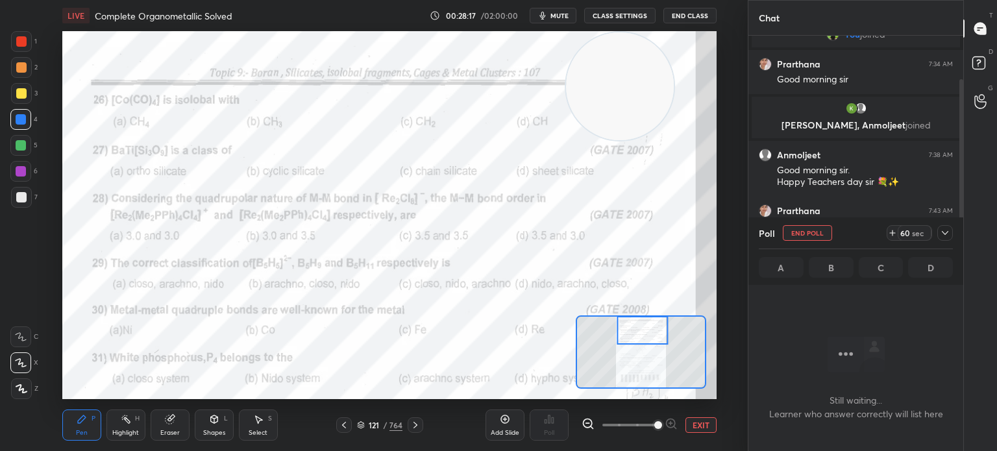
scroll to position [205, 211]
click at [564, 19] on span "mute" at bounding box center [559, 15] width 18 height 9
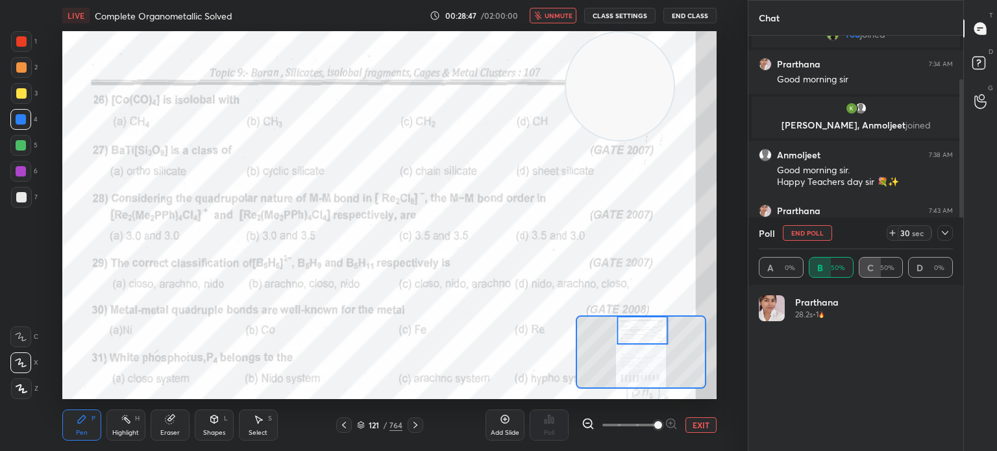
scroll to position [152, 190]
click at [561, 18] on span "unmute" at bounding box center [558, 15] width 28 height 9
click at [27, 41] on div at bounding box center [21, 41] width 21 height 21
click at [23, 47] on div at bounding box center [21, 41] width 21 height 21
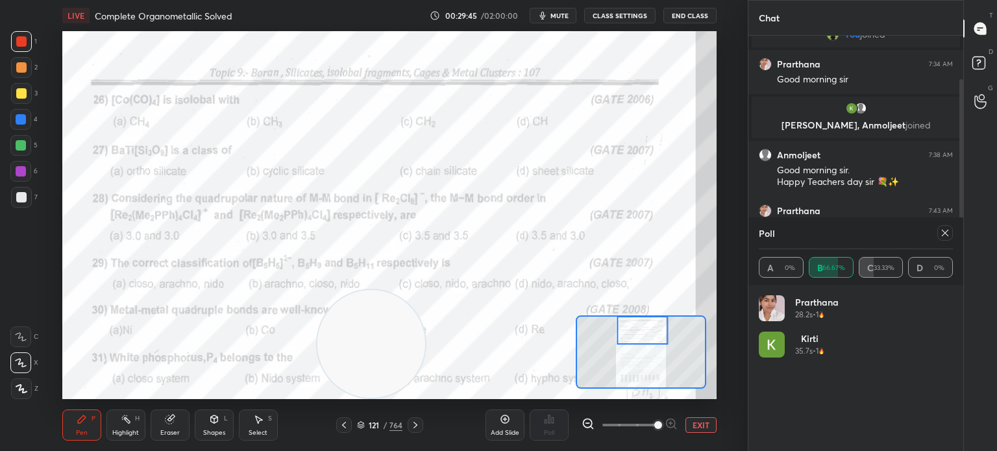
click at [939, 232] on icon at bounding box center [944, 233] width 10 height 10
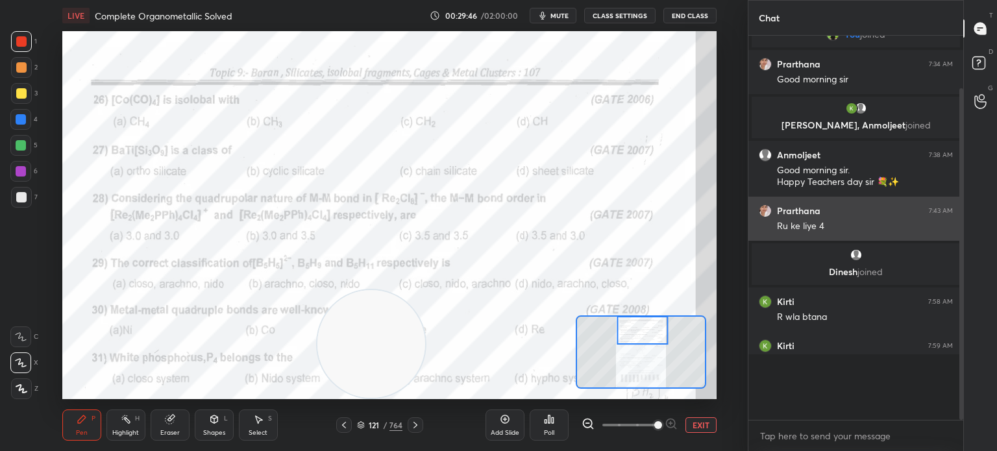
scroll to position [3, 4]
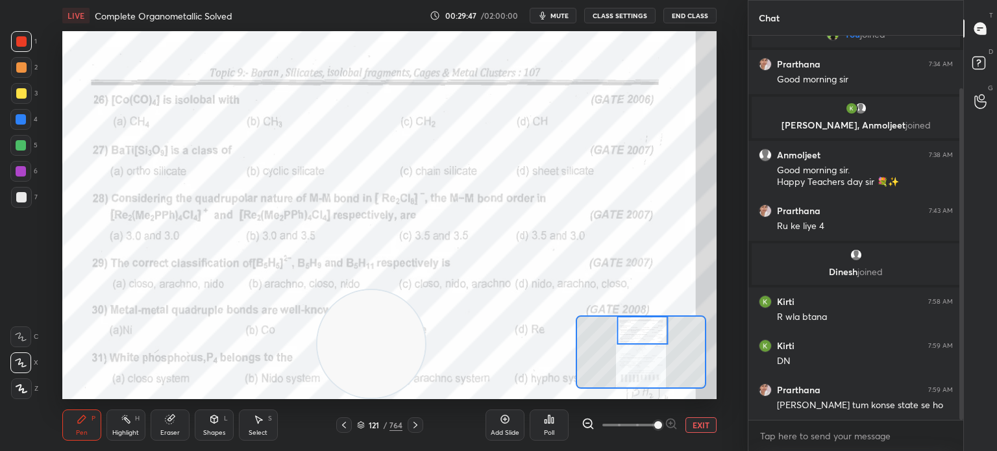
click at [563, 425] on div "Poll" at bounding box center [548, 424] width 39 height 31
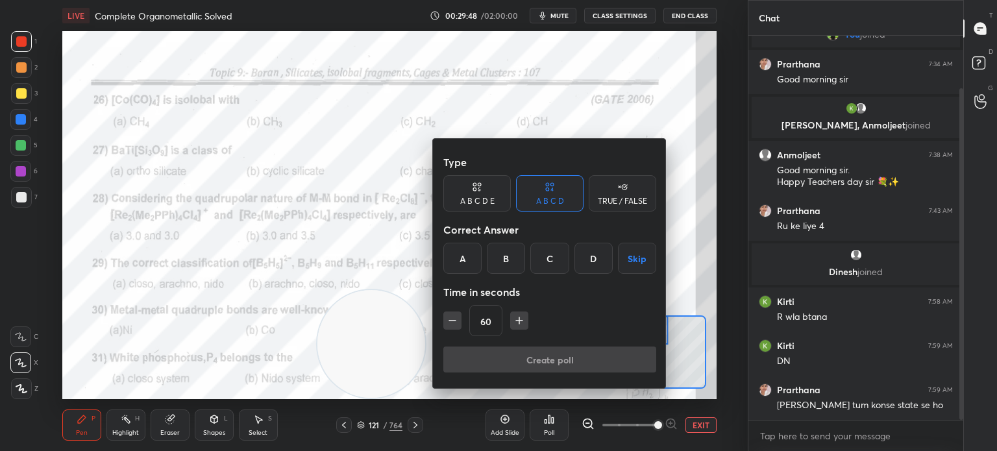
click at [507, 264] on div "B" at bounding box center [506, 258] width 38 height 31
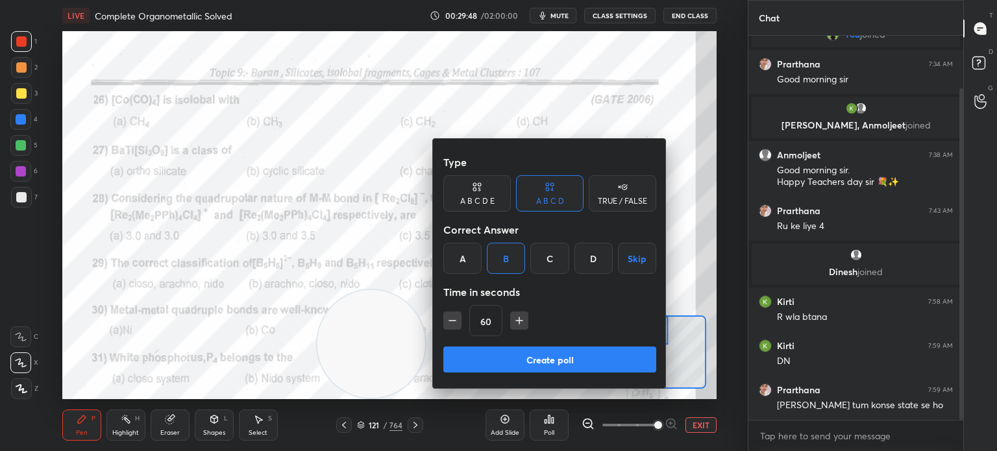
click at [498, 357] on button "Create poll" at bounding box center [549, 359] width 213 height 26
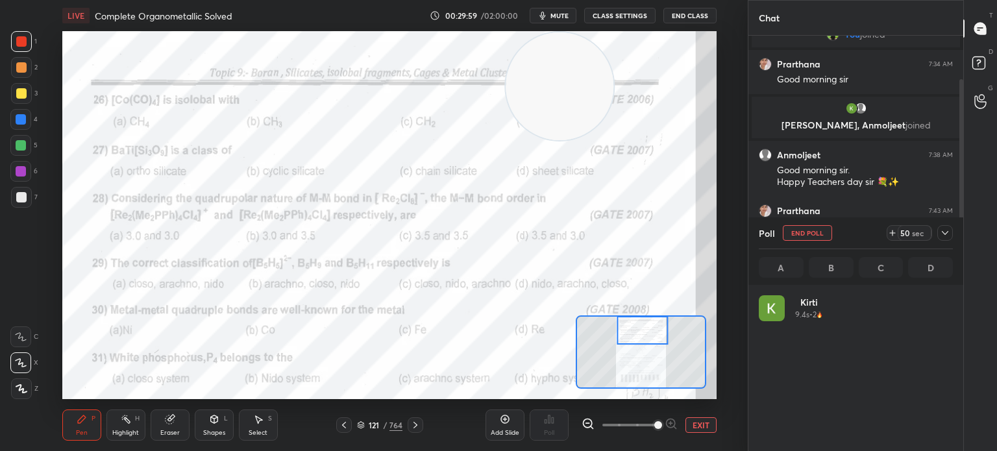
scroll to position [152, 190]
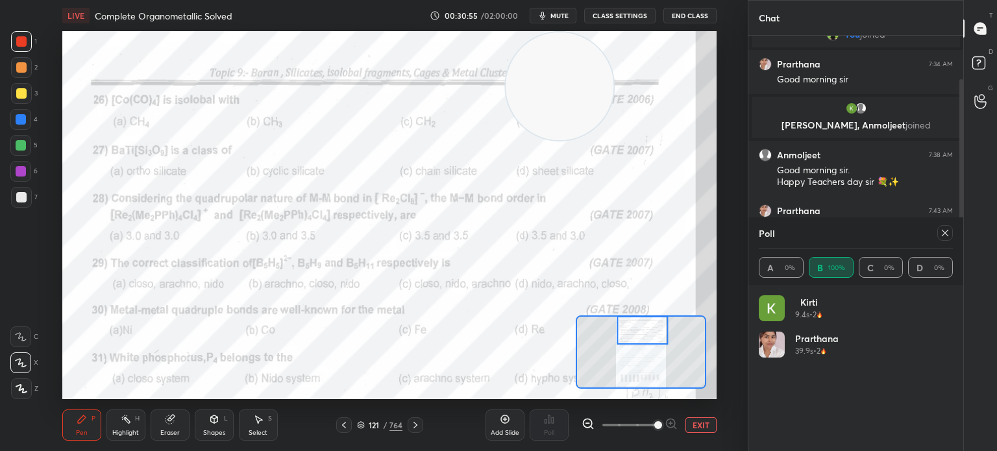
click at [941, 229] on icon at bounding box center [944, 233] width 10 height 10
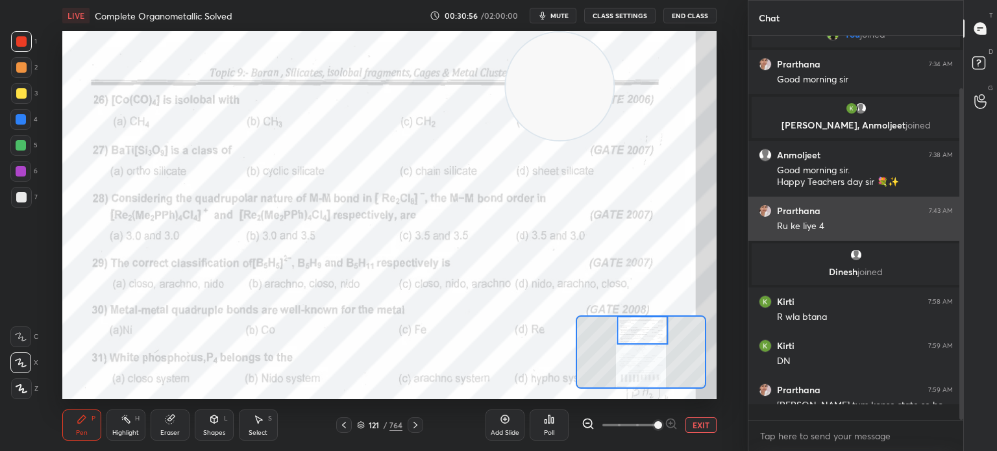
scroll to position [269, 211]
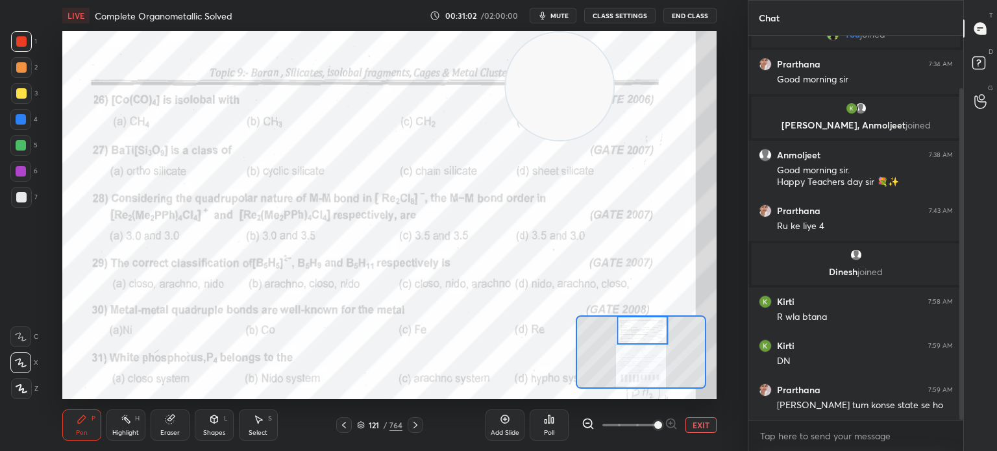
click at [564, 428] on div "Poll" at bounding box center [548, 424] width 39 height 31
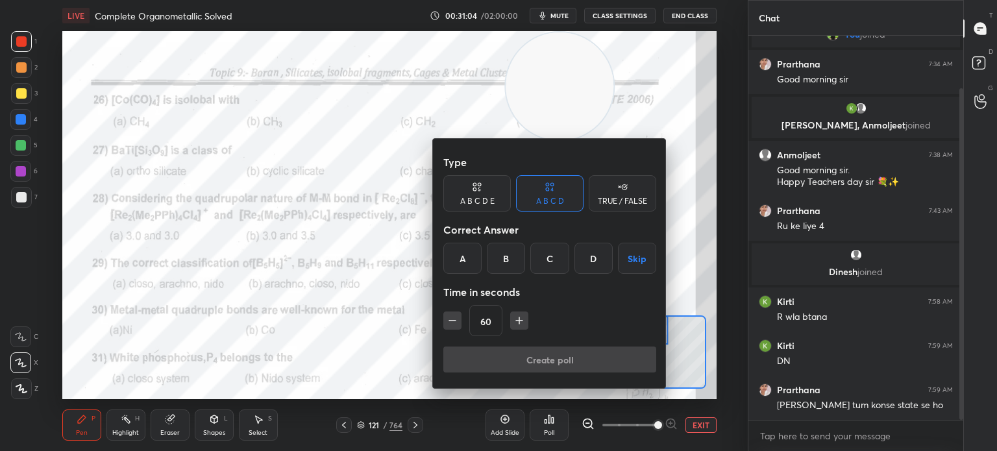
click at [368, 346] on div at bounding box center [498, 225] width 997 height 451
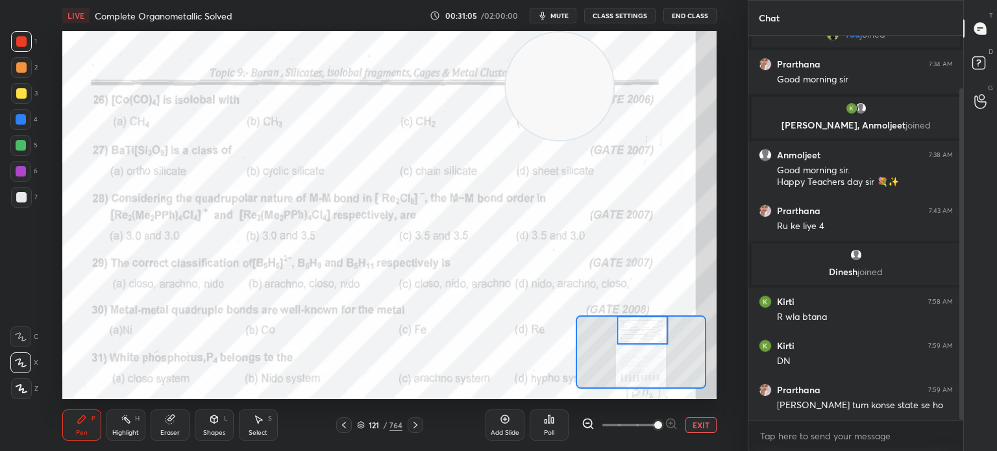
click at [555, 428] on div "Poll" at bounding box center [548, 424] width 39 height 31
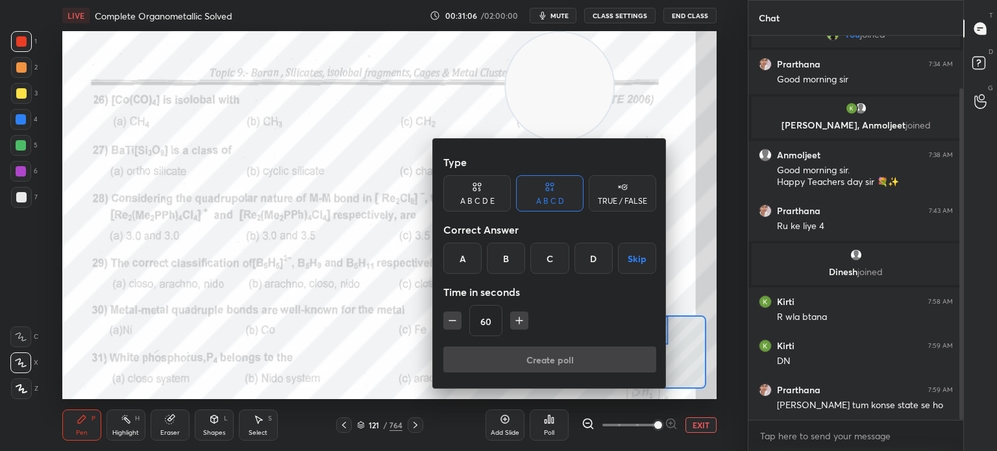
click at [546, 258] on div "C" at bounding box center [549, 258] width 38 height 31
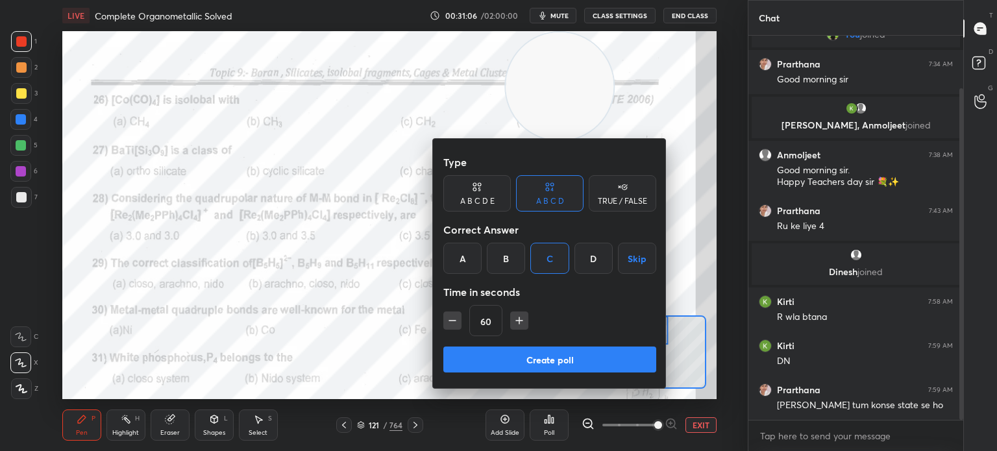
click at [516, 356] on button "Create poll" at bounding box center [549, 359] width 213 height 26
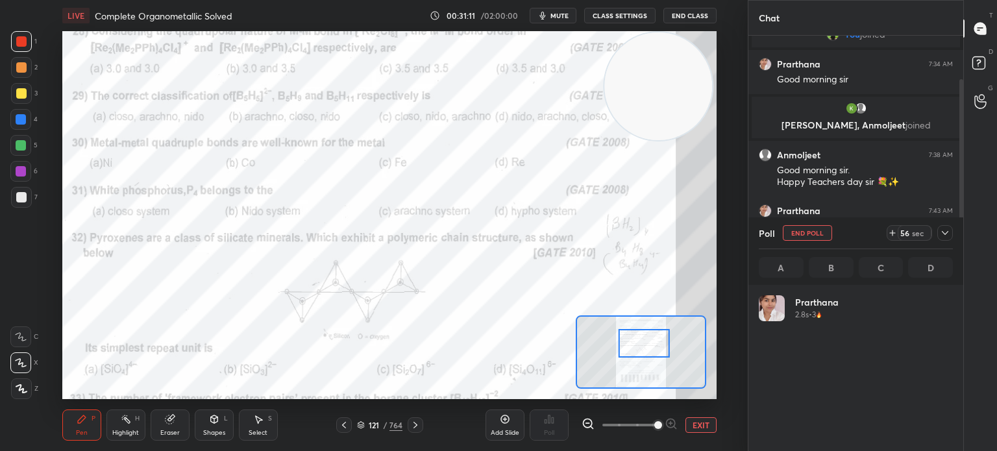
scroll to position [152, 190]
click at [948, 239] on div at bounding box center [945, 233] width 16 height 16
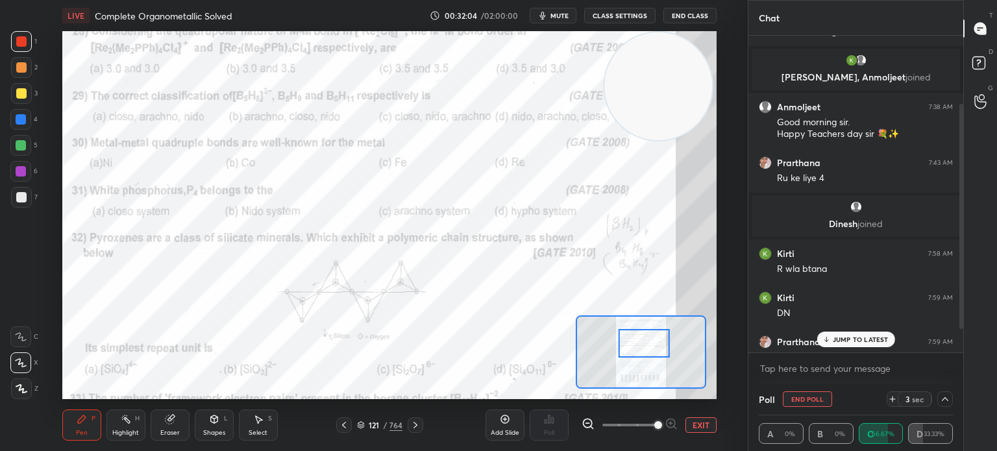
scroll to position [128, 0]
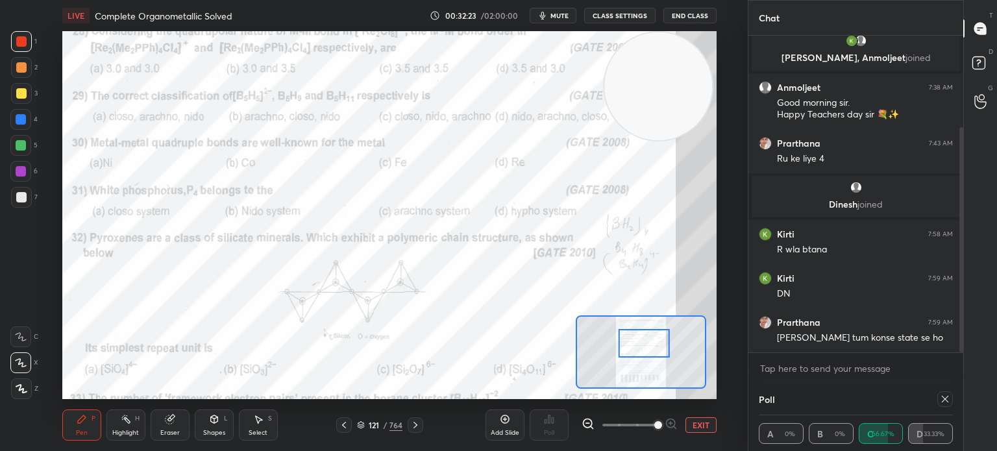
click at [948, 391] on div "Poll" at bounding box center [855, 398] width 194 height 31
click at [942, 396] on icon at bounding box center [944, 399] width 10 height 10
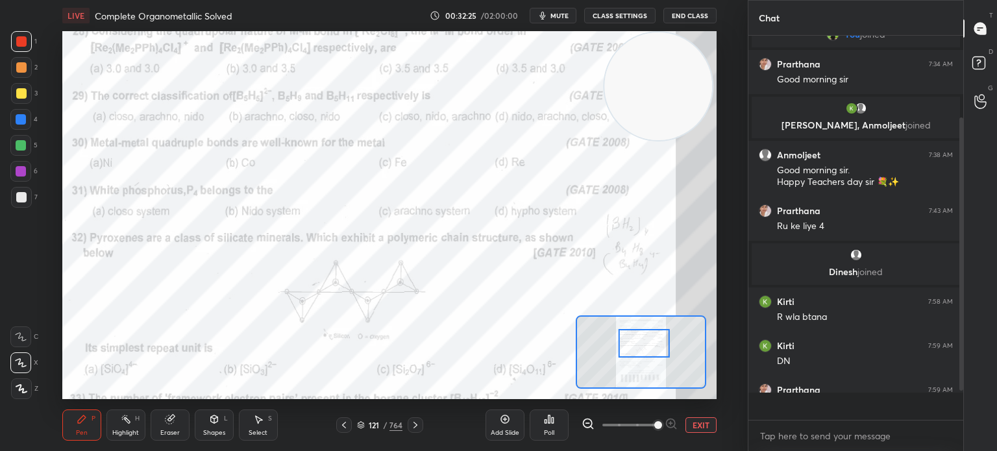
scroll to position [5, 4]
click at [561, 428] on div "Poll" at bounding box center [548, 424] width 39 height 31
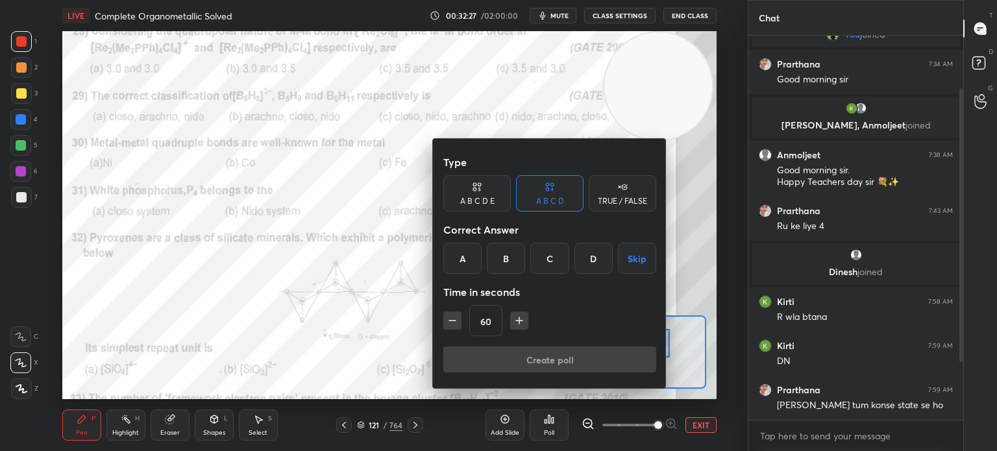
click at [588, 258] on div "D" at bounding box center [593, 258] width 38 height 31
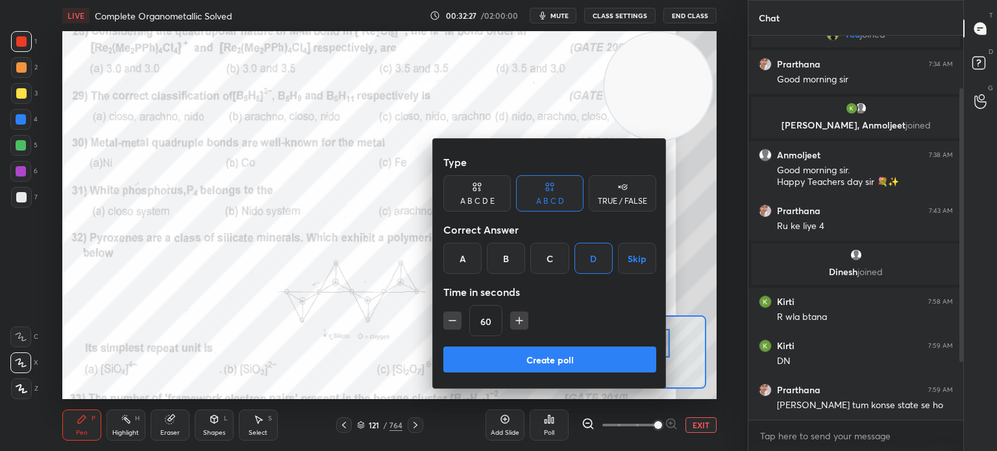
click at [525, 357] on button "Create poll" at bounding box center [549, 359] width 213 height 26
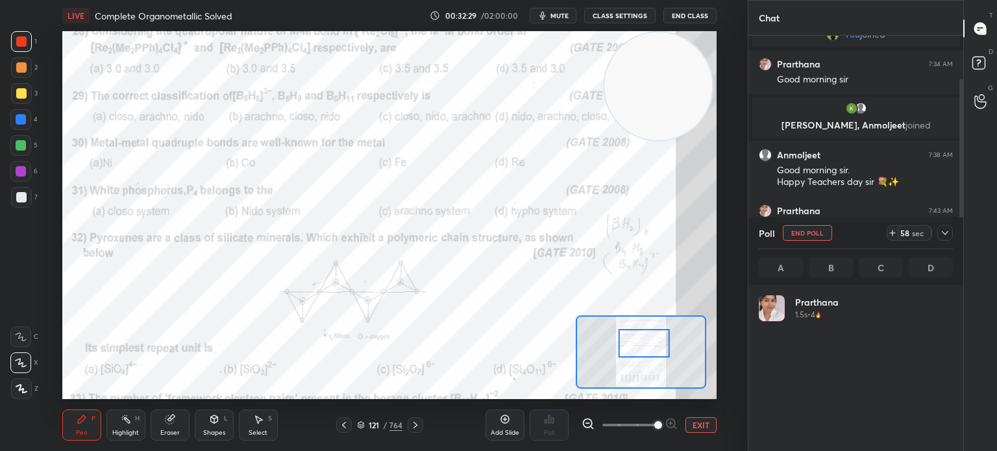
scroll to position [152, 190]
click at [801, 234] on button "End Poll" at bounding box center [806, 233] width 49 height 16
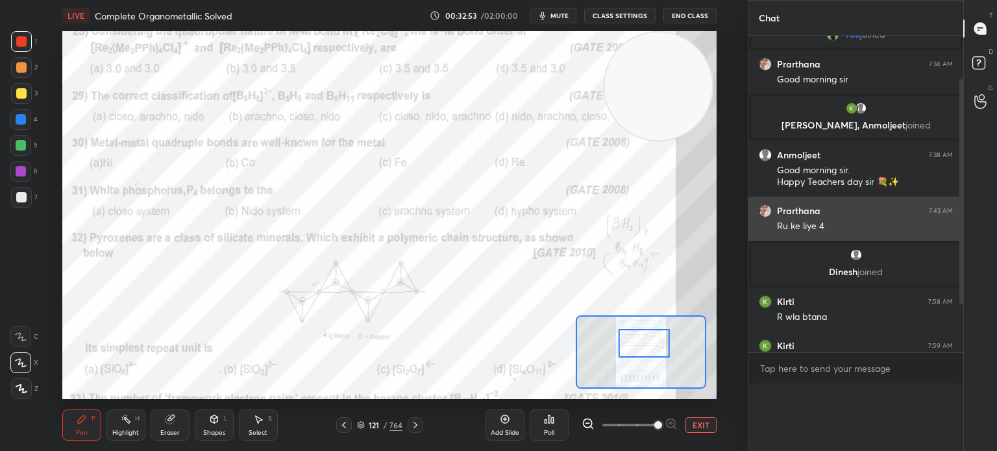
scroll to position [4, 4]
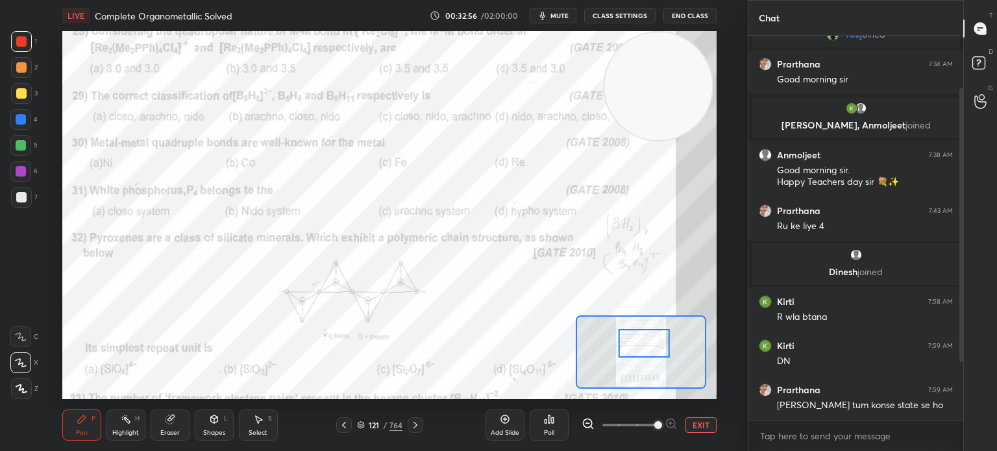
click at [553, 436] on div "Poll" at bounding box center [549, 432] width 10 height 6
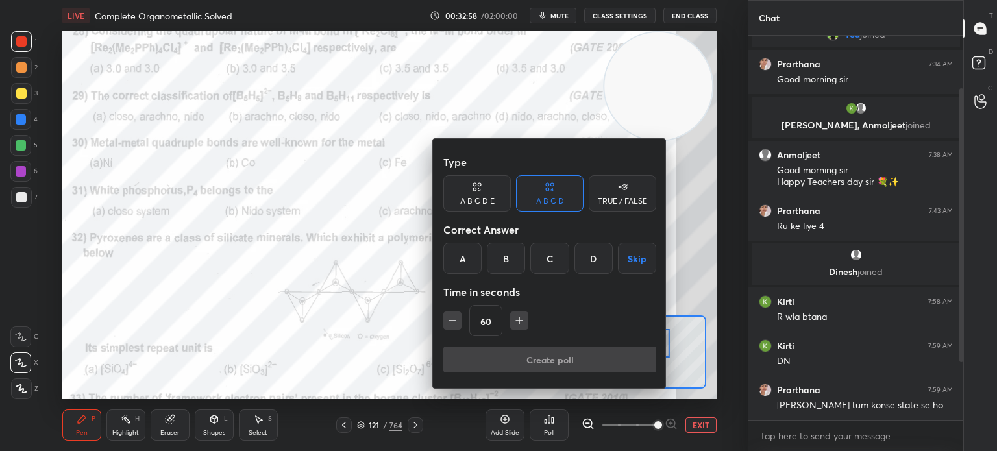
click at [507, 258] on div "B" at bounding box center [506, 258] width 38 height 31
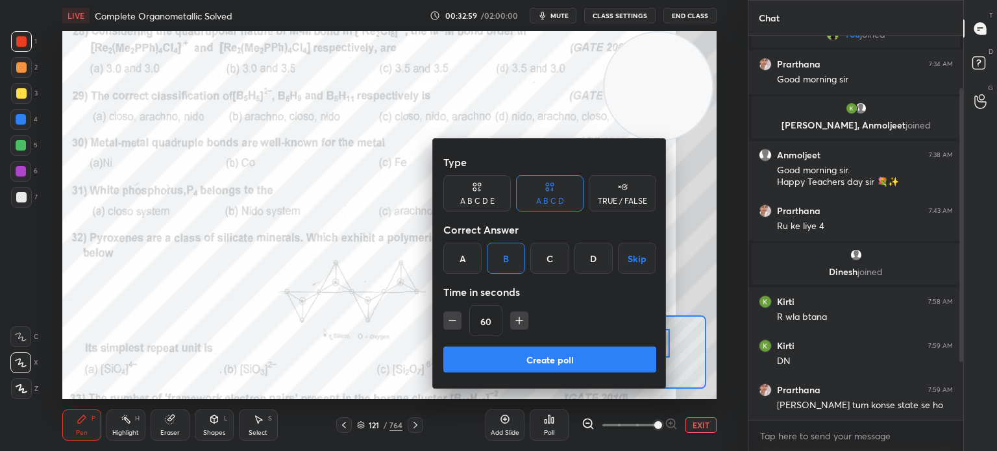
click at [535, 357] on button "Create poll" at bounding box center [549, 359] width 213 height 26
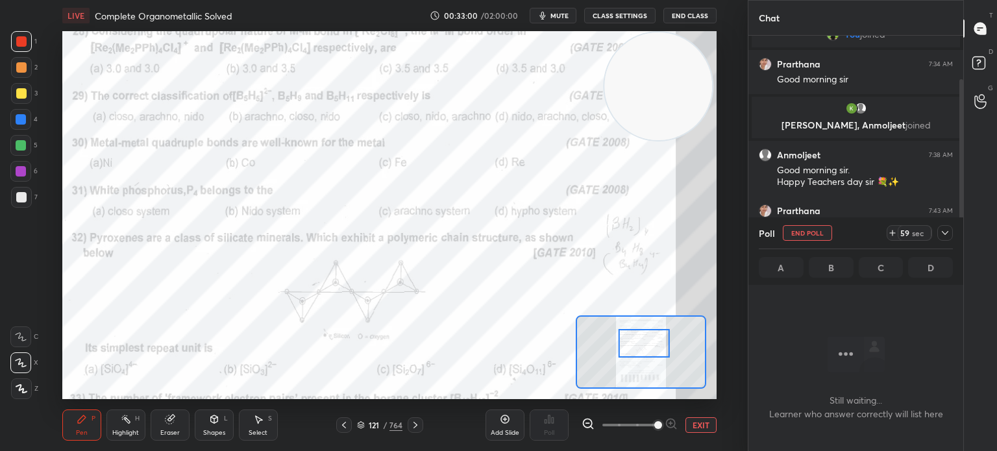
click at [940, 230] on icon at bounding box center [944, 233] width 10 height 10
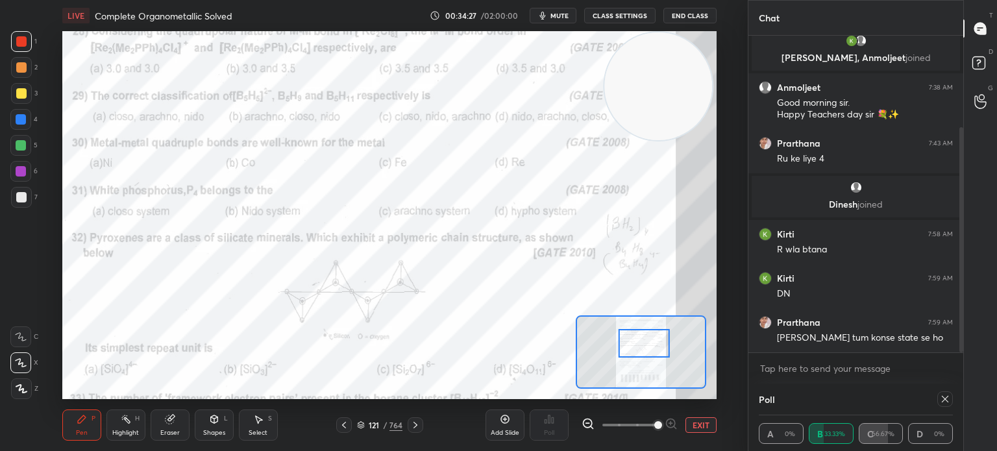
click at [943, 402] on icon at bounding box center [944, 399] width 10 height 10
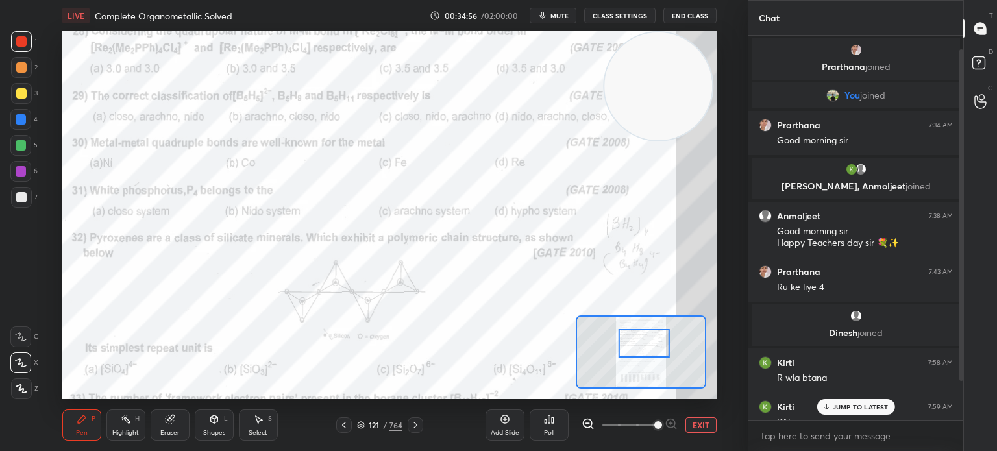
scroll to position [61, 0]
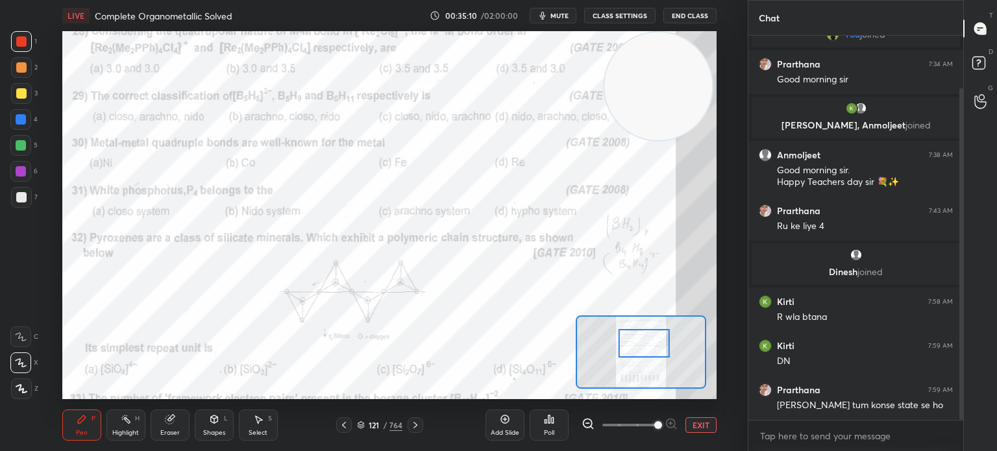
click at [555, 428] on div "Poll" at bounding box center [548, 424] width 39 height 31
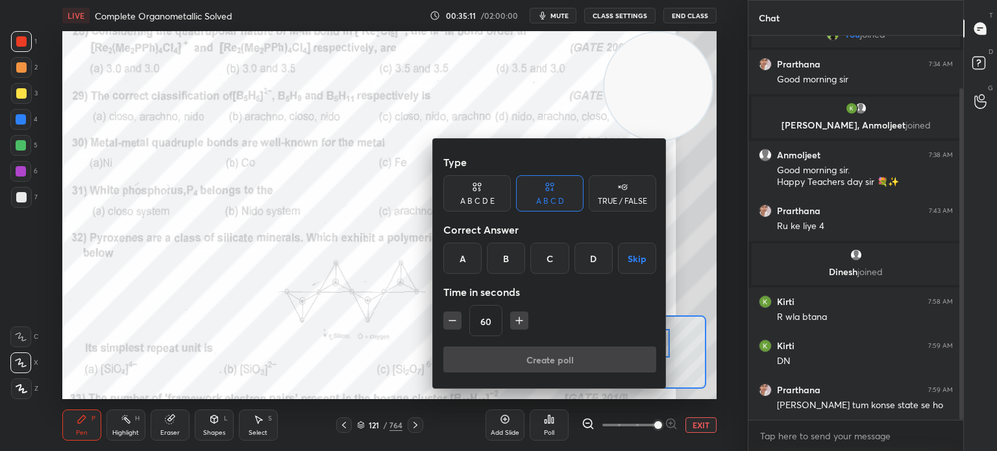
click at [508, 266] on div "B" at bounding box center [506, 258] width 38 height 31
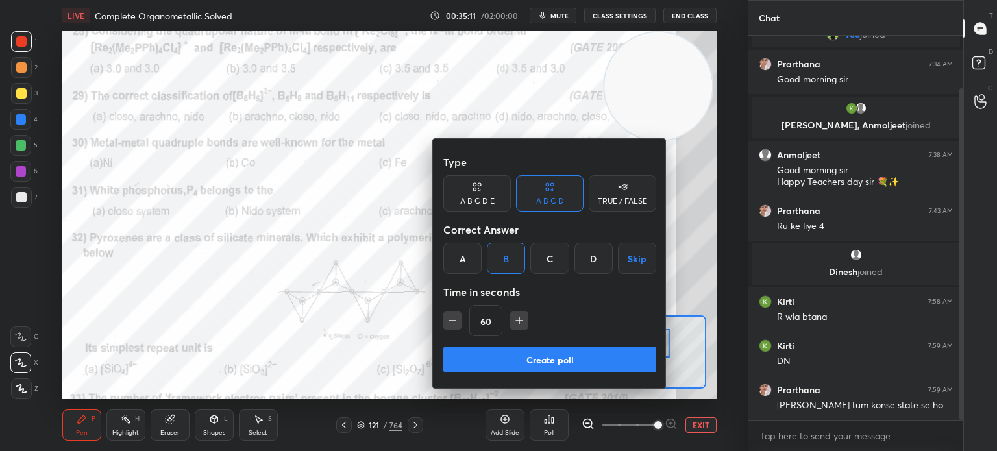
click at [518, 361] on button "Create poll" at bounding box center [549, 359] width 213 height 26
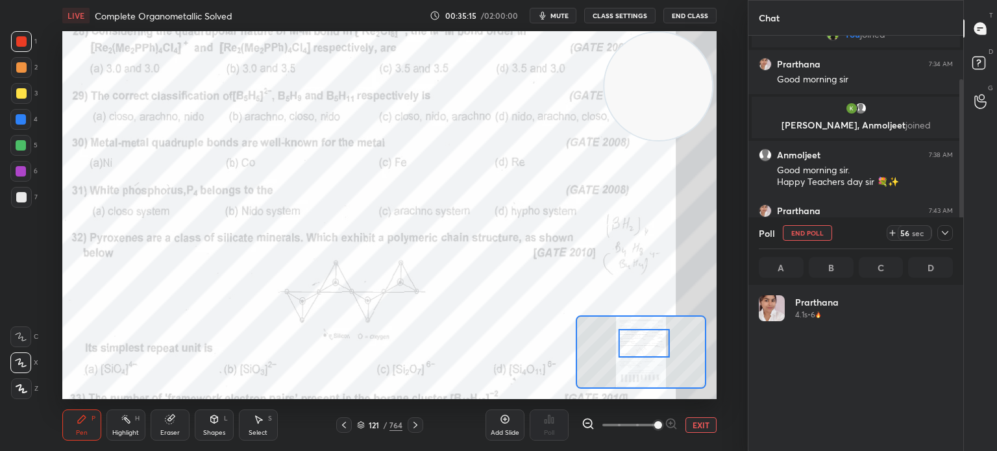
scroll to position [152, 190]
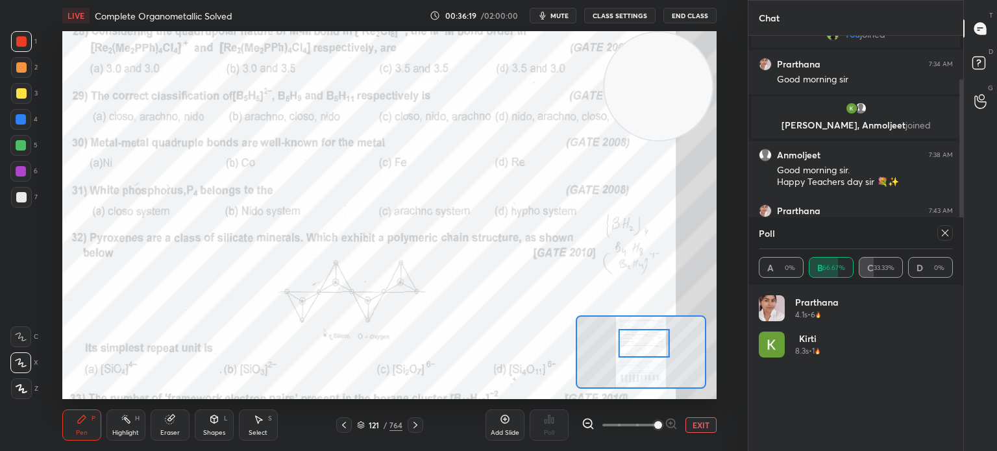
click at [24, 118] on div at bounding box center [21, 119] width 10 height 10
click at [23, 127] on div at bounding box center [20, 119] width 21 height 21
click at [945, 228] on icon at bounding box center [944, 233] width 10 height 10
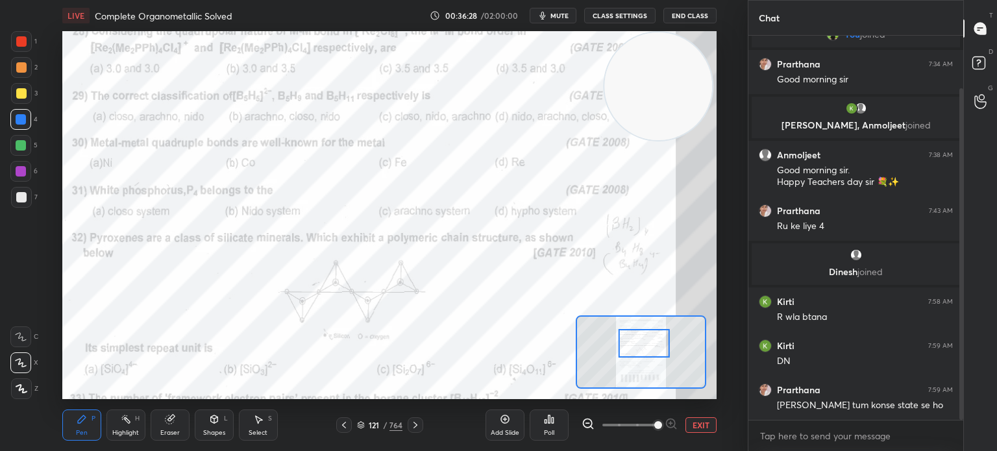
scroll to position [3, 4]
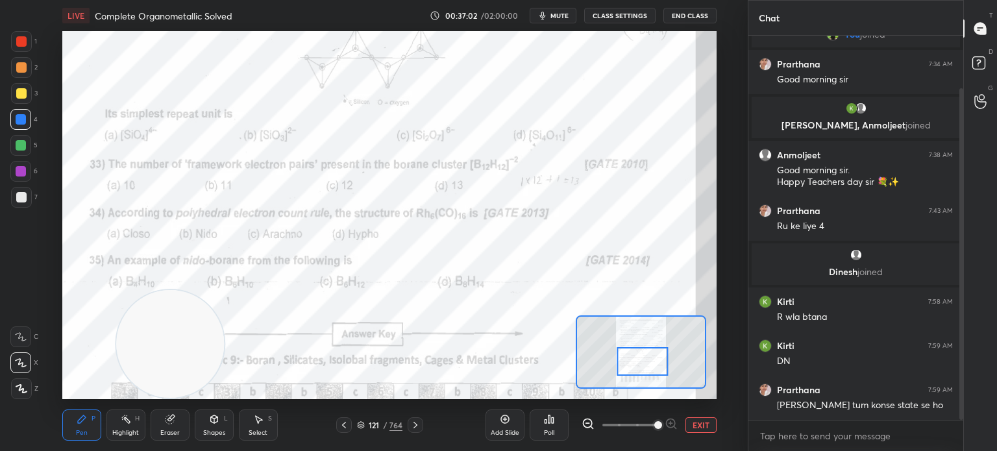
click at [23, 40] on div at bounding box center [21, 41] width 10 height 10
click at [24, 48] on div at bounding box center [21, 41] width 21 height 21
click at [161, 422] on div "Eraser" at bounding box center [170, 424] width 39 height 31
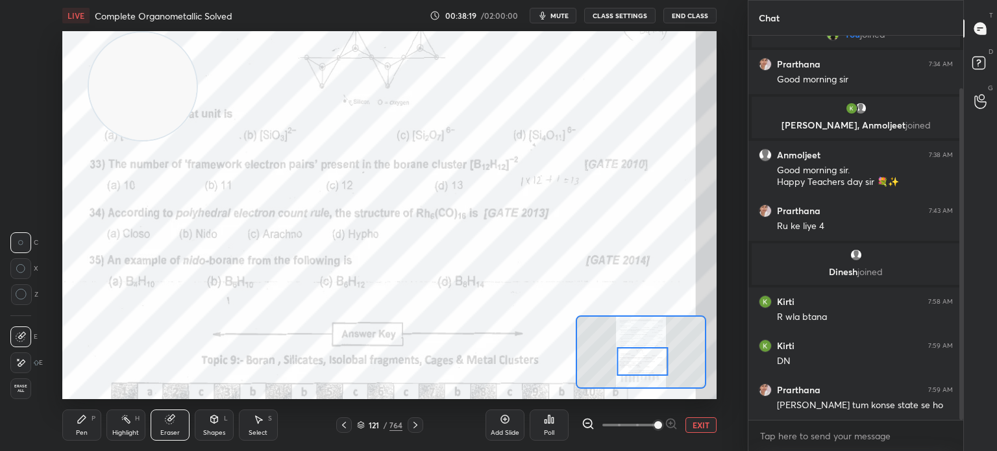
click at [86, 415] on icon at bounding box center [82, 419] width 10 height 10
click at [86, 414] on icon at bounding box center [82, 419] width 10 height 10
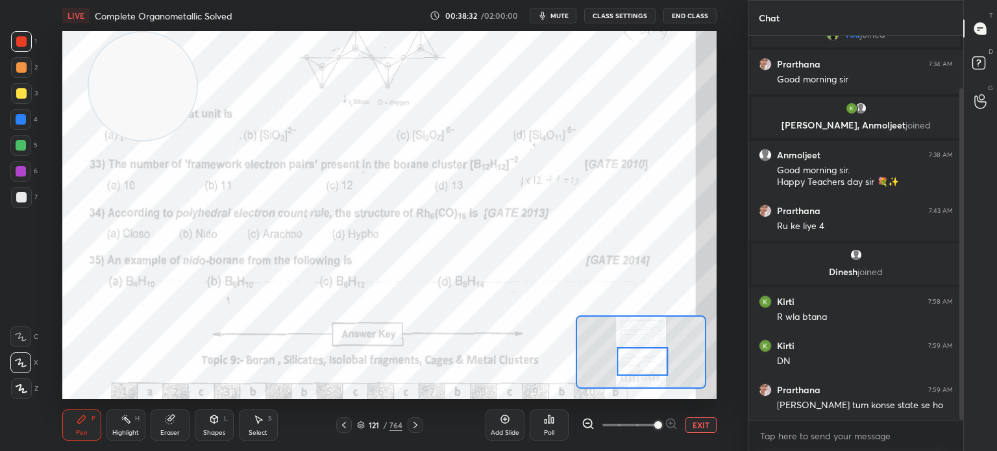
click at [555, 430] on div "Poll" at bounding box center [548, 424] width 39 height 31
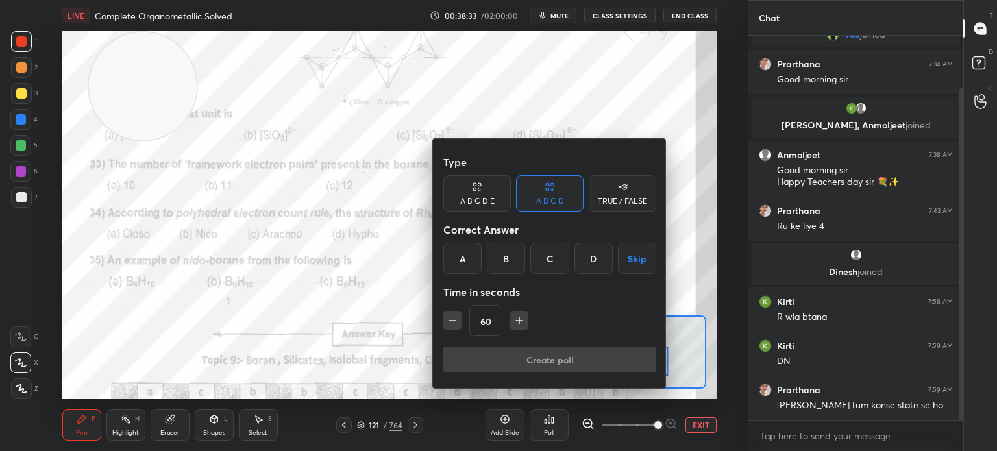
click at [509, 263] on div "B" at bounding box center [506, 258] width 38 height 31
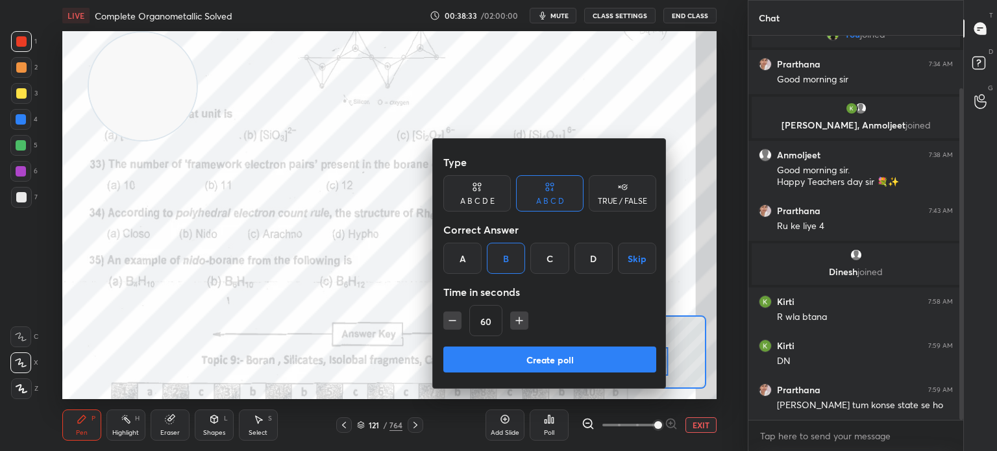
click at [517, 354] on button "Create poll" at bounding box center [549, 359] width 213 height 26
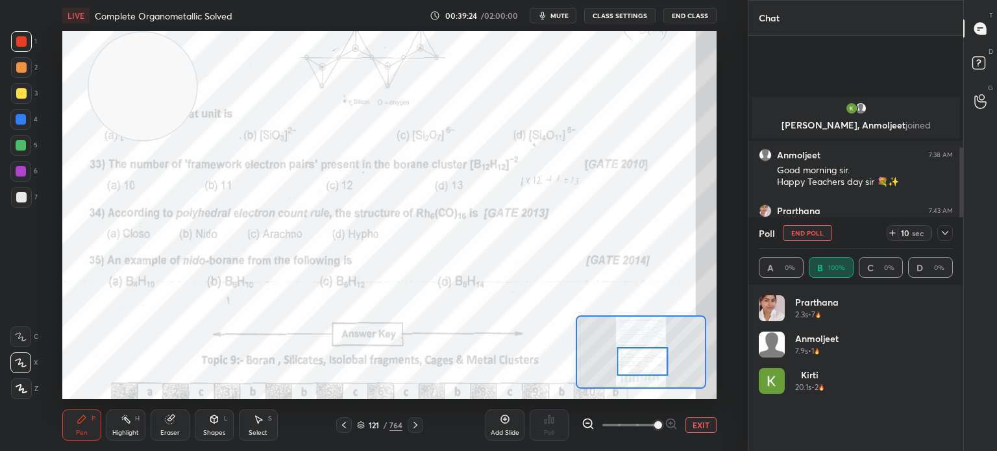
scroll to position [173, 0]
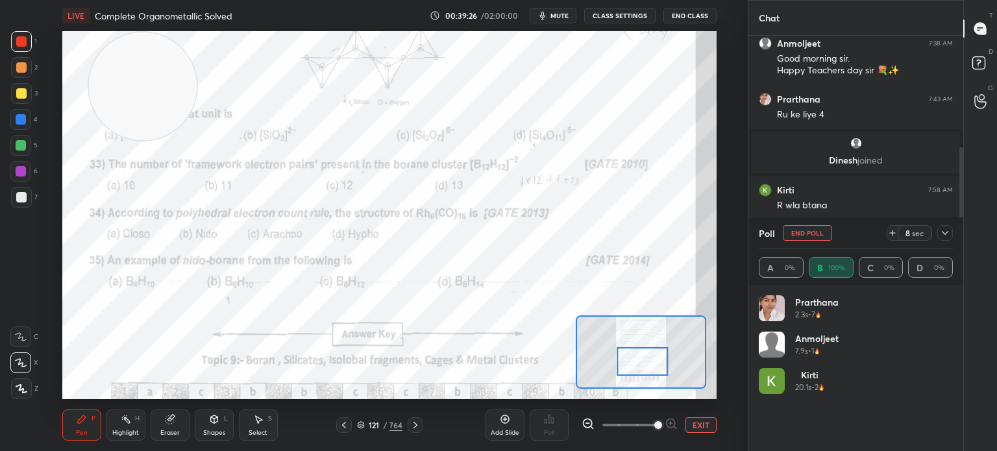
click at [943, 234] on icon at bounding box center [944, 233] width 6 height 4
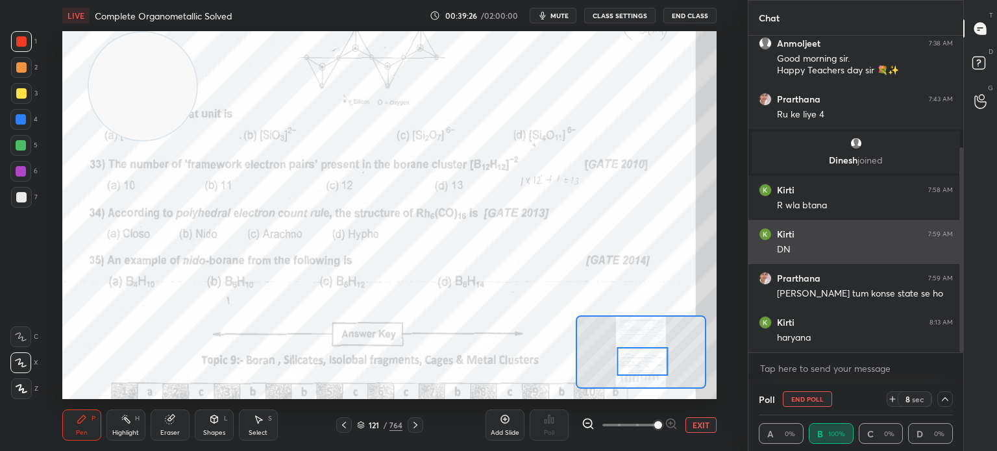
scroll to position [0, 4]
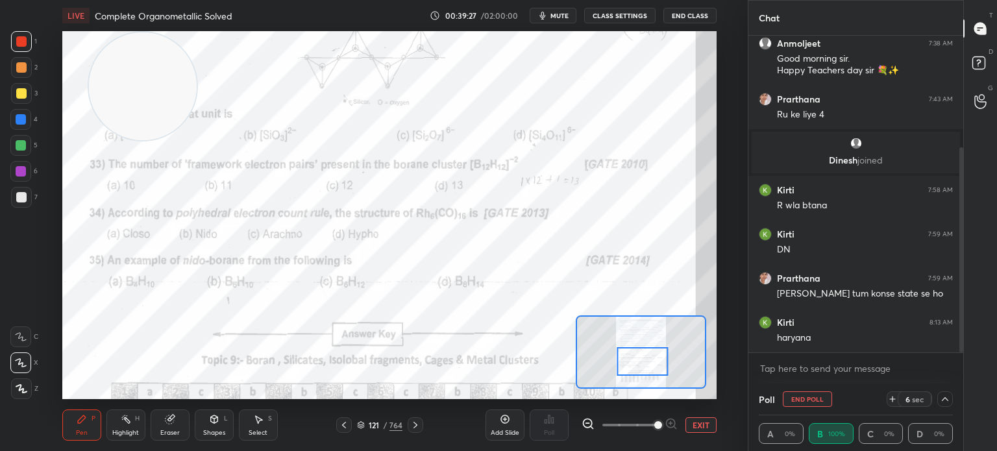
click at [818, 396] on button "End Poll" at bounding box center [806, 399] width 49 height 16
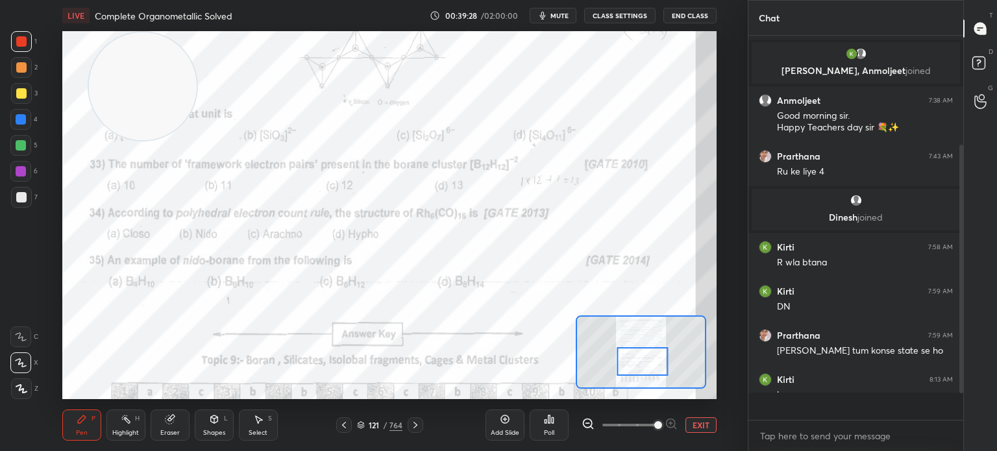
scroll to position [5, 4]
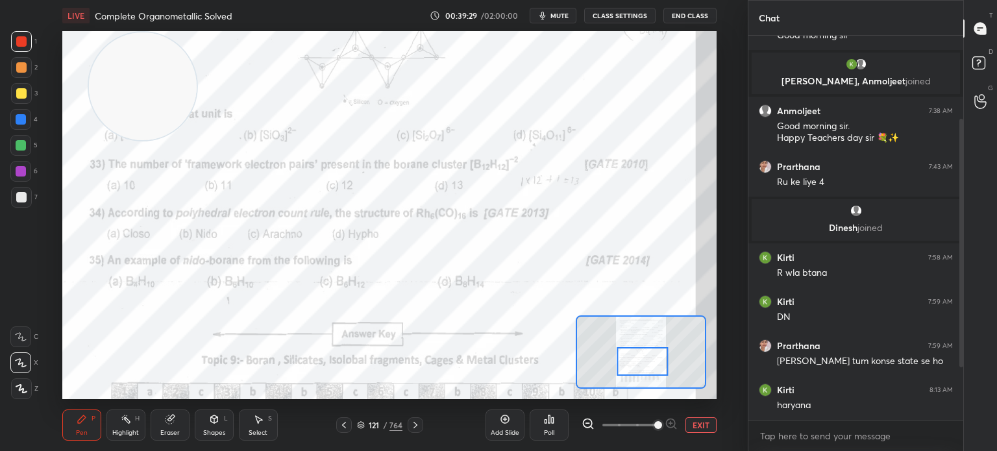
click at [350, 424] on div at bounding box center [344, 425] width 16 height 16
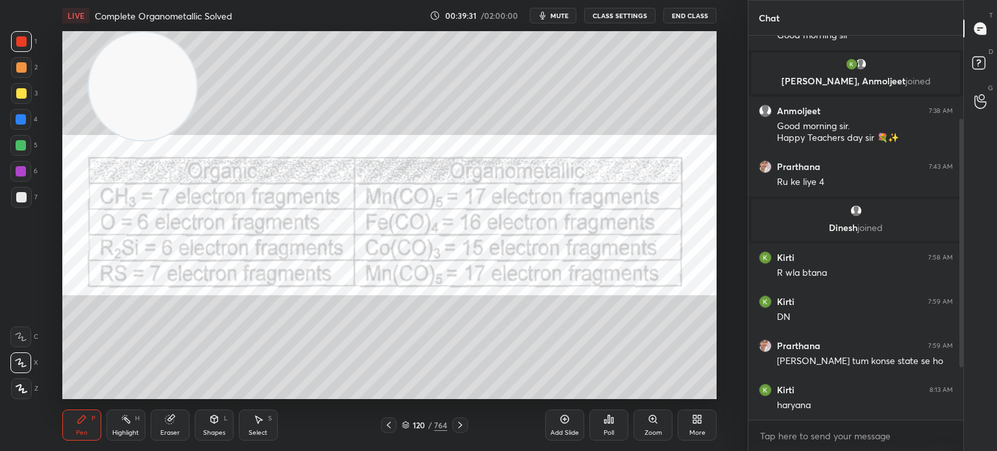
click at [391, 426] on icon at bounding box center [388, 425] width 10 height 10
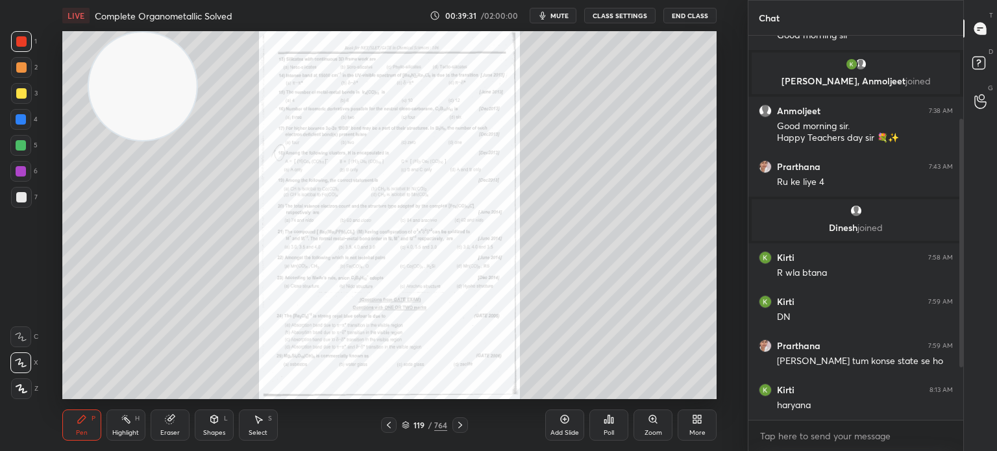
click at [389, 424] on icon at bounding box center [388, 425] width 10 height 10
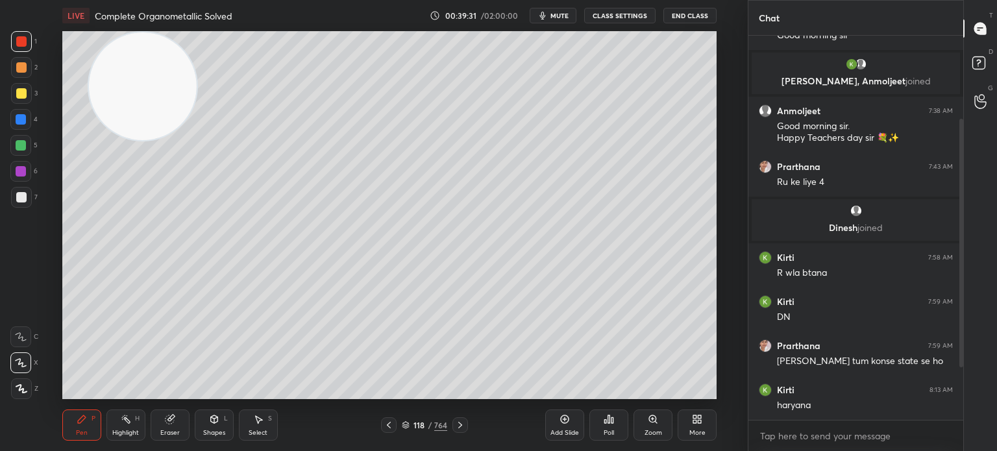
click at [389, 424] on icon at bounding box center [388, 425] width 10 height 10
click at [385, 422] on icon at bounding box center [388, 425] width 10 height 10
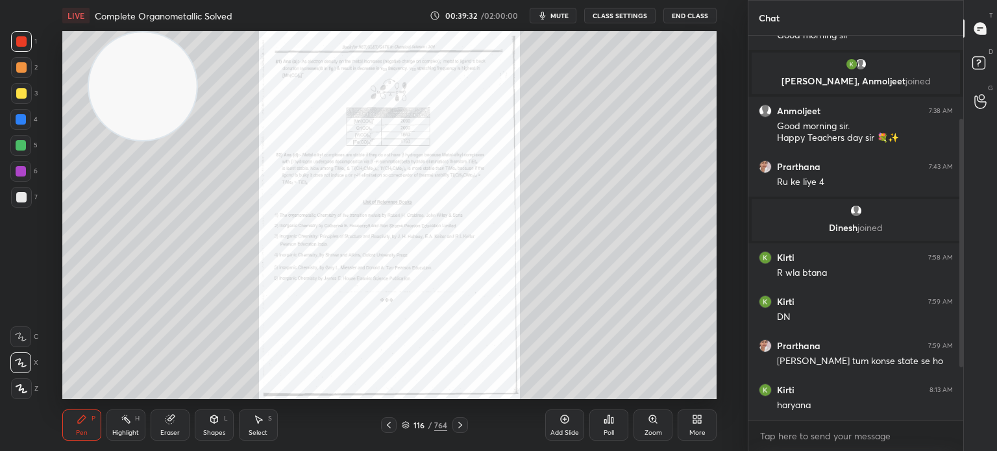
click at [383, 420] on icon at bounding box center [388, 425] width 10 height 10
click at [379, 421] on div "115 / 764" at bounding box center [424, 425] width 241 height 16
click at [386, 422] on icon at bounding box center [388, 425] width 10 height 10
click at [393, 428] on icon at bounding box center [388, 425] width 10 height 10
click at [651, 428] on div "Zoom" at bounding box center [652, 424] width 39 height 31
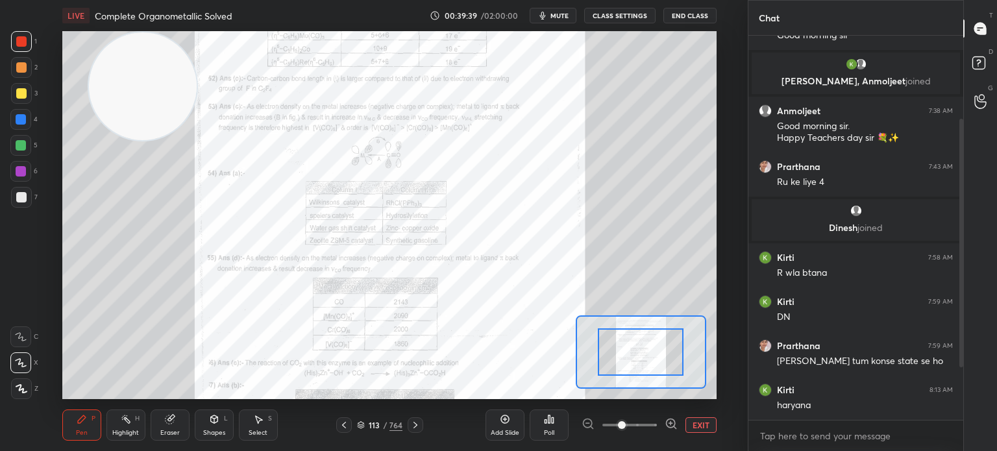
click at [701, 425] on button "EXIT" at bounding box center [700, 425] width 31 height 16
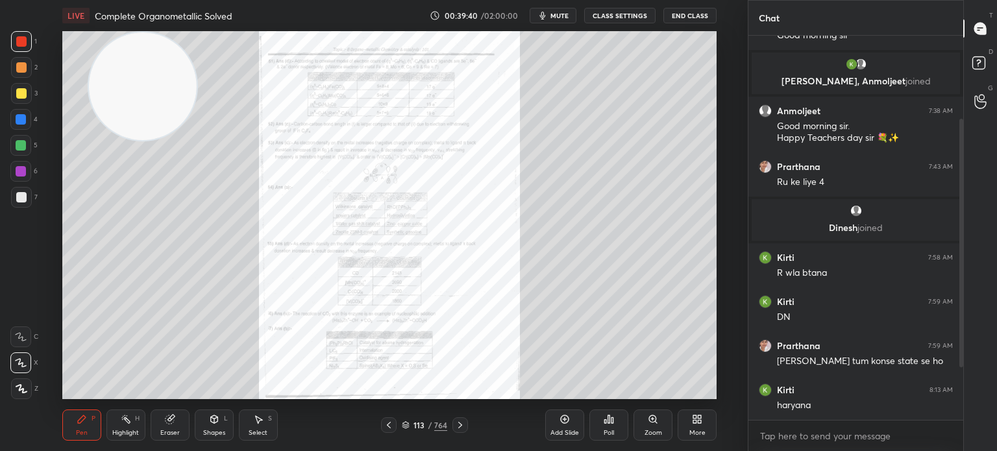
click at [411, 428] on div "113 / 764" at bounding box center [424, 425] width 45 height 12
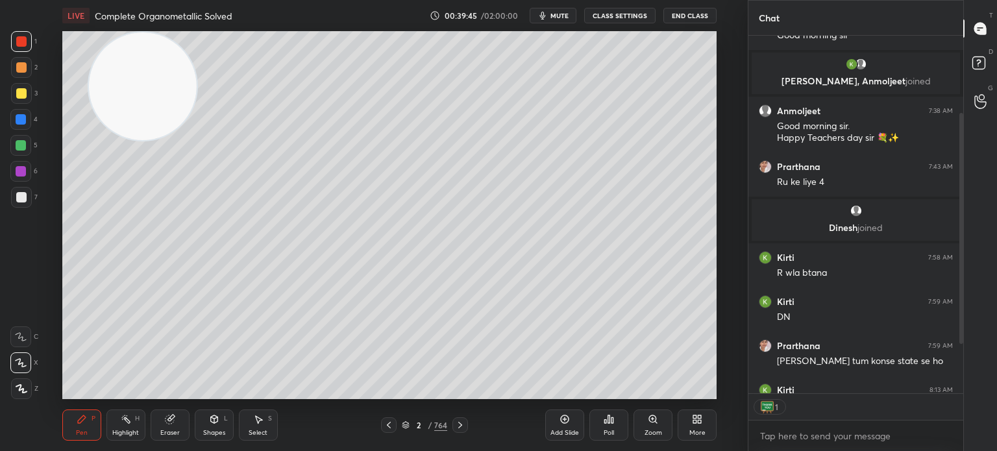
scroll to position [132, 0]
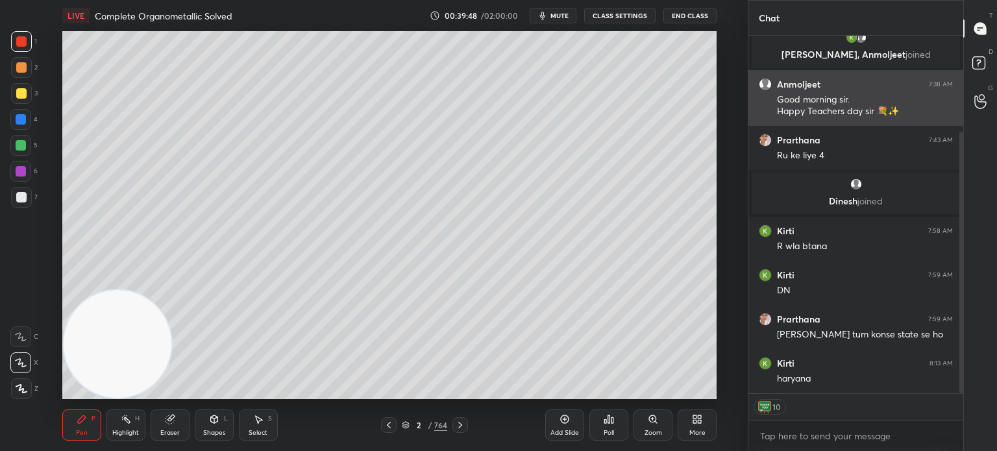
type textarea "x"
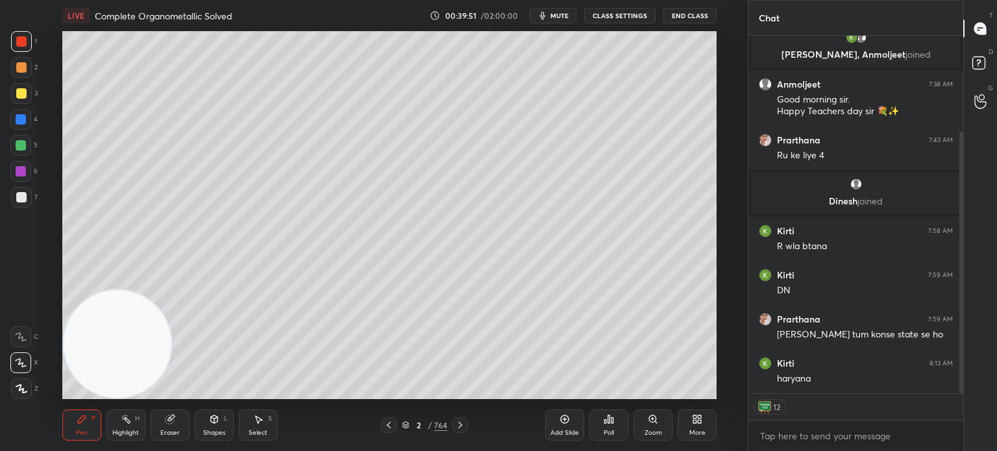
click at [568, 12] on span "mute" at bounding box center [559, 15] width 18 height 9
click at [618, 14] on button "CLASS SETTINGS" at bounding box center [619, 16] width 71 height 16
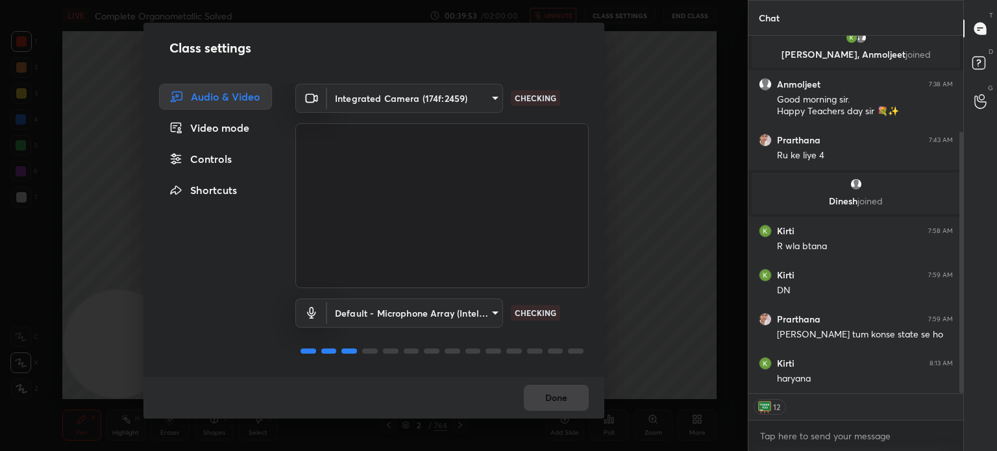
click at [425, 102] on body "1 2 3 4 5 6 7 C X Z C X Z E E Erase all H H LIVE Complete Organometallic Solved…" at bounding box center [498, 225] width 997 height 451
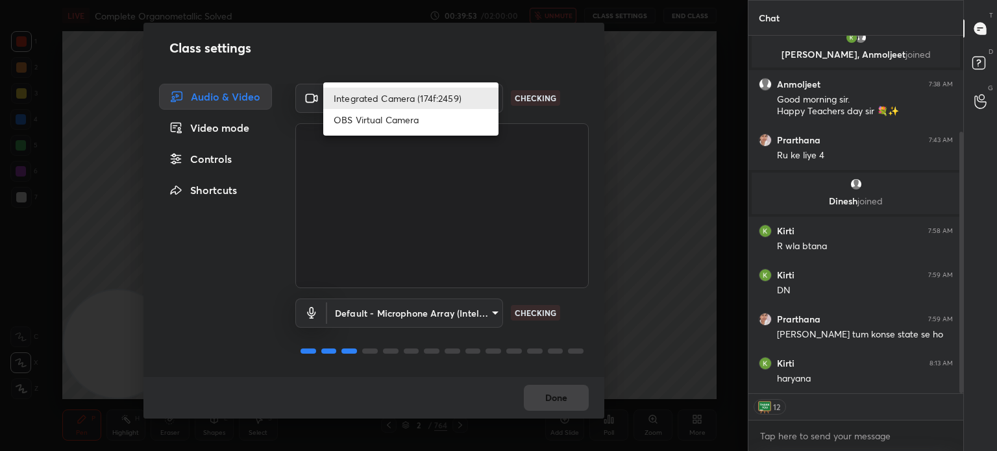
click at [415, 119] on li "OBS Virtual Camera" at bounding box center [410, 119] width 175 height 21
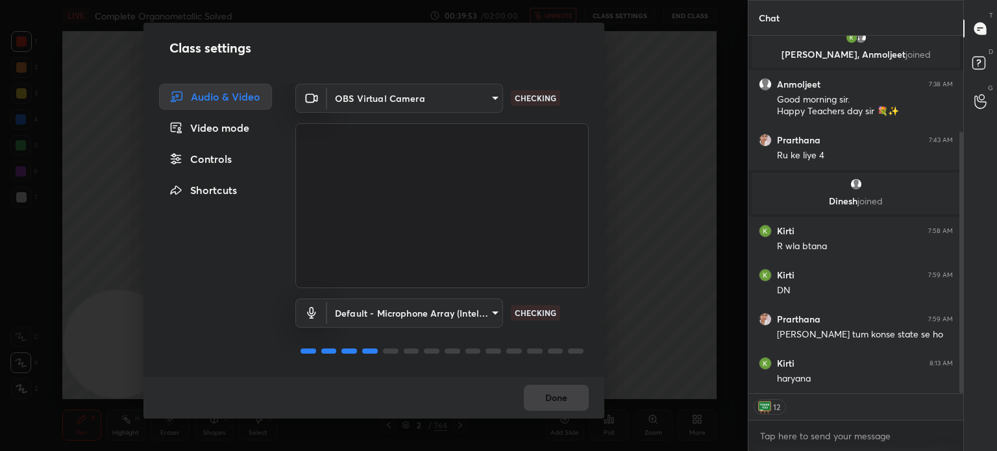
type input "68a8993dd87bda3d5b66c110c3b6a96e94b8352f026b6fb61be91fdecf3cec3e"
click at [555, 393] on button "Done" at bounding box center [556, 398] width 65 height 26
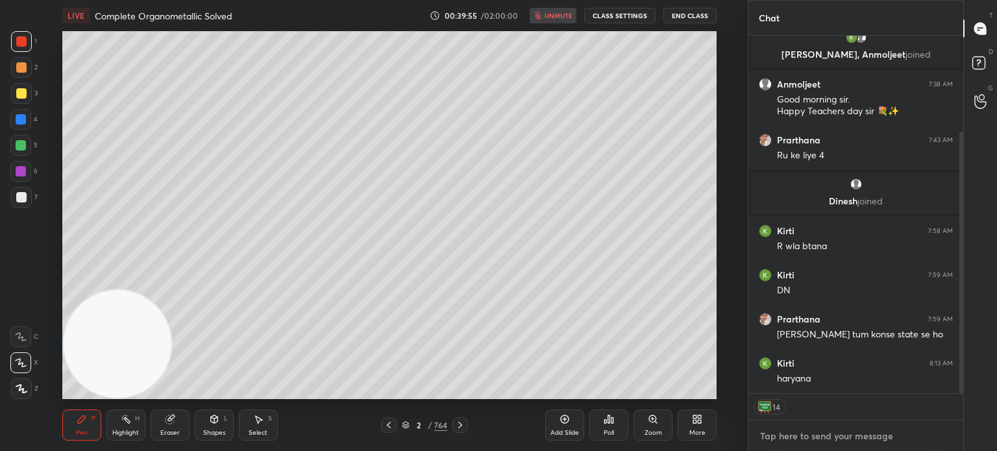
click at [792, 435] on textarea at bounding box center [855, 436] width 194 height 21
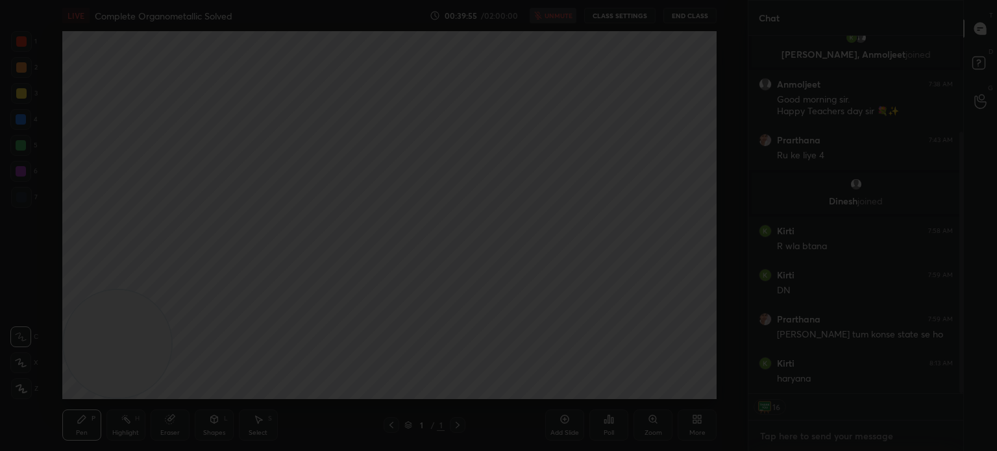
type textarea "x"
type textarea "c"
type textarea "x"
type textarea "cl"
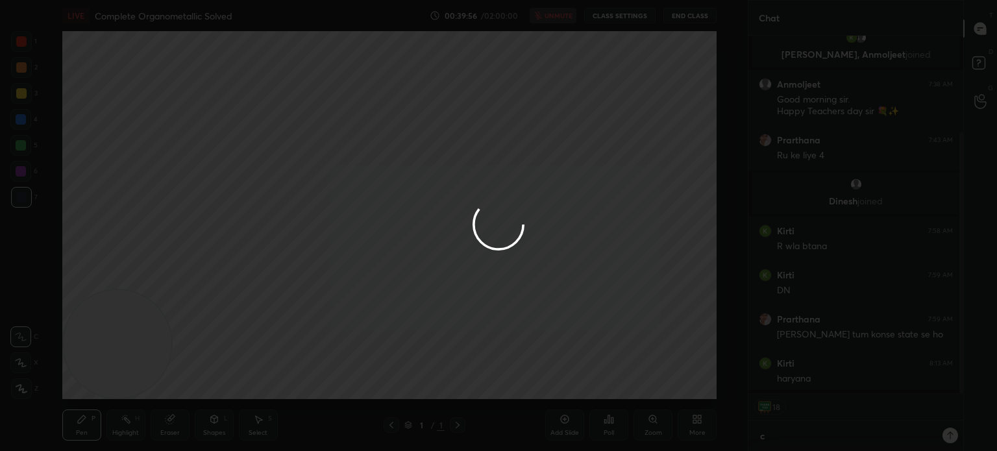
type textarea "x"
type textarea "cla"
type textarea "x"
type textarea "clas"
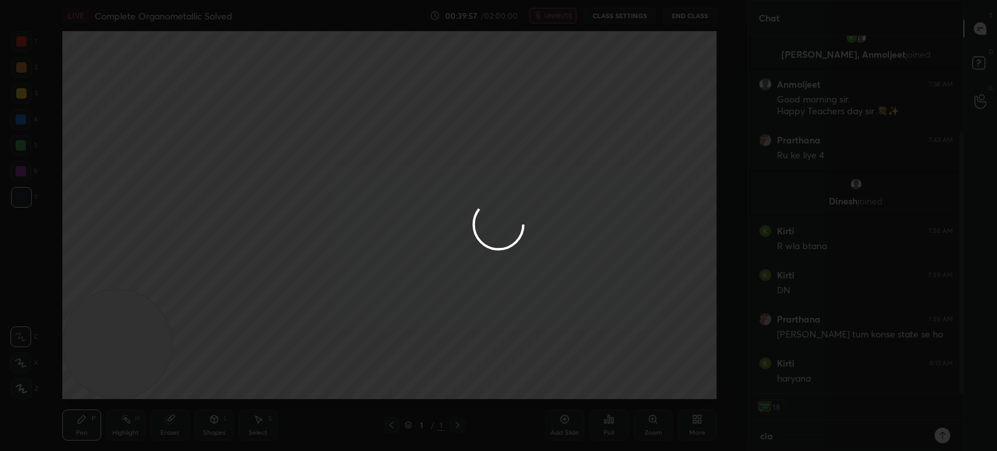
type textarea "x"
type textarea "class"
type textarea "x"
type textarea "class"
type textarea "x"
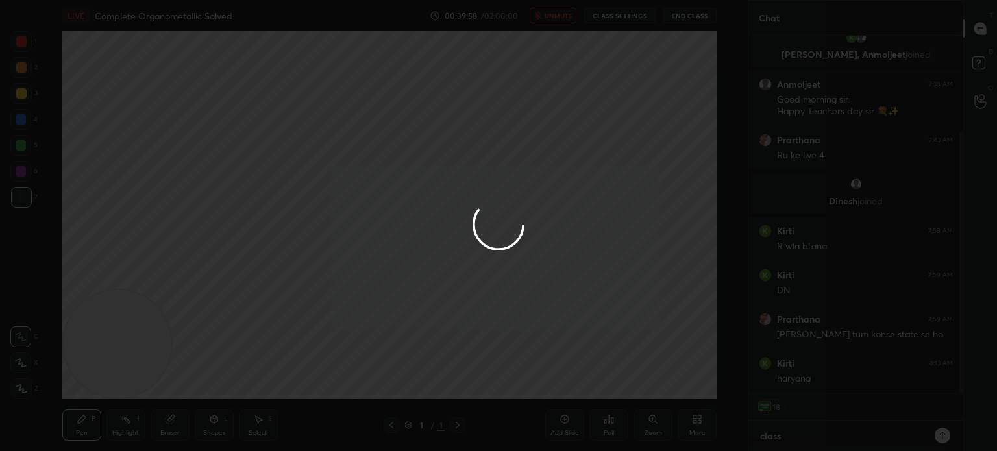
type textarea "class e"
type textarea "x"
type textarea "class en"
type textarea "x"
type textarea "class ens"
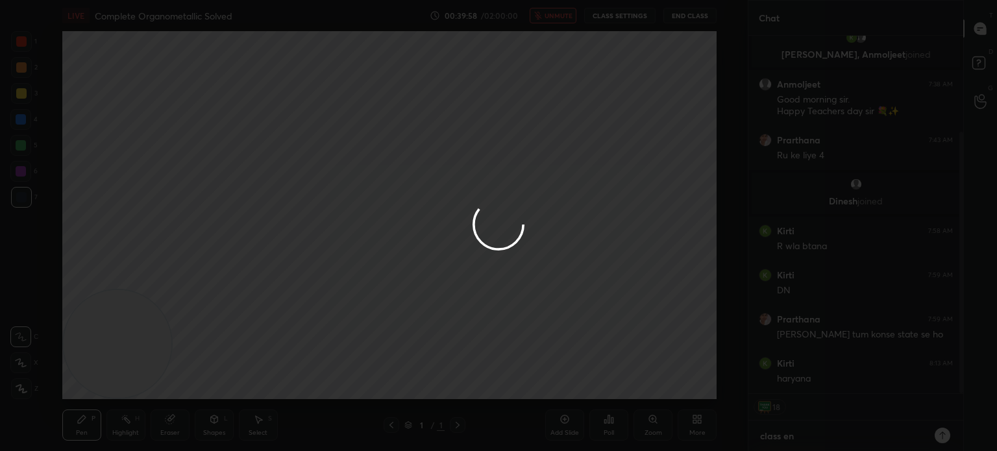
type textarea "x"
type textarea "class enss"
type textarea "x"
type textarea "class enss"
type textarea "x"
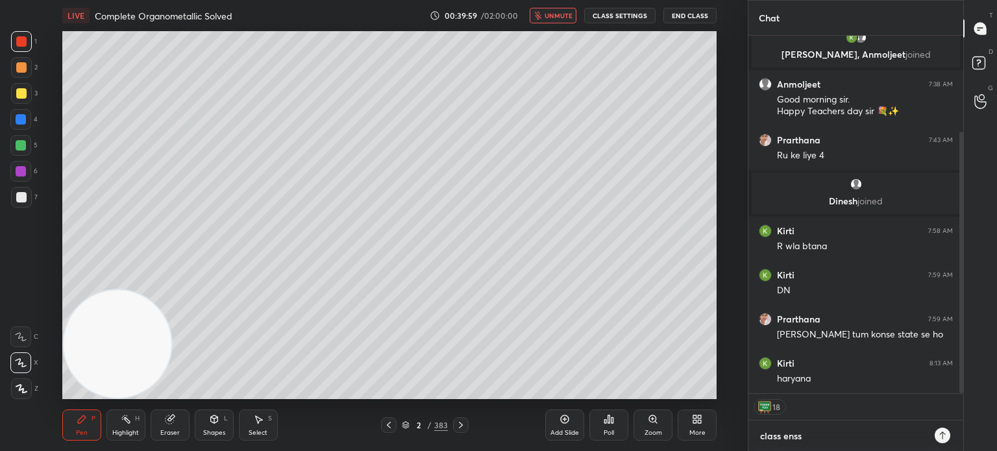
type textarea "class enss"
type textarea "x"
type textarea "class ens"
type textarea "x"
type textarea "class en"
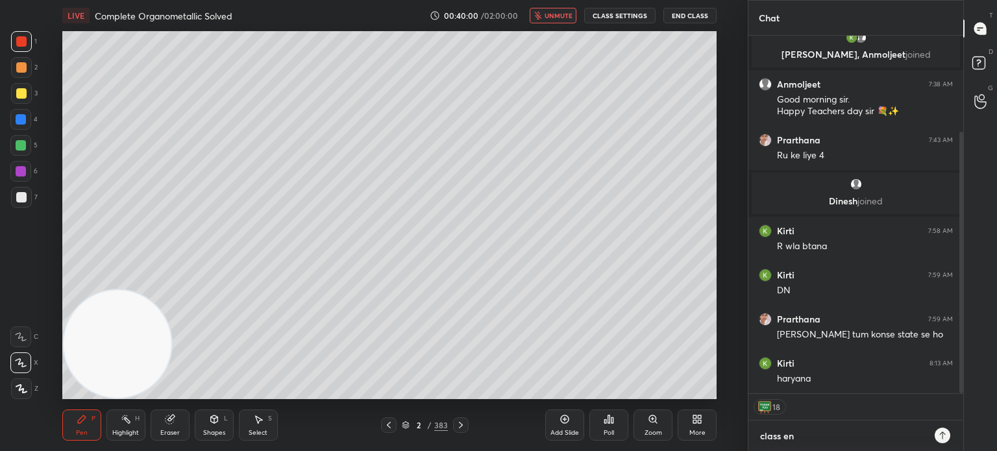
type textarea "x"
type textarea "class end"
type textarea "x"
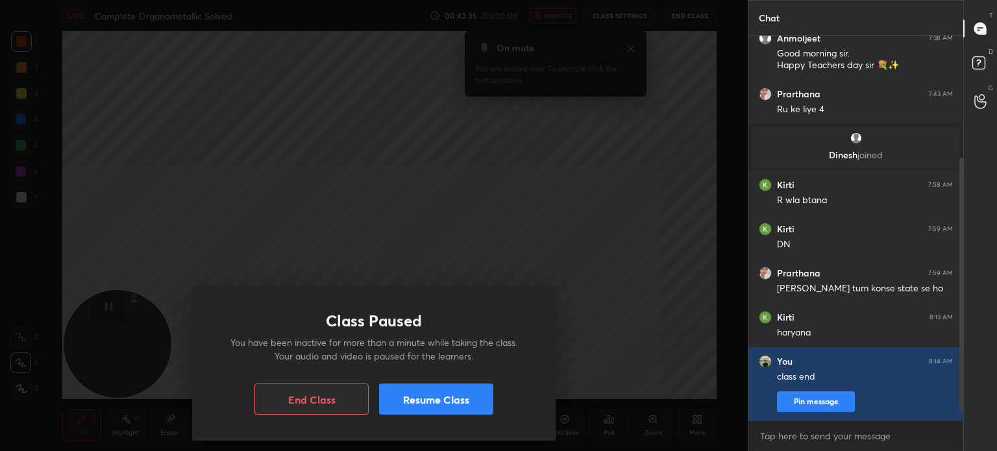
click at [476, 399] on button "Resume Class" at bounding box center [436, 398] width 114 height 31
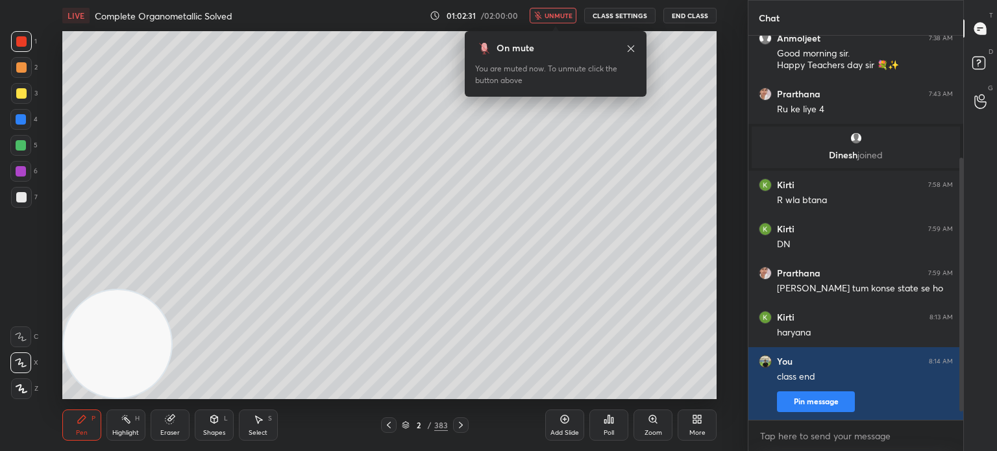
click at [698, 17] on button "End Class" at bounding box center [689, 16] width 53 height 16
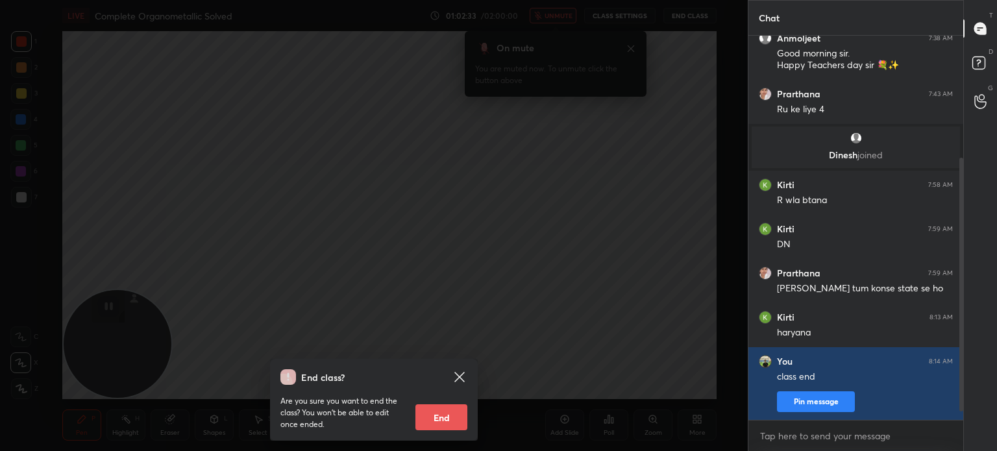
click at [442, 413] on button "End" at bounding box center [441, 417] width 52 height 26
type textarea "x"
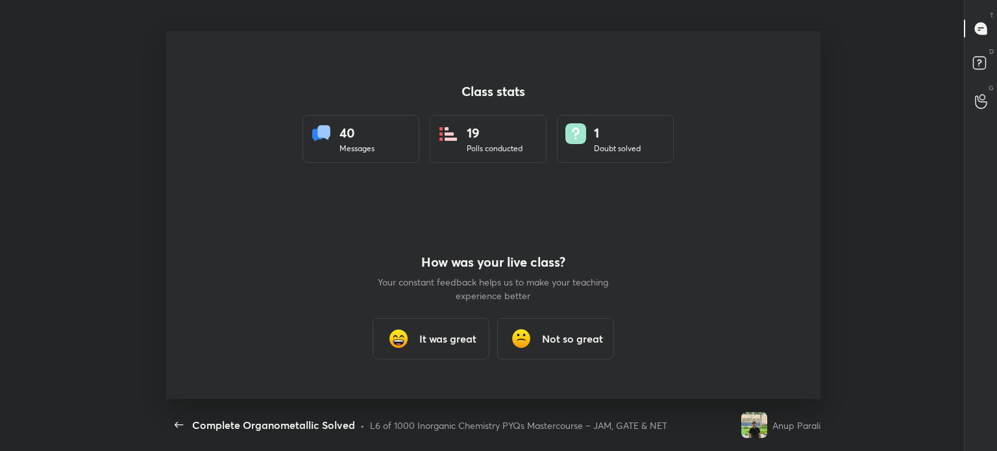
scroll to position [368, 939]
